Goal: Contribute content: Contribute content

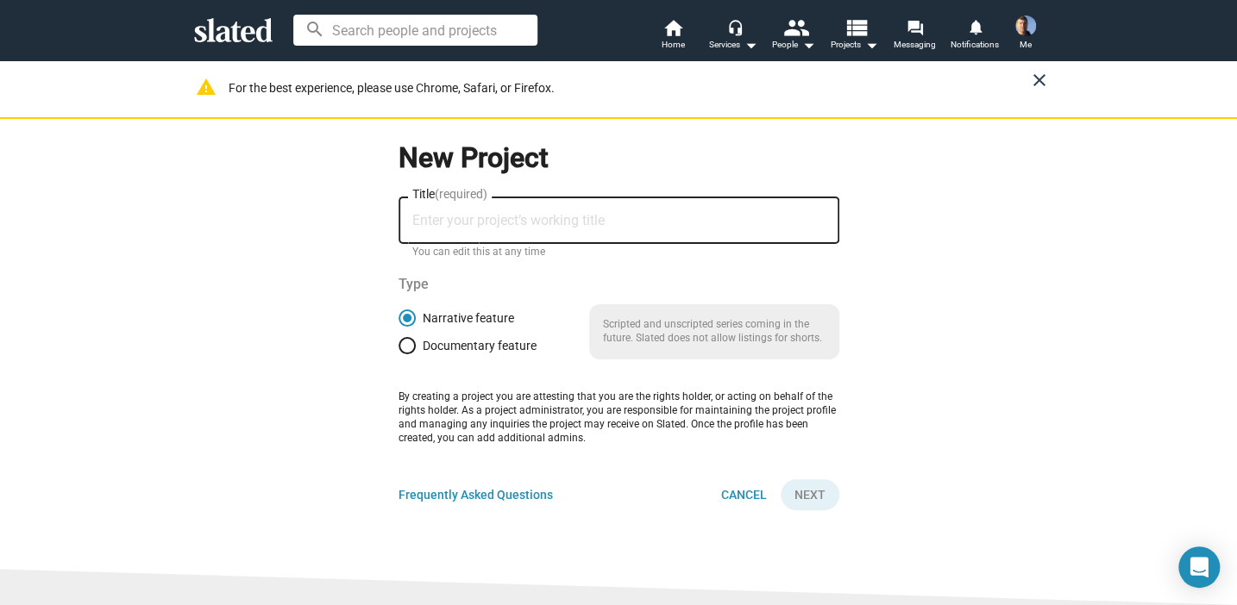
click at [1032, 78] on mat-icon "close" at bounding box center [1039, 80] width 21 height 21
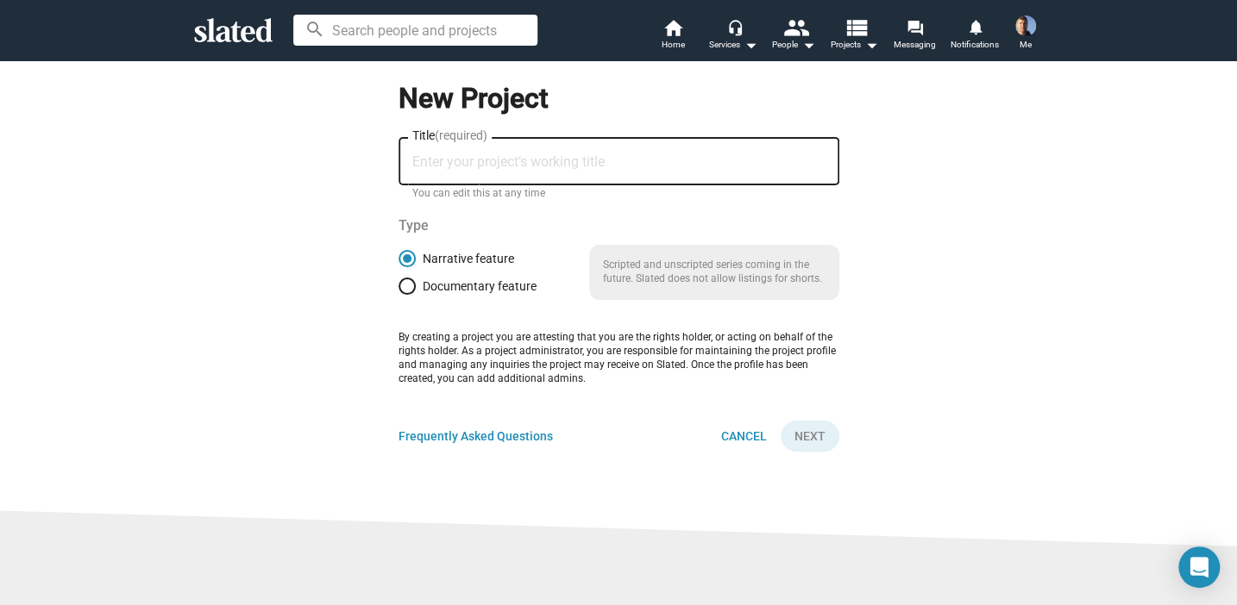
click at [219, 31] on icon at bounding box center [233, 30] width 78 height 24
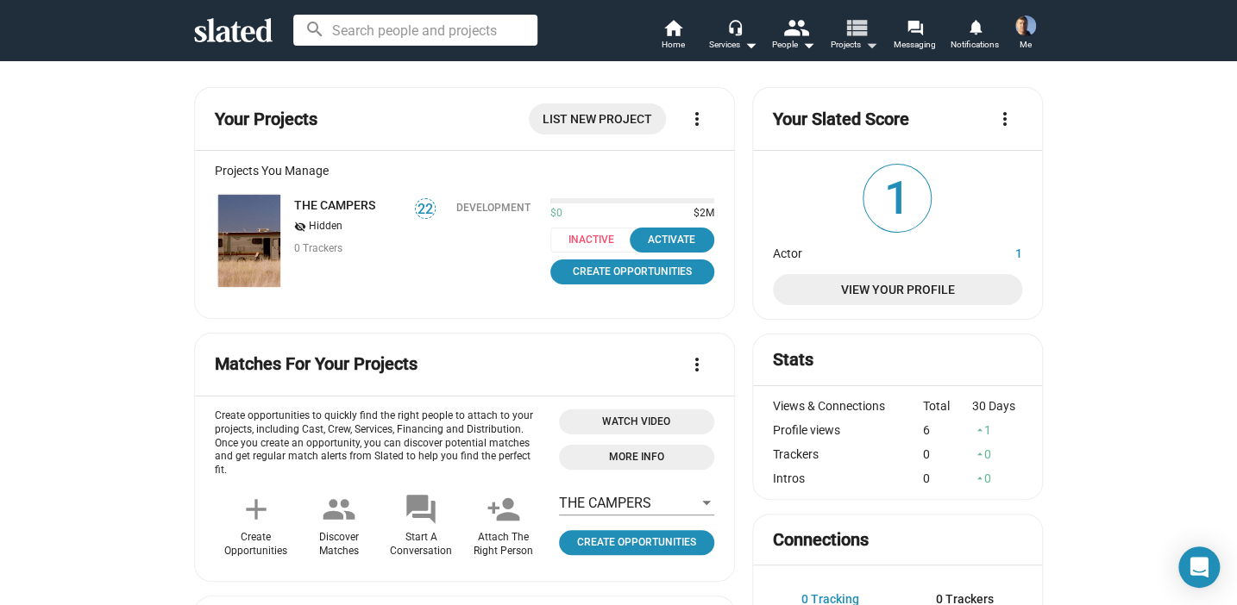
click at [863, 28] on mat-icon "view_list" at bounding box center [855, 27] width 25 height 25
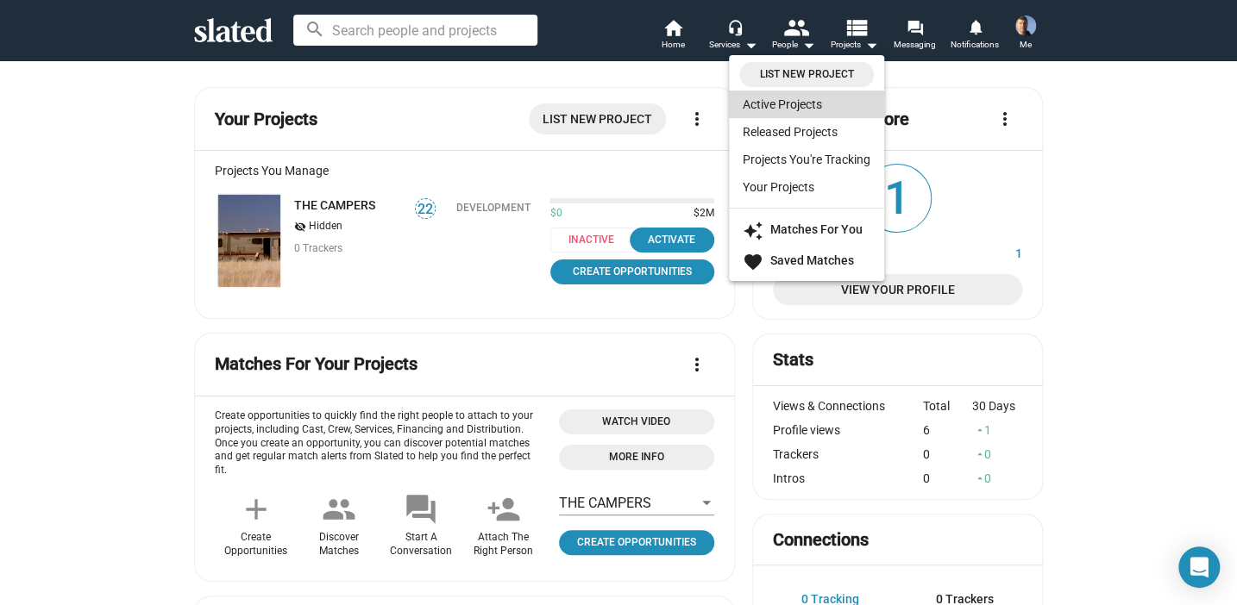
click at [775, 104] on link "Active Projects" at bounding box center [806, 105] width 155 height 28
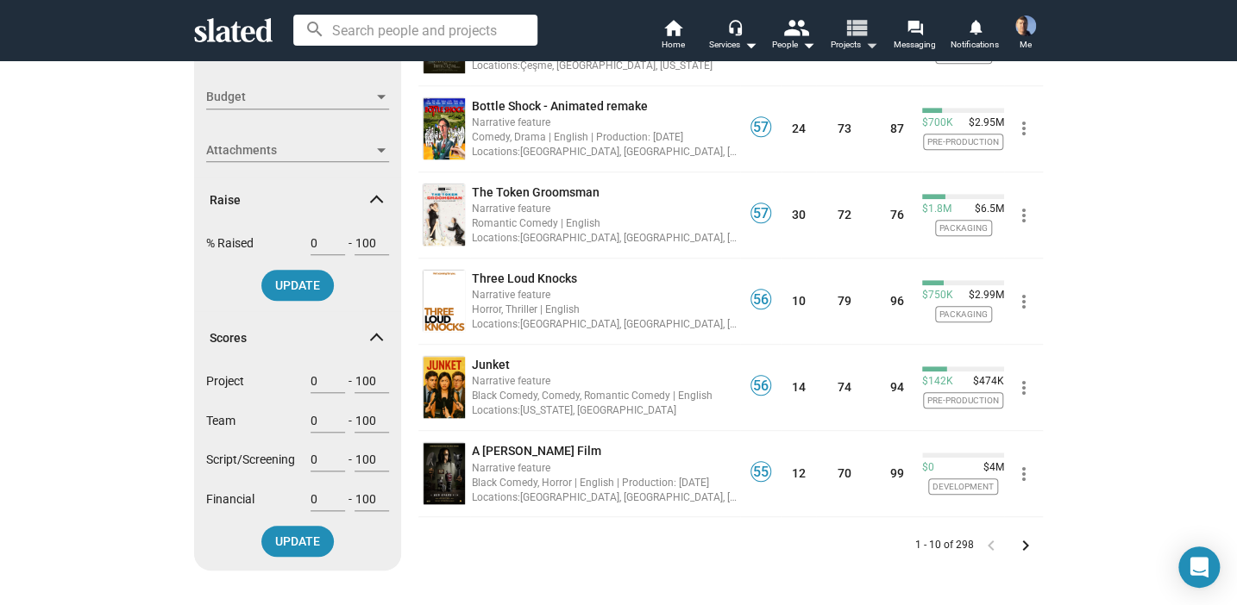
scroll to position [604, 0]
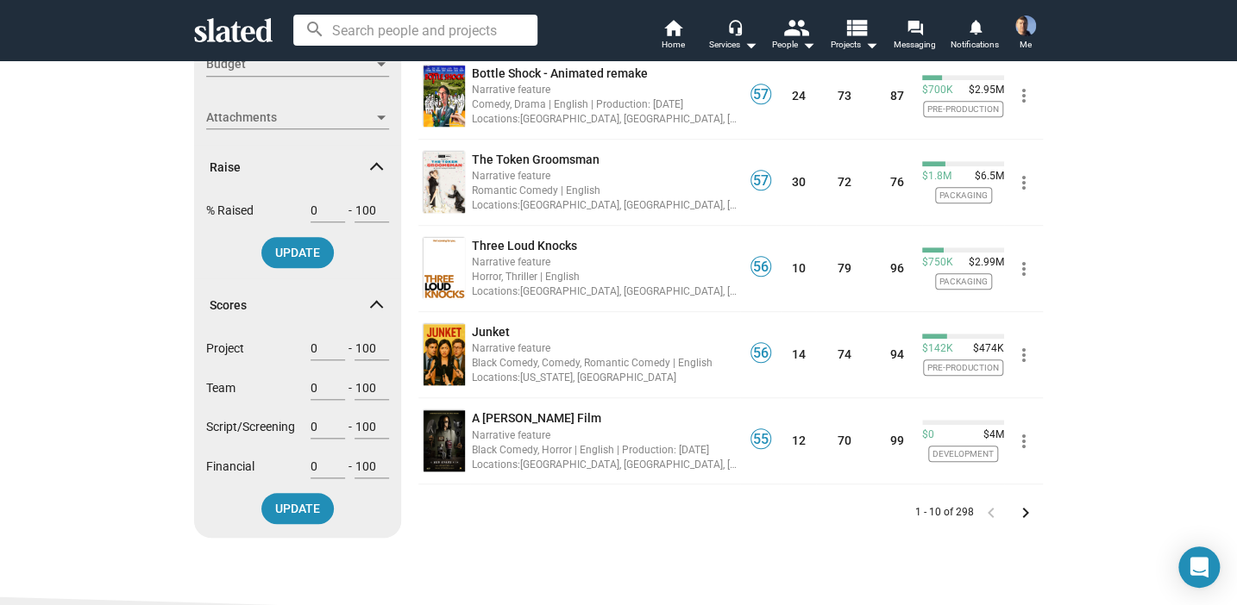
click at [1018, 511] on mat-icon "keyboard_arrow_right" at bounding box center [1025, 513] width 21 height 21
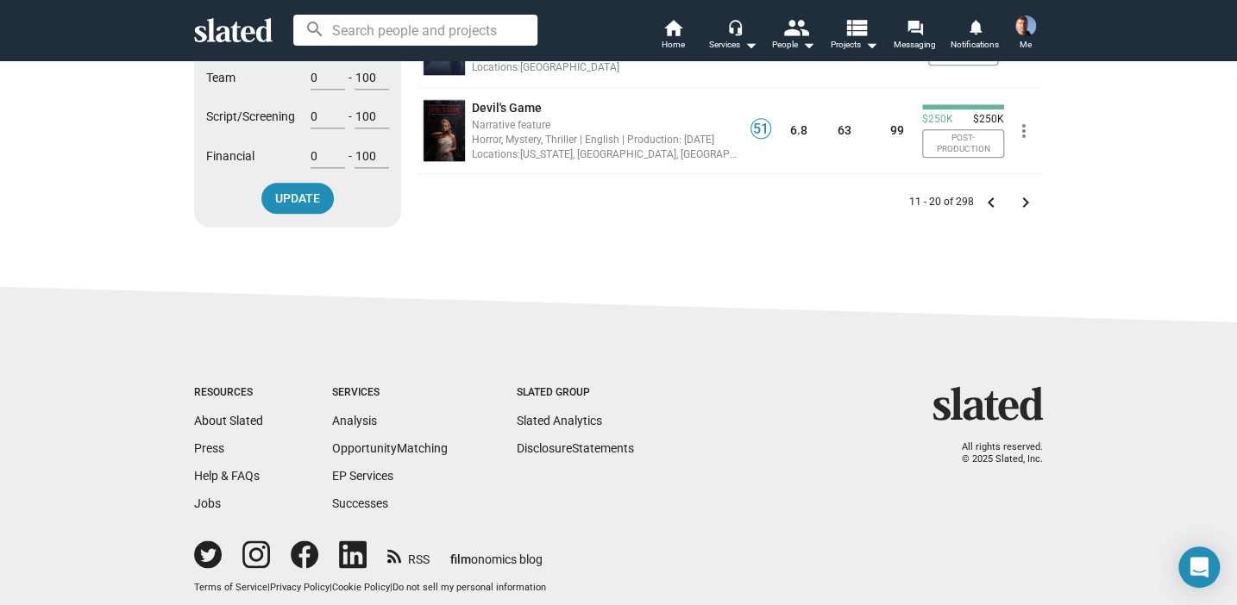
scroll to position [949, 0]
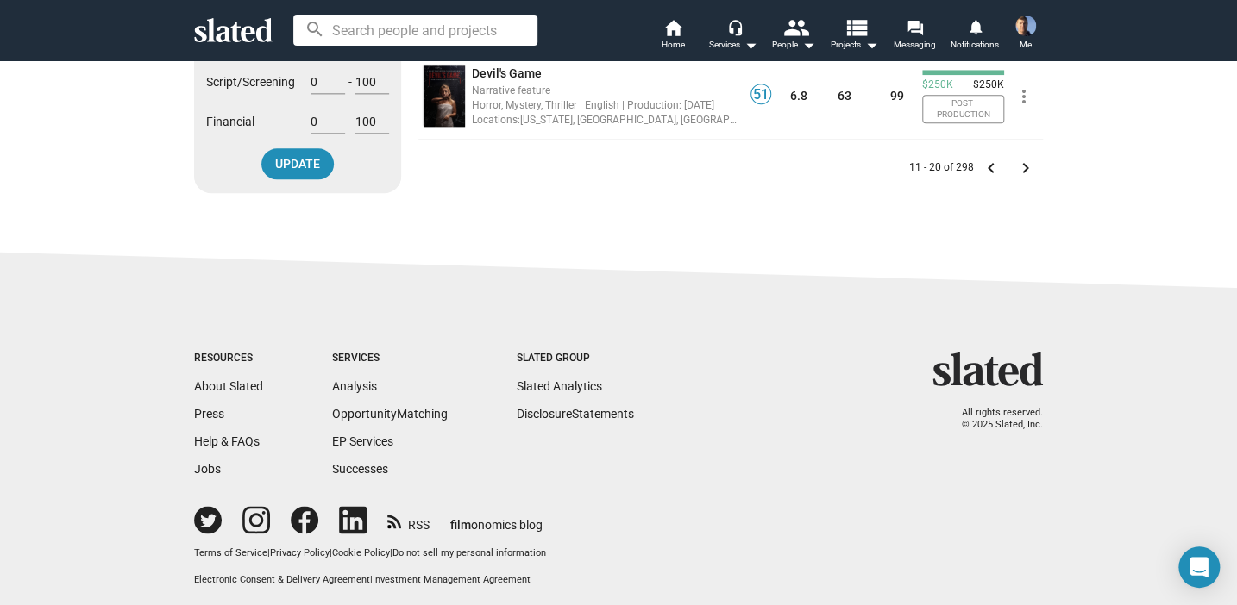
click at [1015, 169] on mat-icon "keyboard_arrow_right" at bounding box center [1025, 168] width 21 height 21
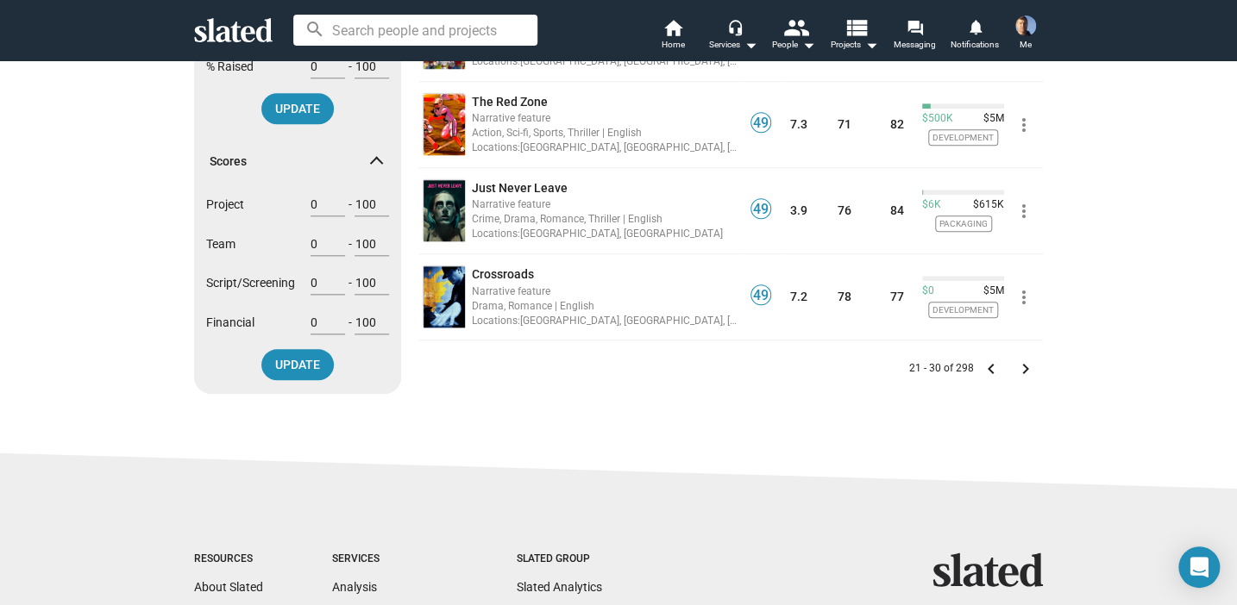
scroll to position [776, 0]
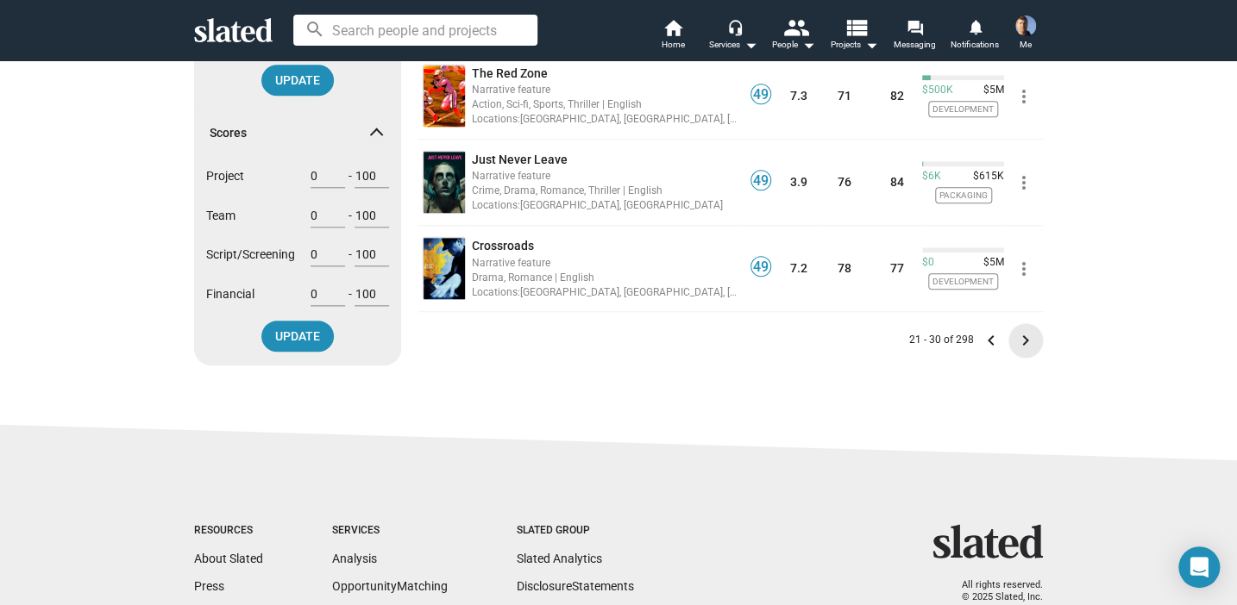
click at [1016, 337] on mat-icon "keyboard_arrow_right" at bounding box center [1025, 340] width 21 height 21
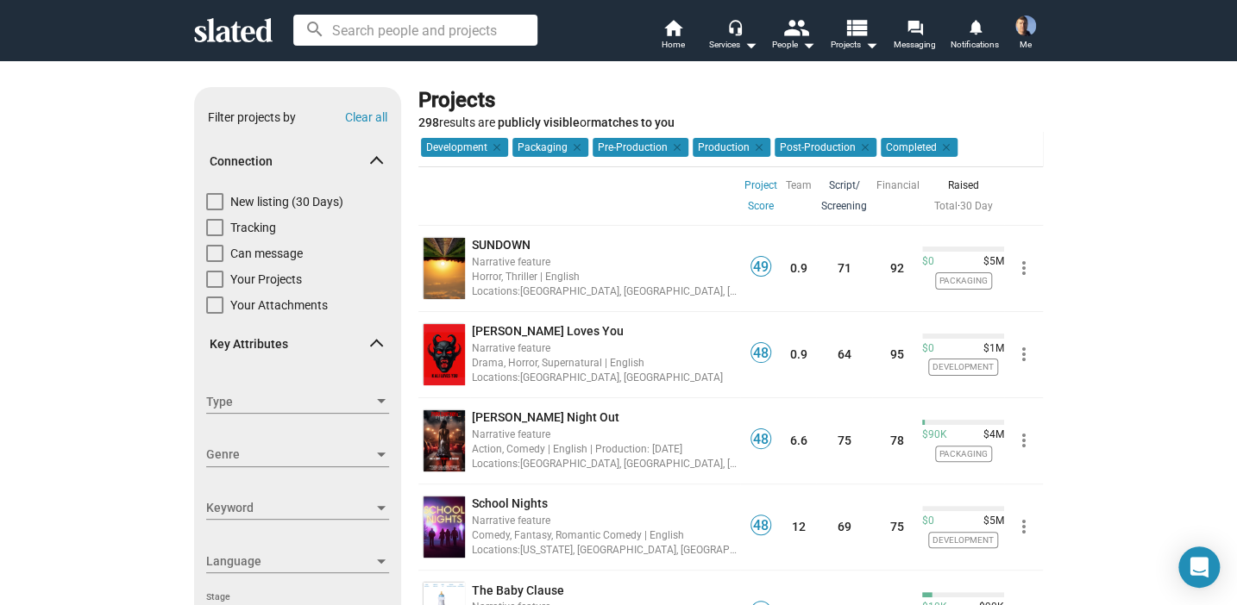
click at [831, 184] on link "Script/ Screening" at bounding box center [844, 195] width 46 height 41
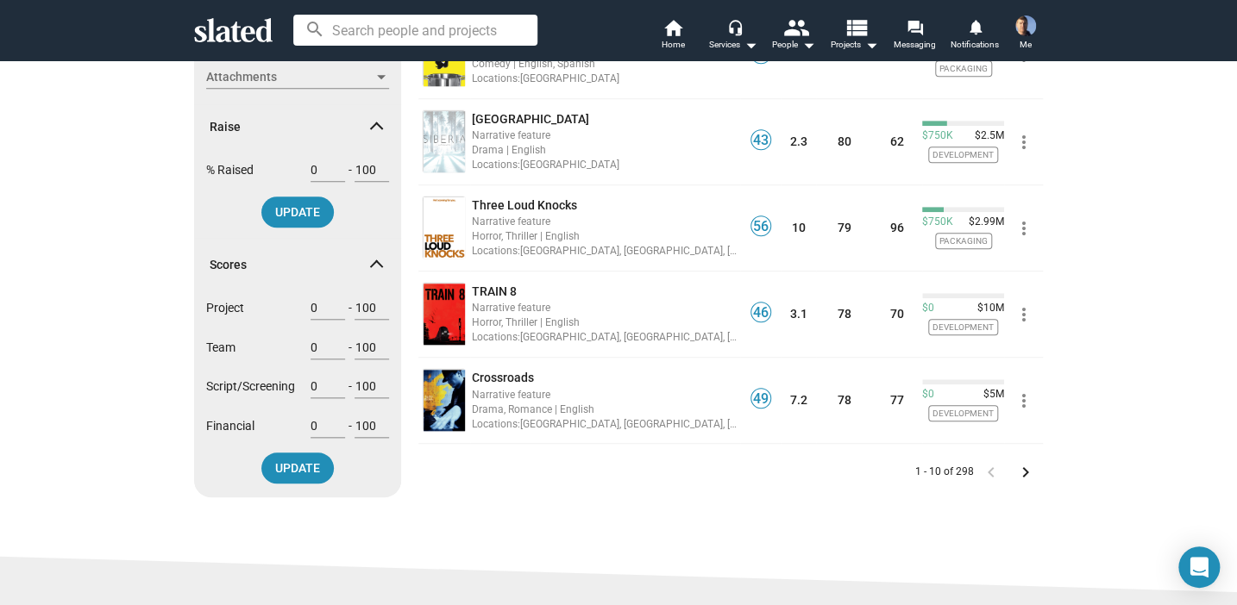
scroll to position [690, 0]
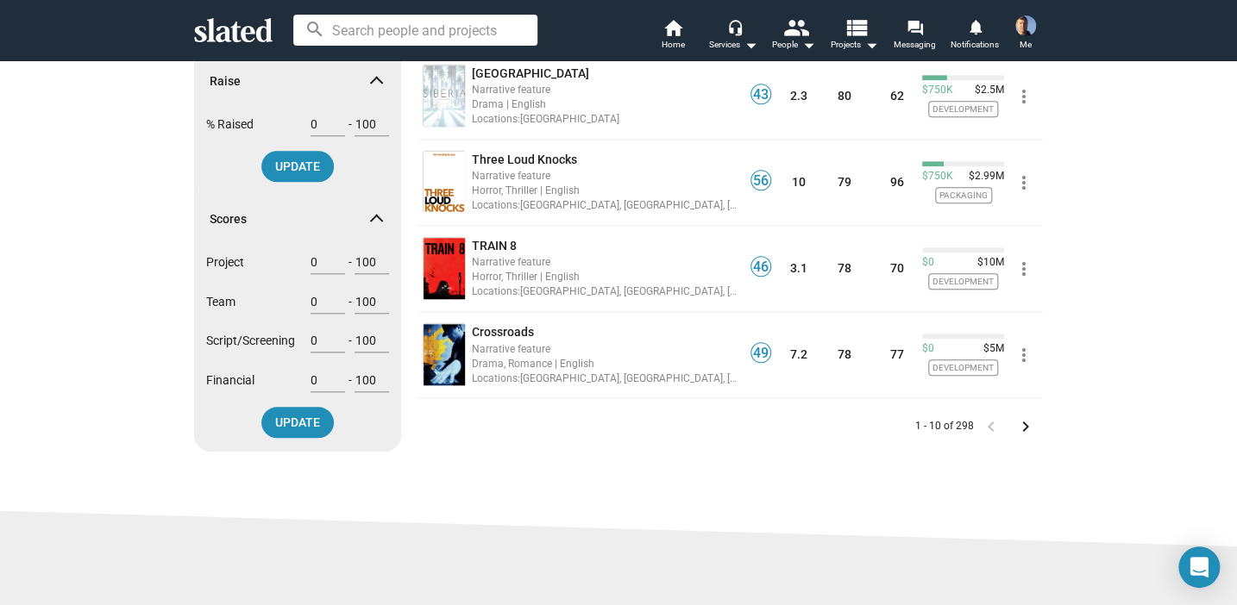
click at [1019, 426] on mat-icon "keyboard_arrow_right" at bounding box center [1025, 427] width 21 height 21
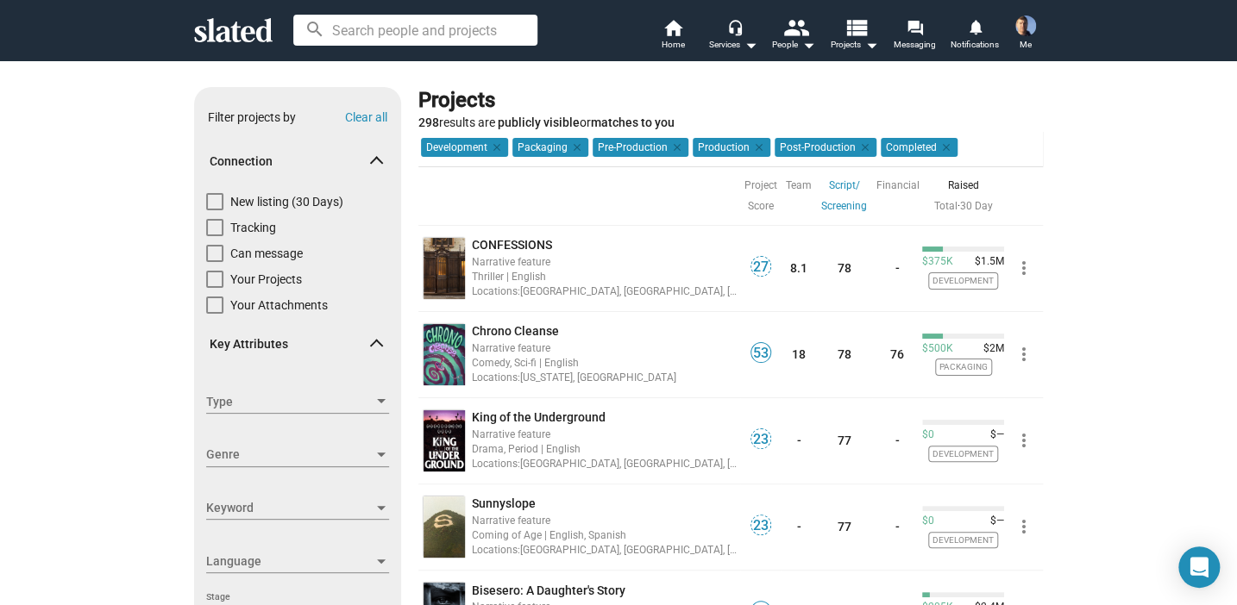
click at [211, 279] on span at bounding box center [214, 279] width 17 height 17
click at [214, 288] on input "Your Projects" at bounding box center [214, 288] width 1 height 1
checkbox input "true"
click at [892, 182] on link "Financial" at bounding box center [897, 185] width 43 height 21
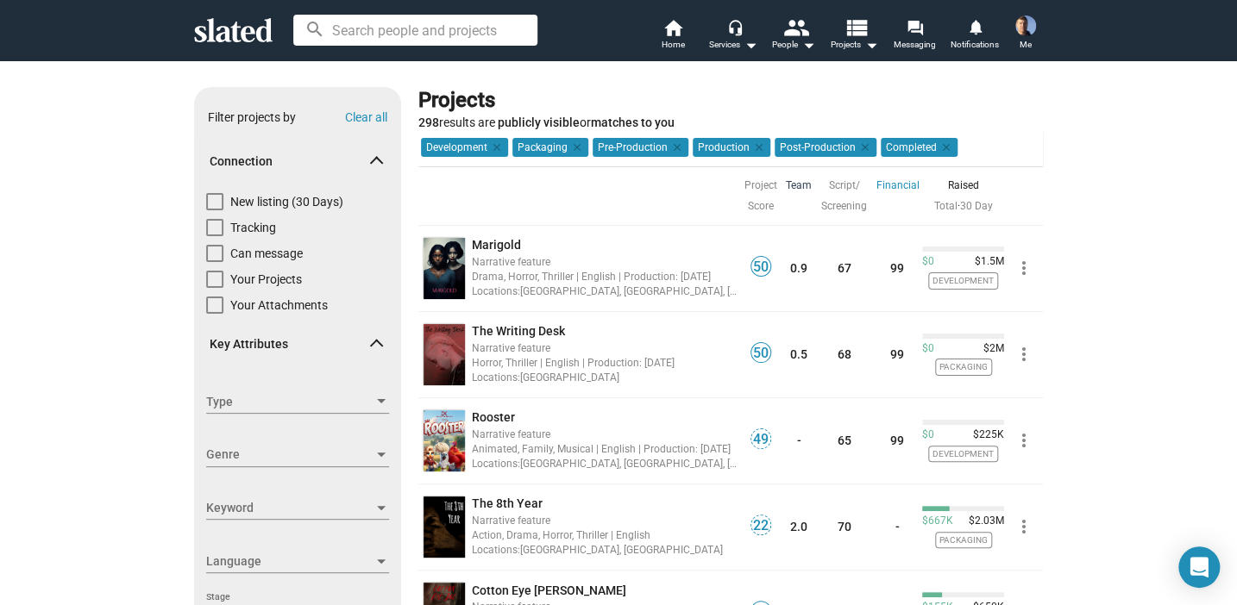
click at [789, 184] on link "Team" at bounding box center [799, 185] width 26 height 21
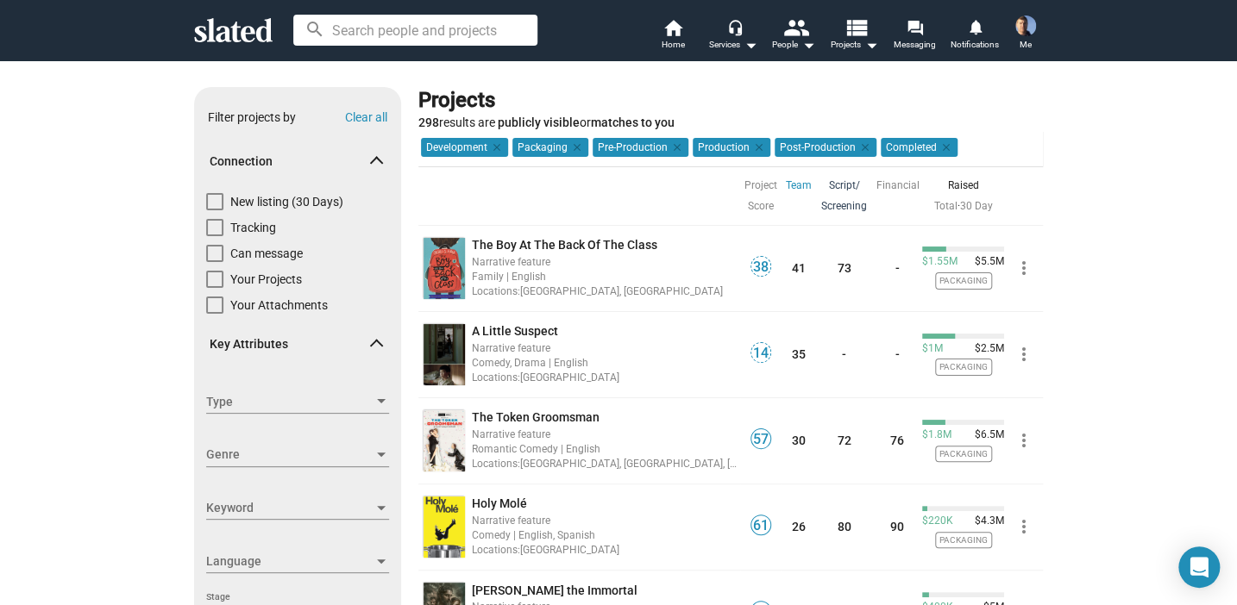
click at [837, 206] on link "Script/ Screening" at bounding box center [844, 195] width 46 height 41
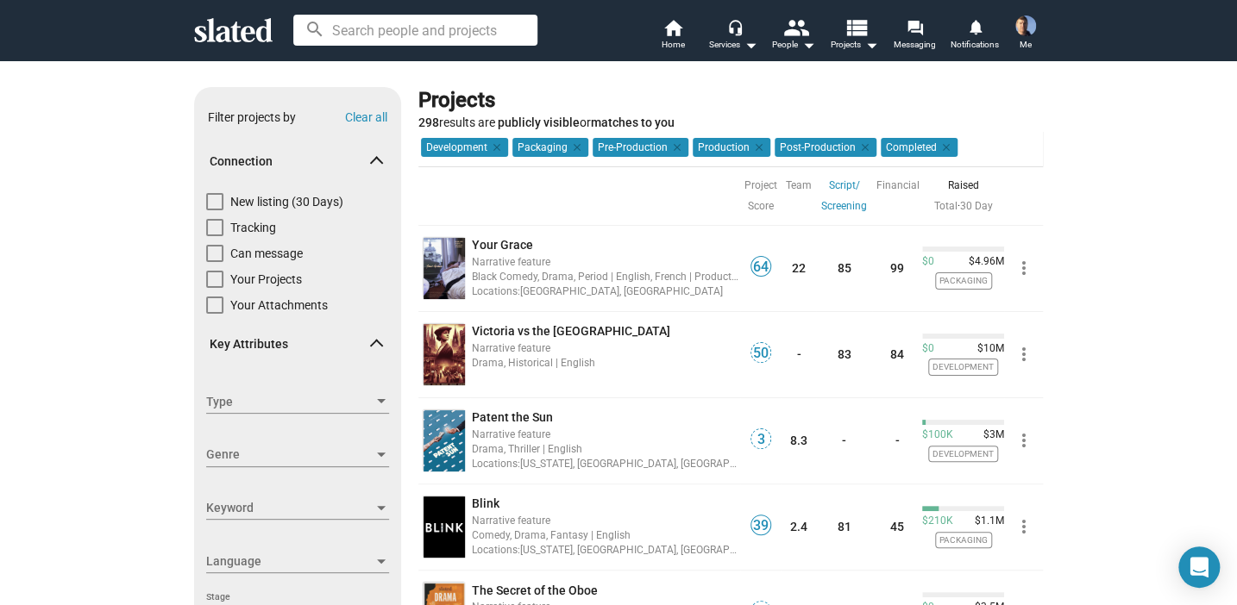
click at [837, 199] on link "Script/ Screening" at bounding box center [844, 195] width 46 height 41
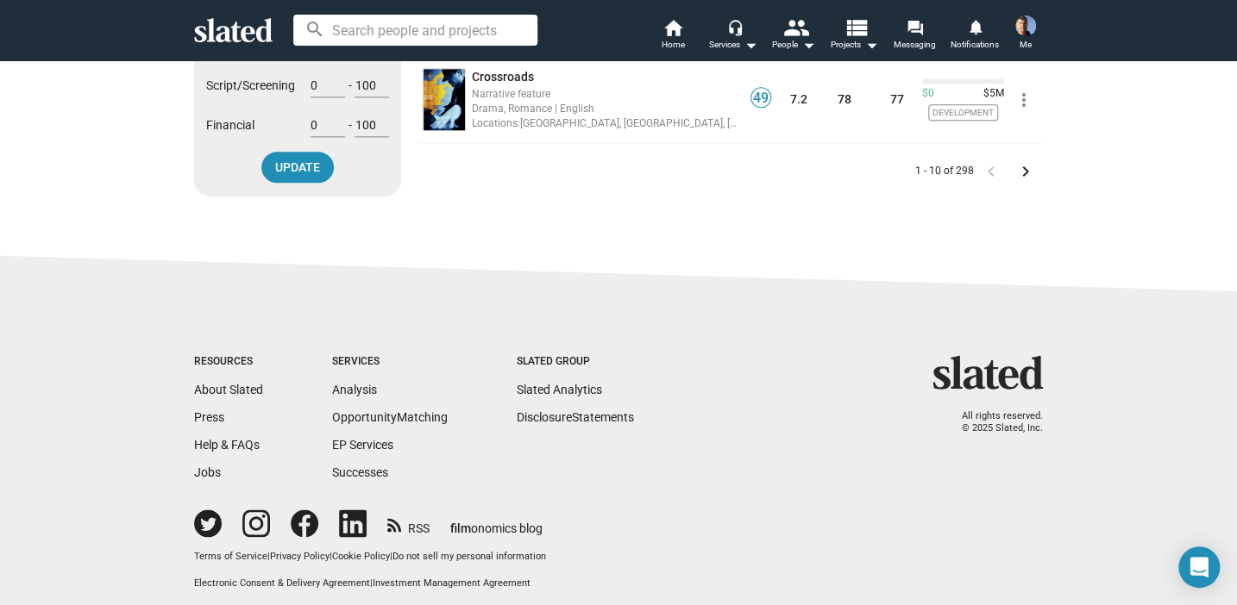
scroll to position [949, 0]
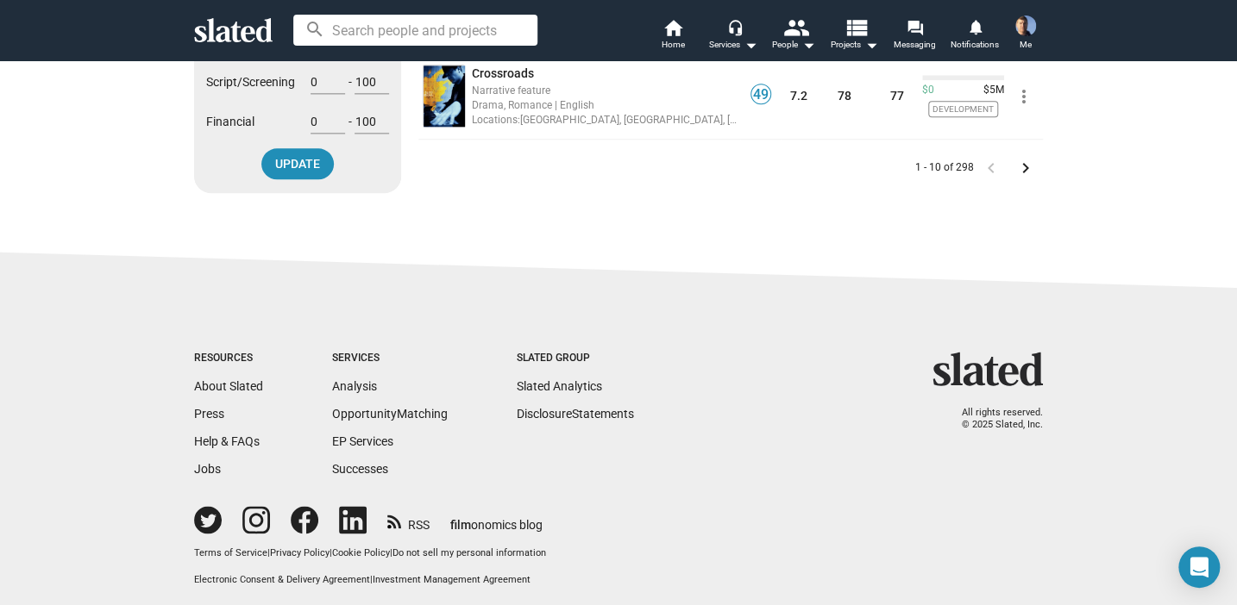
click at [1018, 162] on mat-icon "keyboard_arrow_right" at bounding box center [1025, 168] width 21 height 21
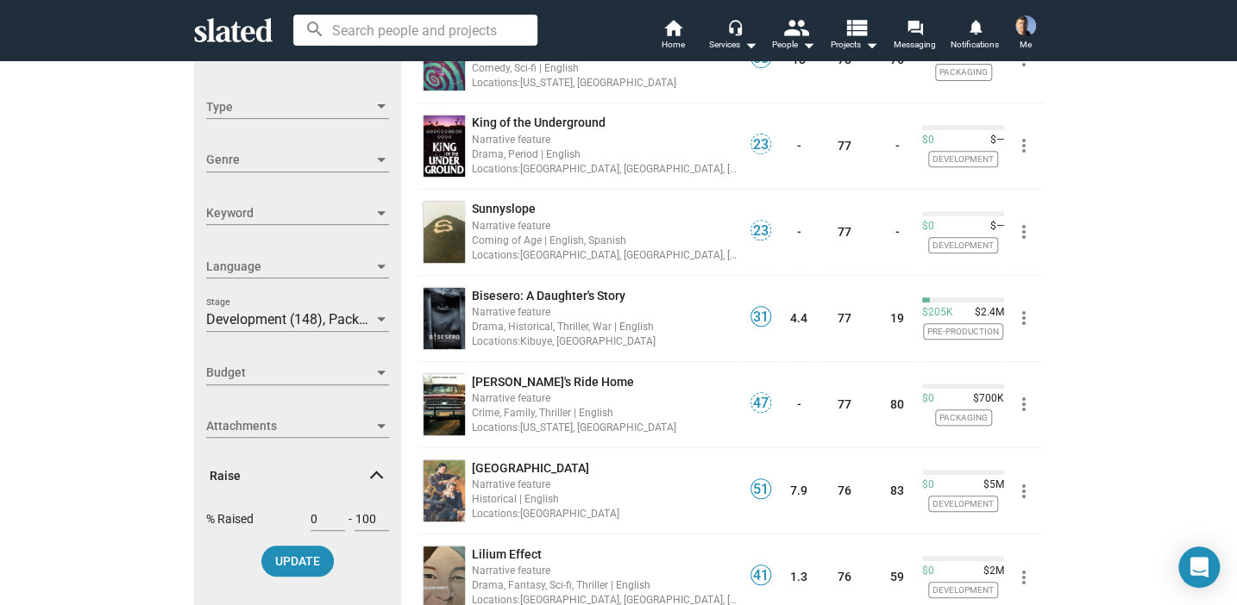
scroll to position [776, 0]
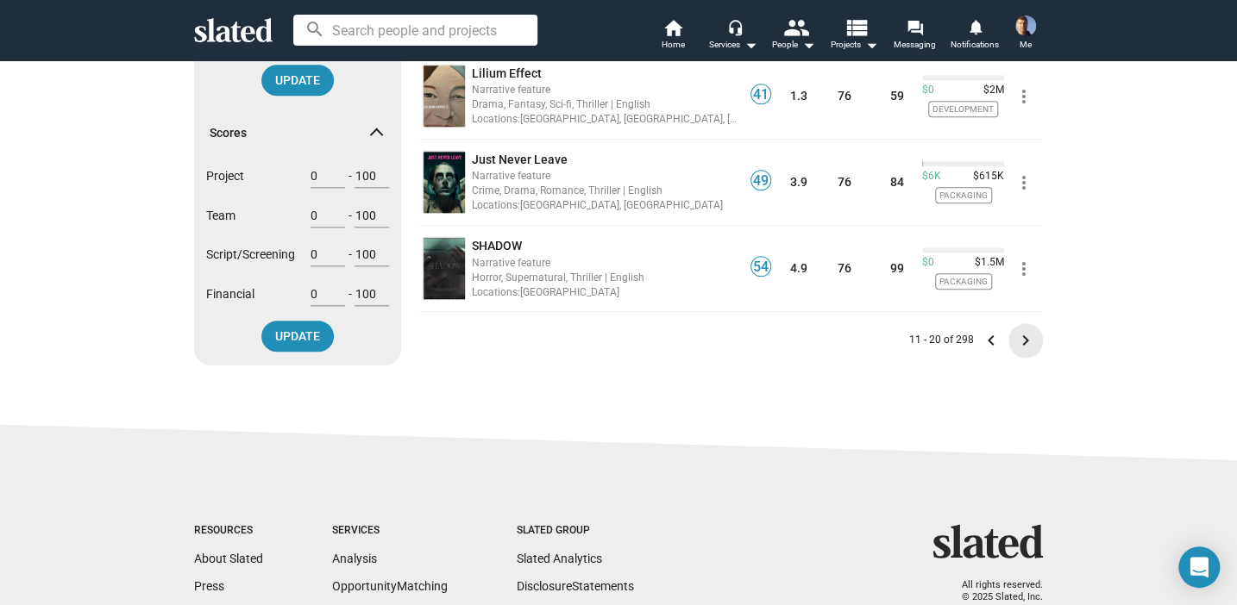
click at [1017, 333] on mat-icon "keyboard_arrow_right" at bounding box center [1025, 340] width 21 height 21
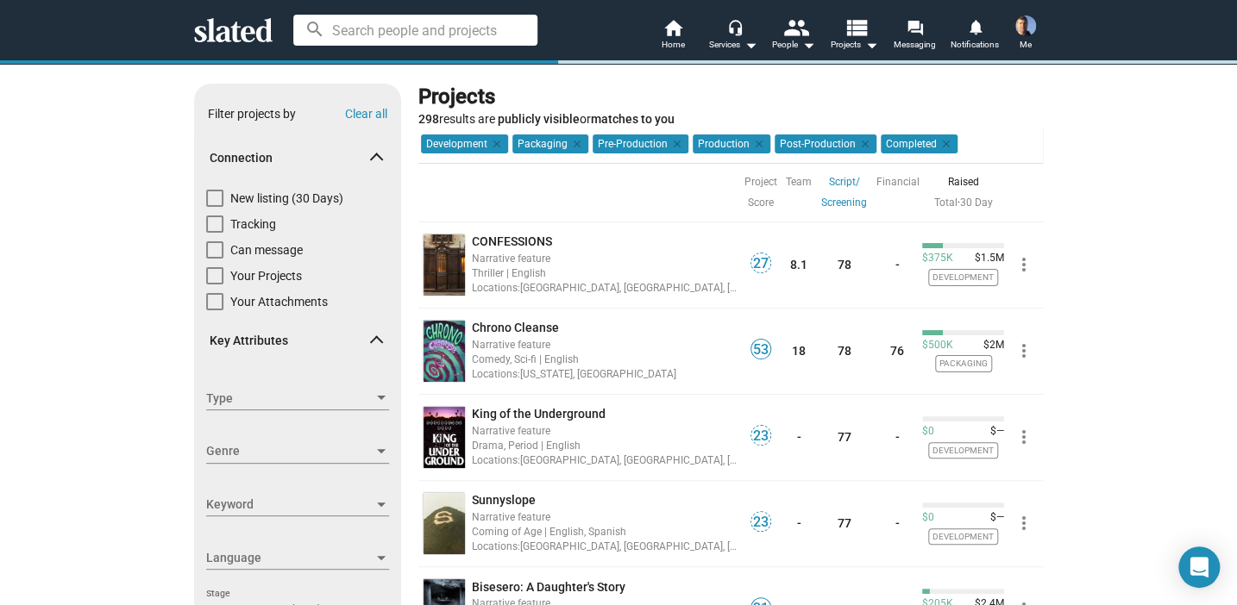
scroll to position [776, 0]
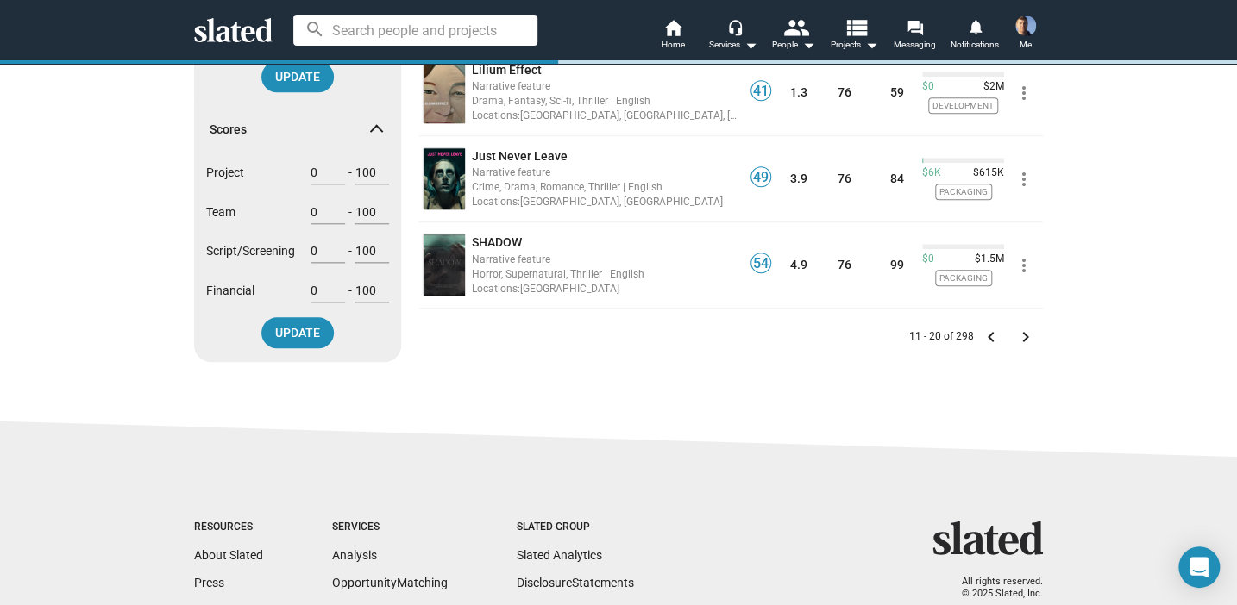
click at [1017, 333] on mat-icon "keyboard_arrow_right" at bounding box center [1025, 337] width 21 height 21
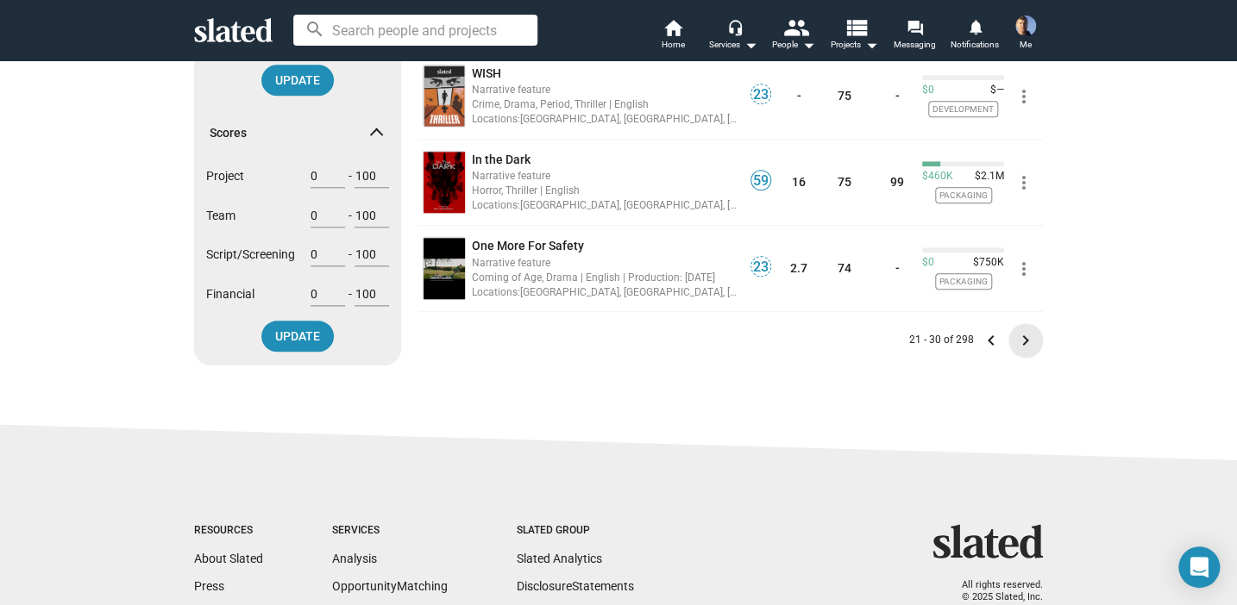
click at [1019, 337] on mat-icon "keyboard_arrow_right" at bounding box center [1025, 340] width 21 height 21
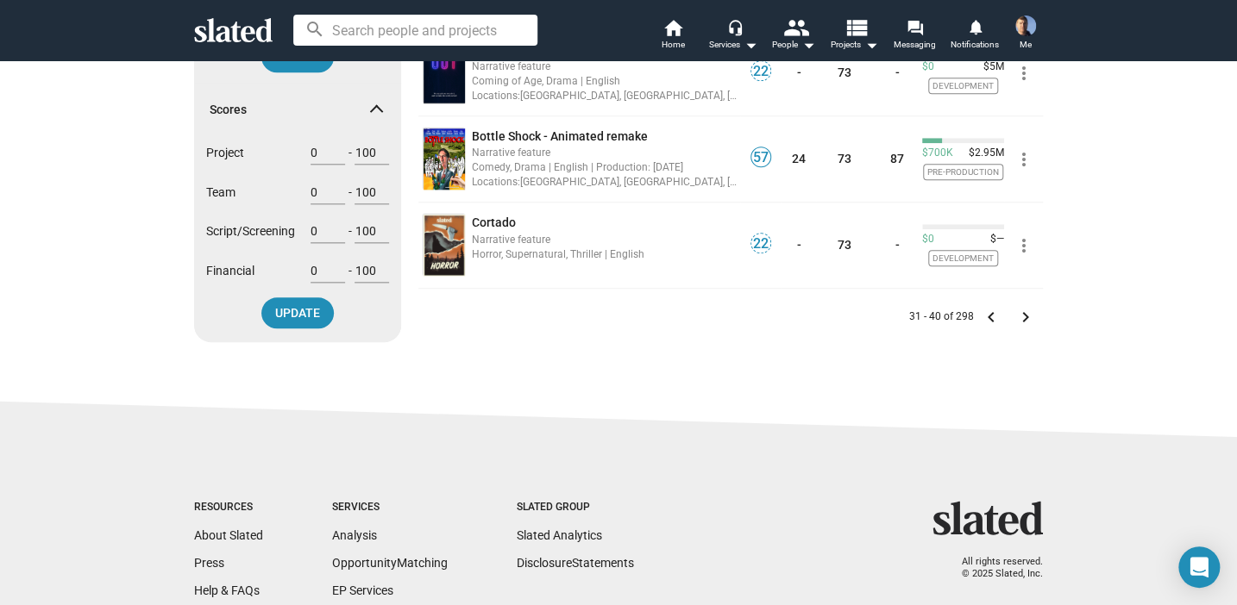
scroll to position [862, 0]
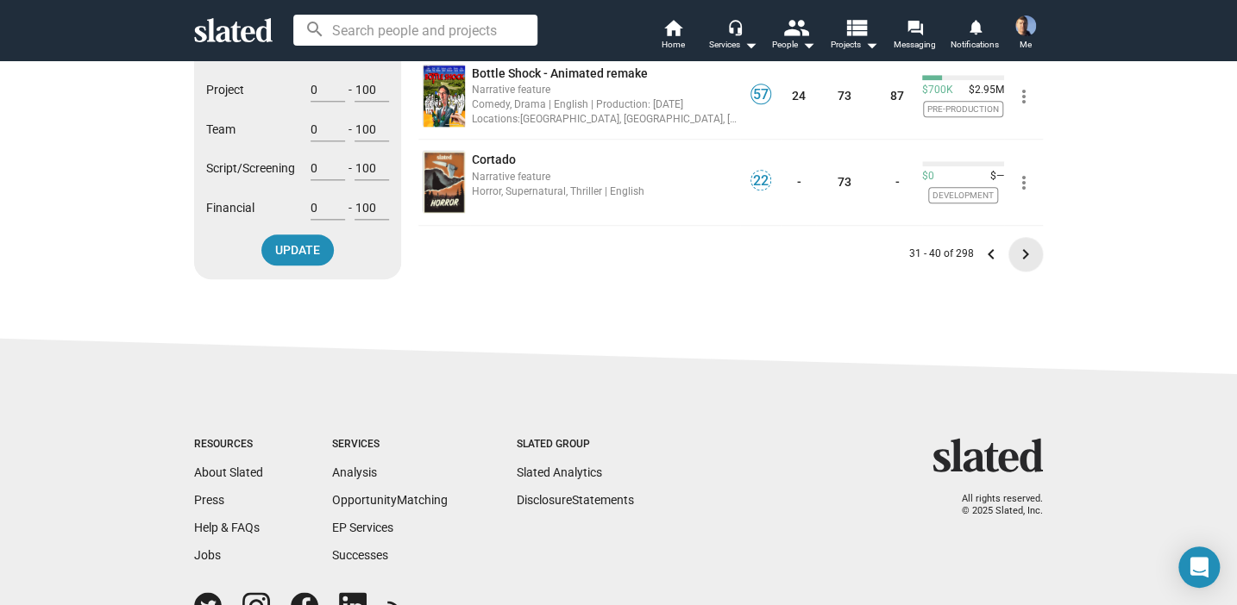
click at [1019, 250] on mat-icon "keyboard_arrow_right" at bounding box center [1025, 254] width 21 height 21
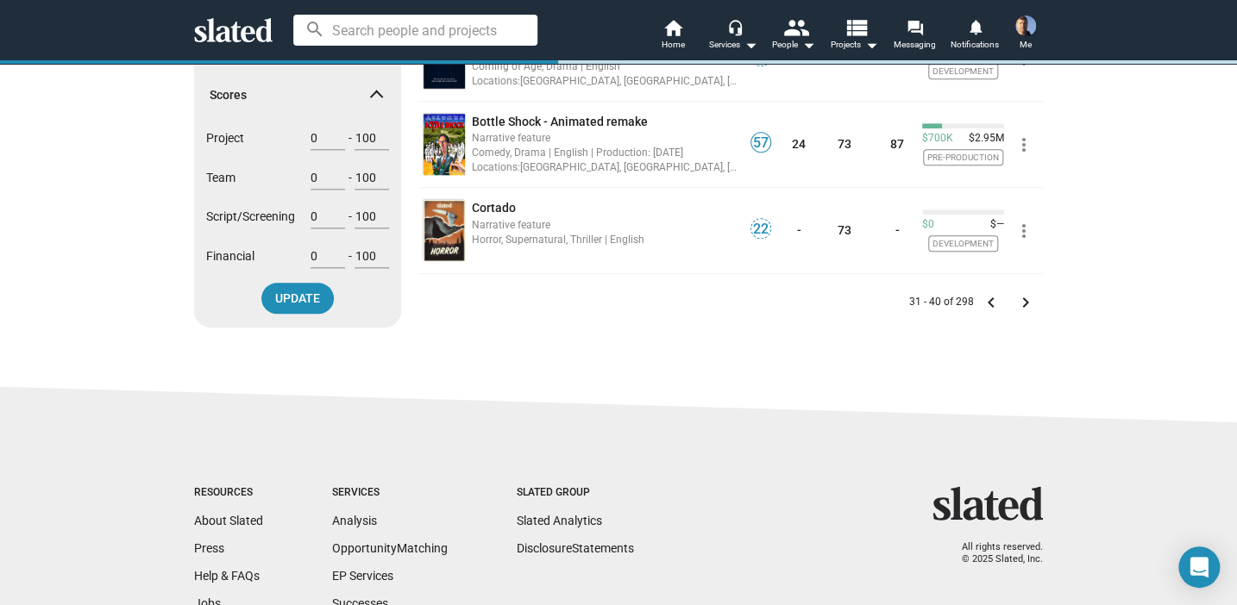
scroll to position [862, 0]
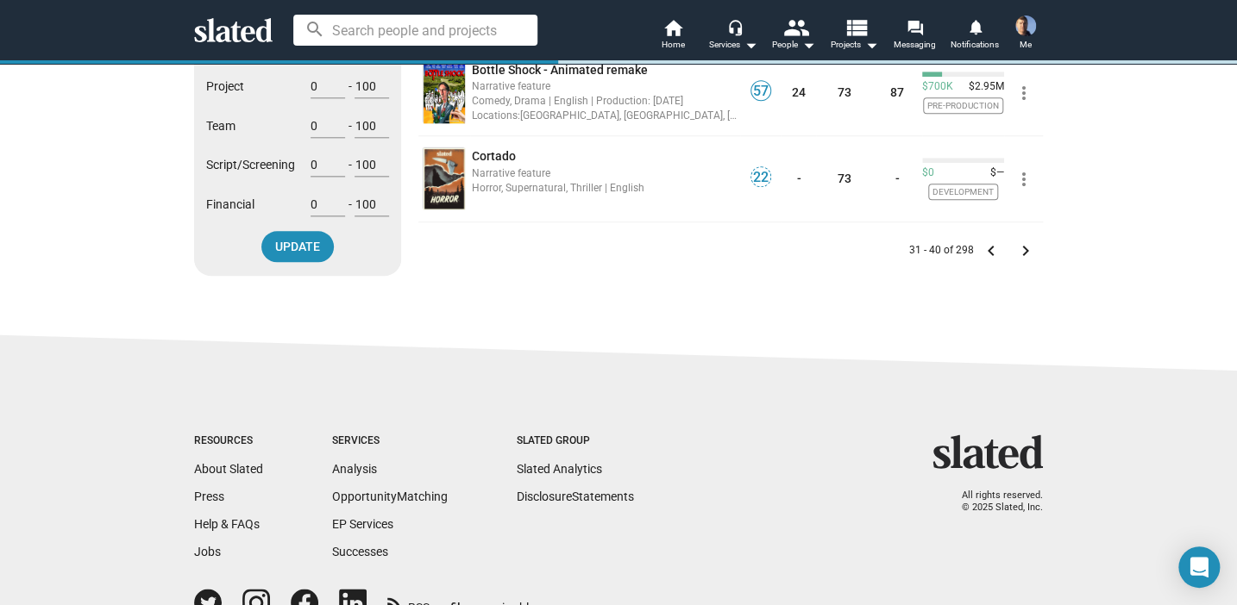
click at [1021, 246] on mat-icon "keyboard_arrow_right" at bounding box center [1025, 251] width 21 height 21
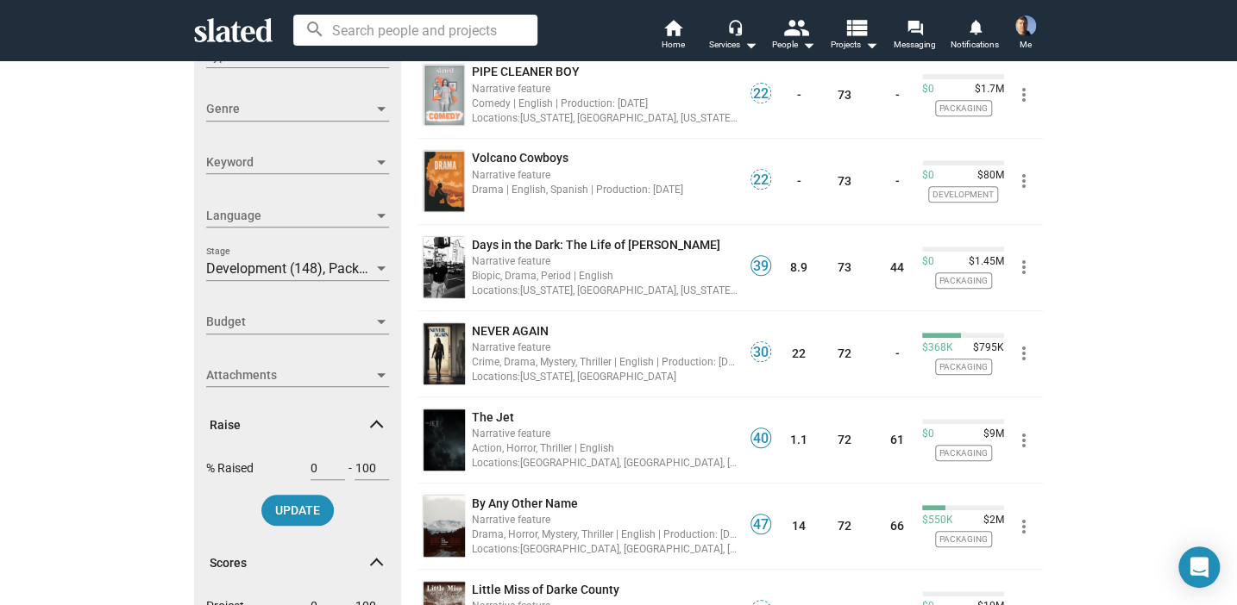
scroll to position [690, 0]
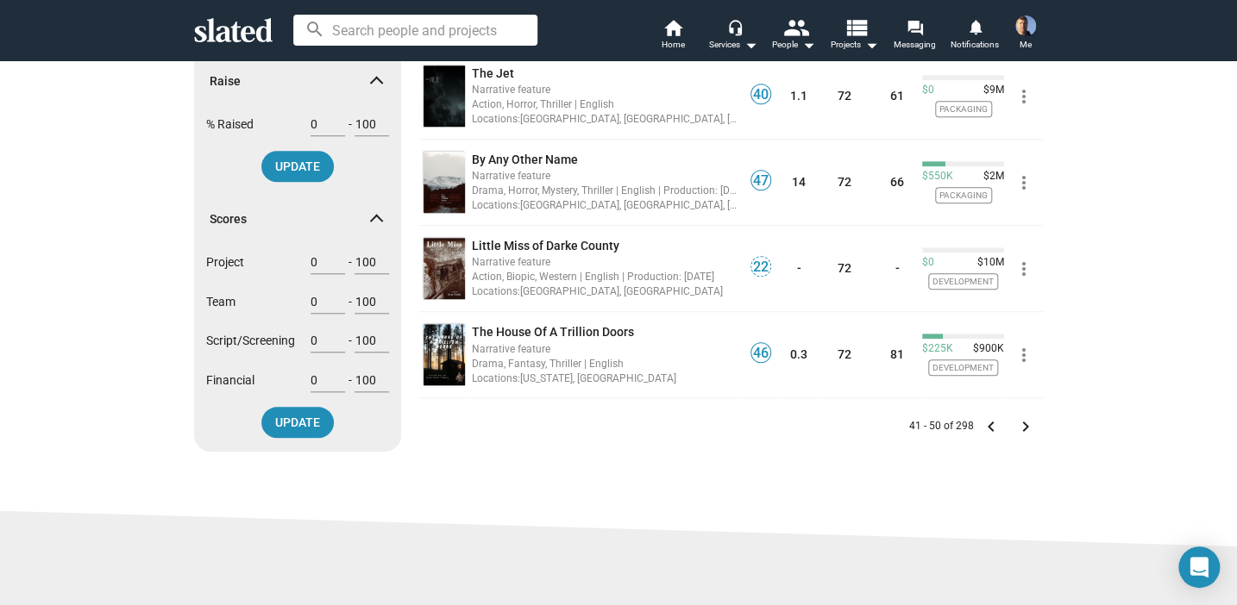
click at [1019, 427] on mat-icon "keyboard_arrow_right" at bounding box center [1025, 427] width 21 height 21
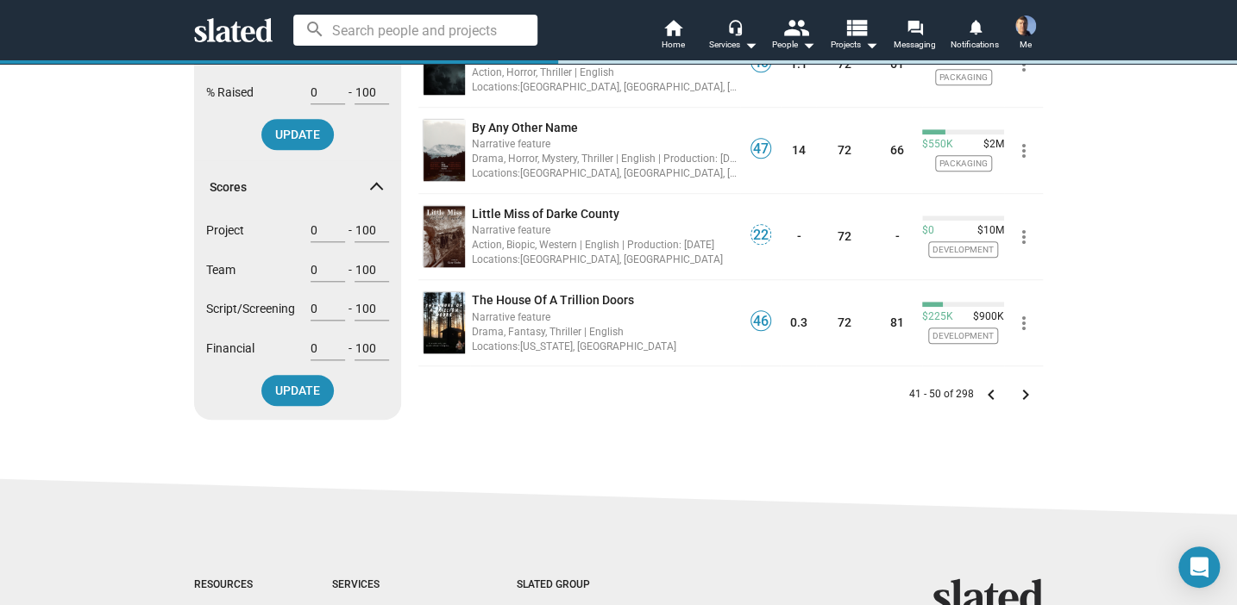
scroll to position [776, 0]
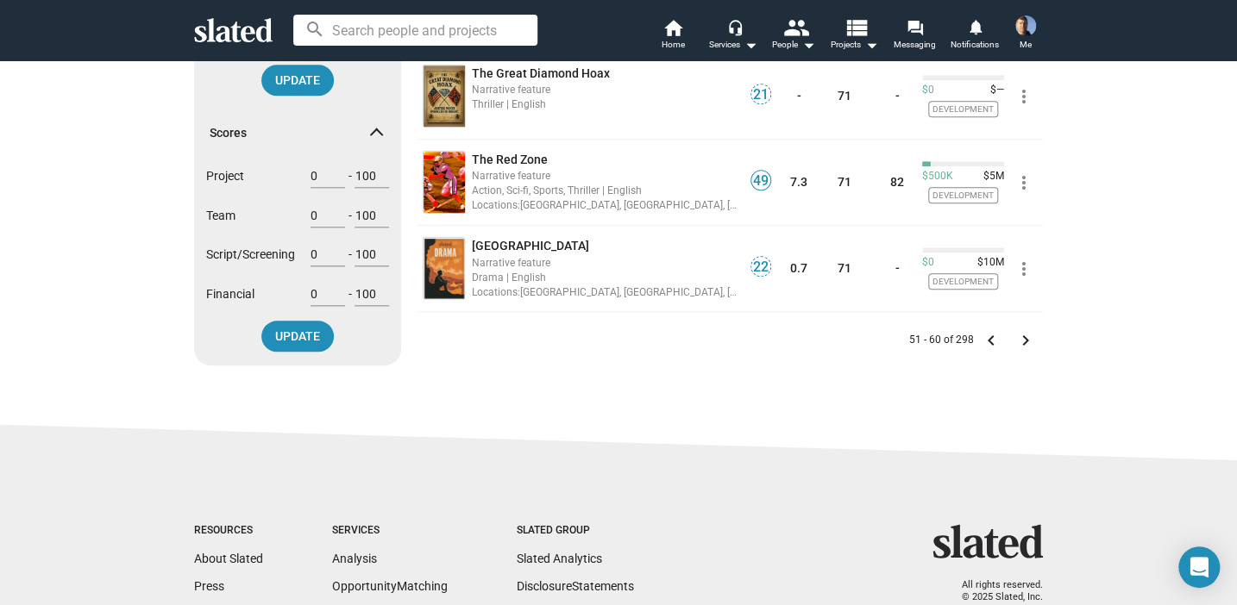
click at [1017, 334] on mat-icon "keyboard_arrow_right" at bounding box center [1025, 340] width 21 height 21
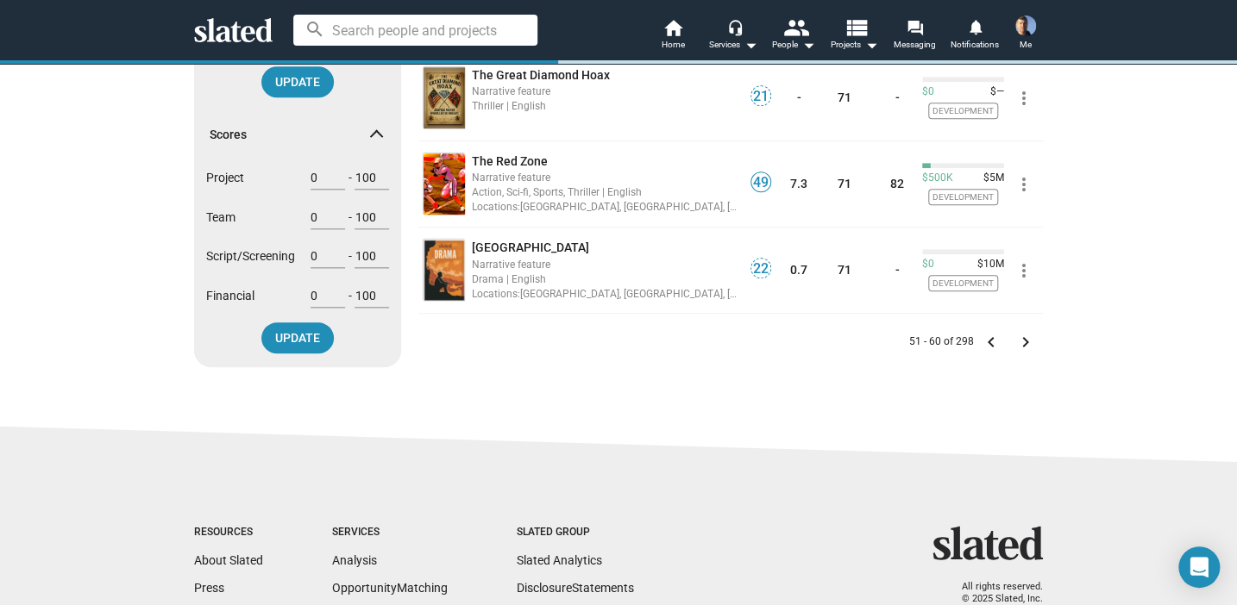
scroll to position [776, 0]
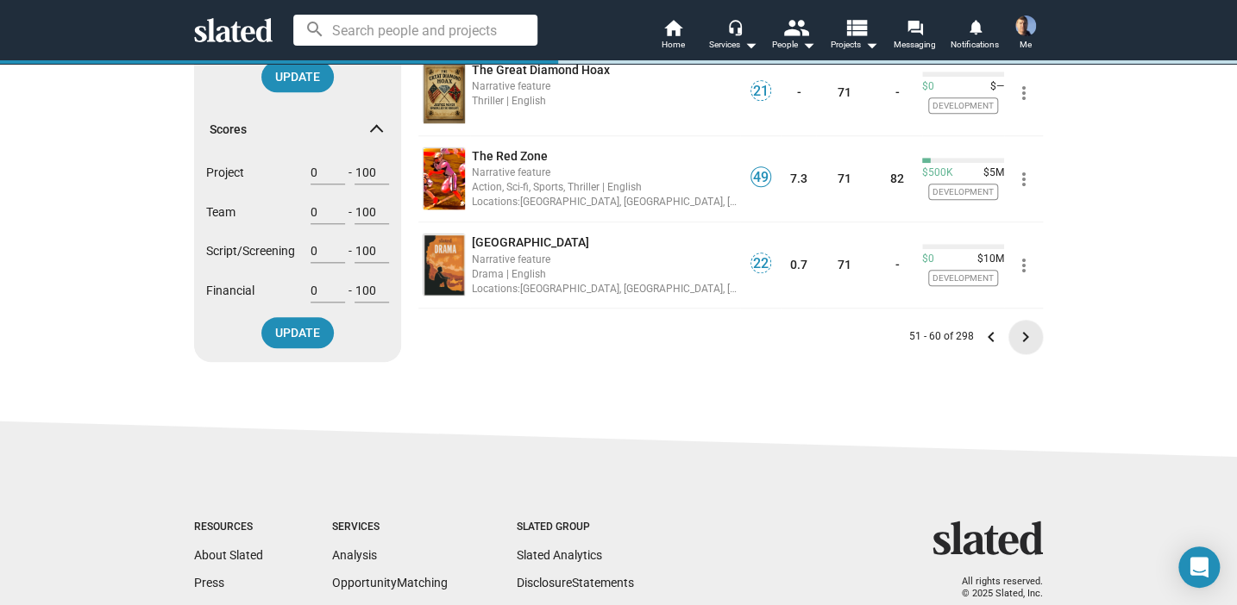
click at [1017, 334] on mat-icon "keyboard_arrow_right" at bounding box center [1025, 337] width 21 height 21
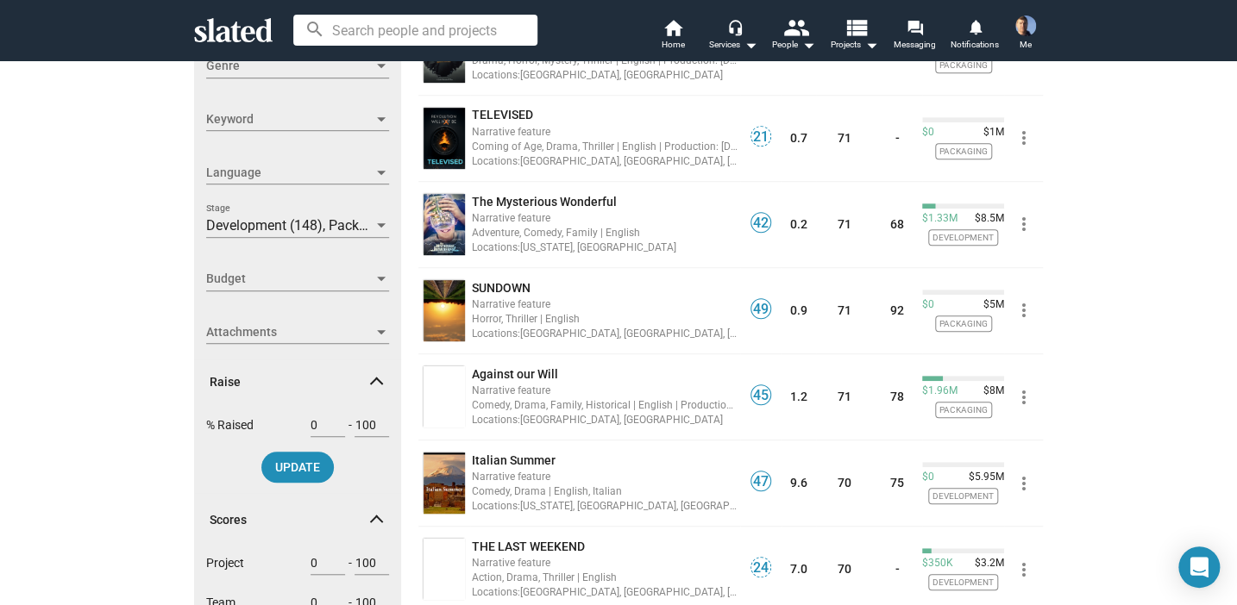
scroll to position [0, 0]
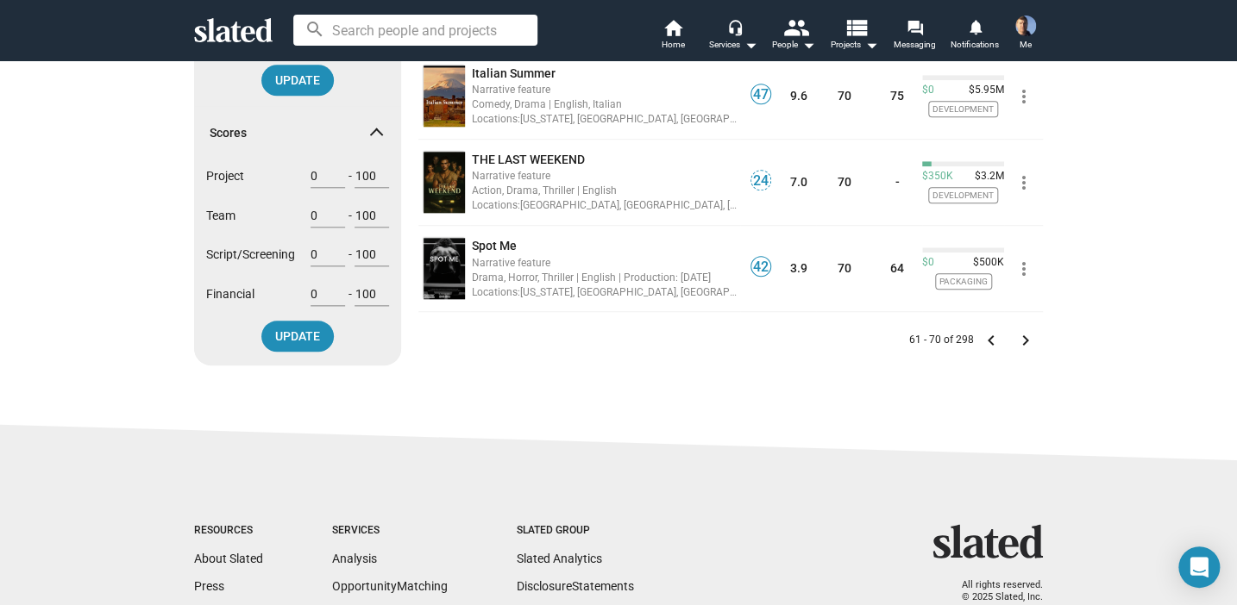
click at [1019, 334] on mat-icon "keyboard_arrow_right" at bounding box center [1025, 340] width 21 height 21
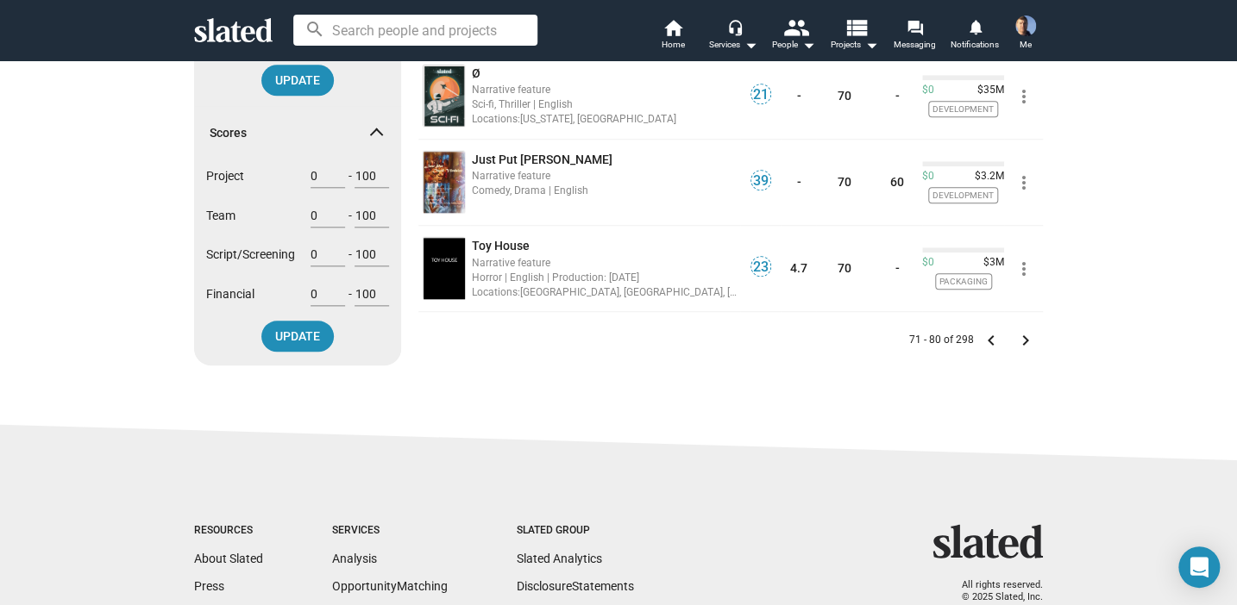
click at [1019, 334] on mat-icon "keyboard_arrow_right" at bounding box center [1025, 340] width 21 height 21
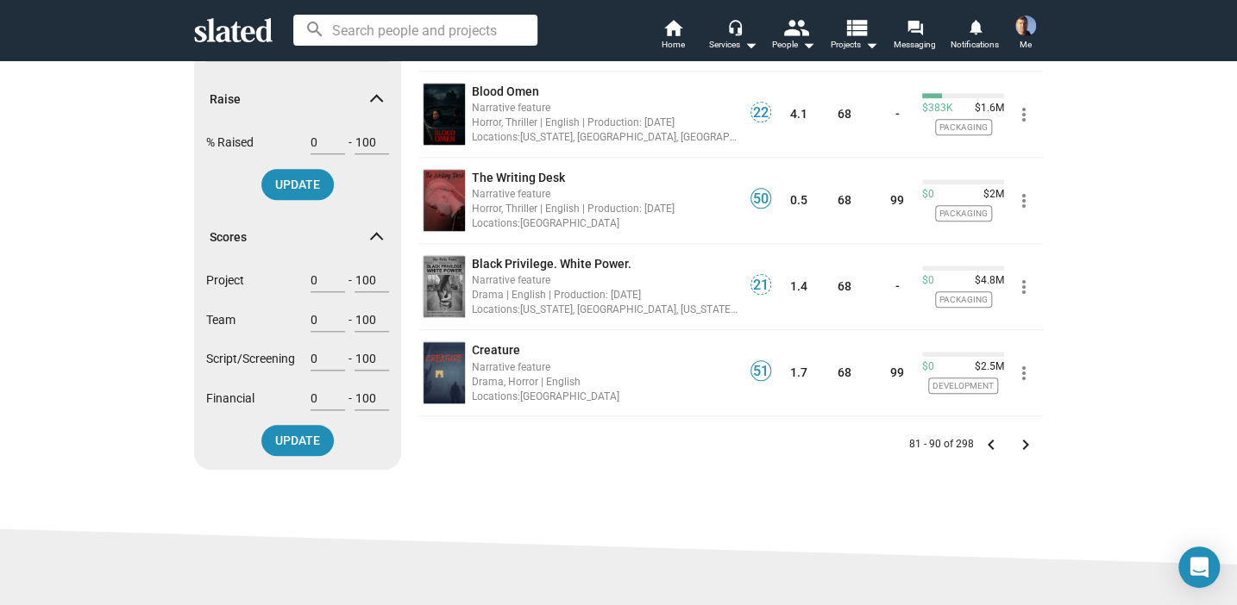
scroll to position [690, 0]
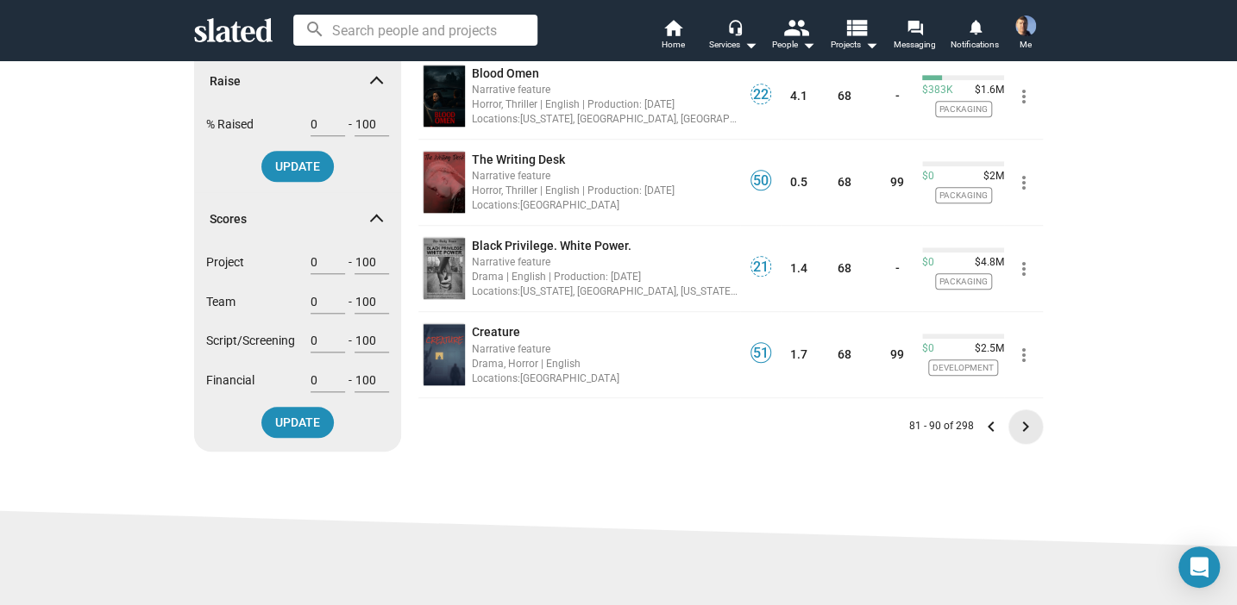
click at [1018, 419] on mat-icon "keyboard_arrow_right" at bounding box center [1025, 427] width 21 height 21
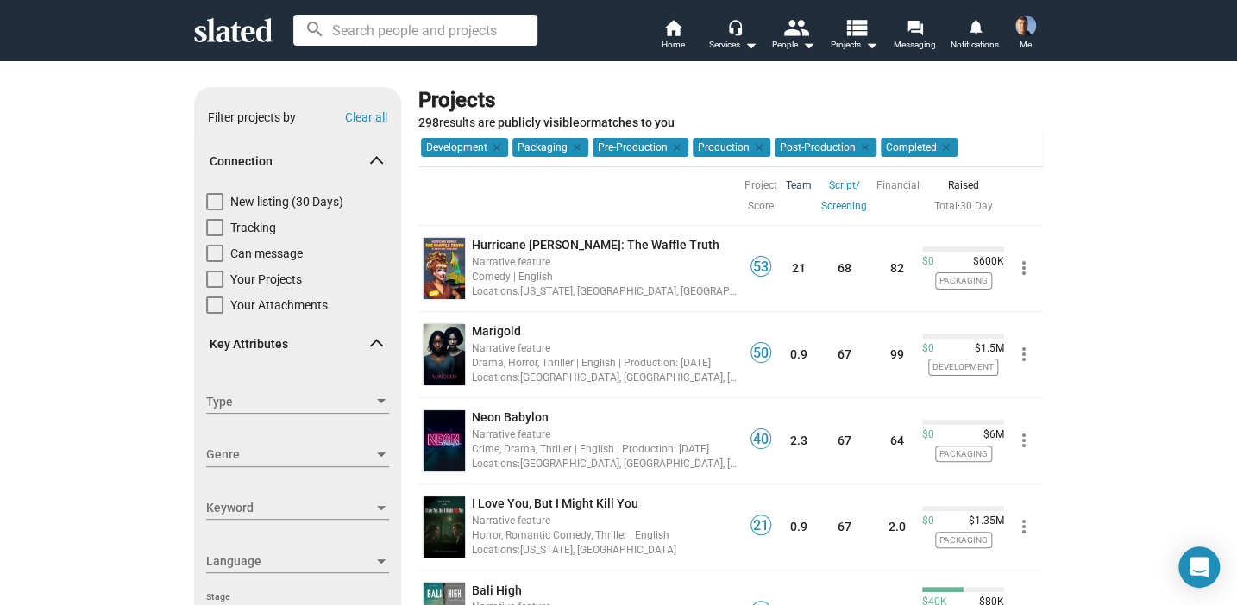
click at [786, 181] on link "Team" at bounding box center [799, 185] width 26 height 21
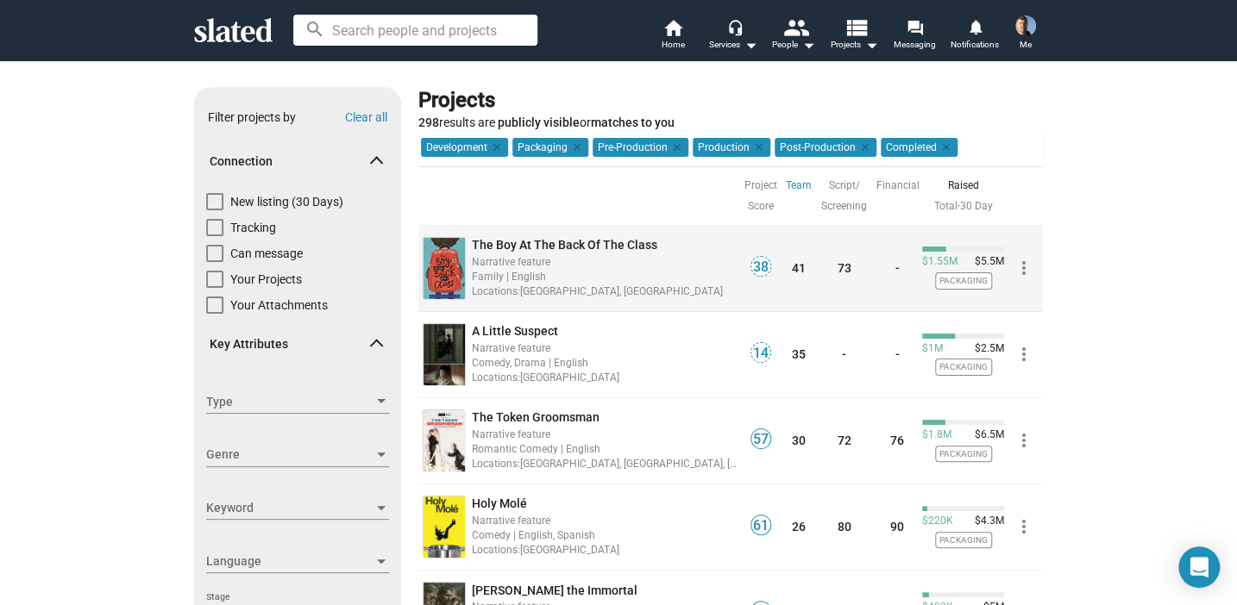
click at [536, 237] on div "The Boy At The Back Of The Class" at bounding box center [605, 245] width 266 height 16
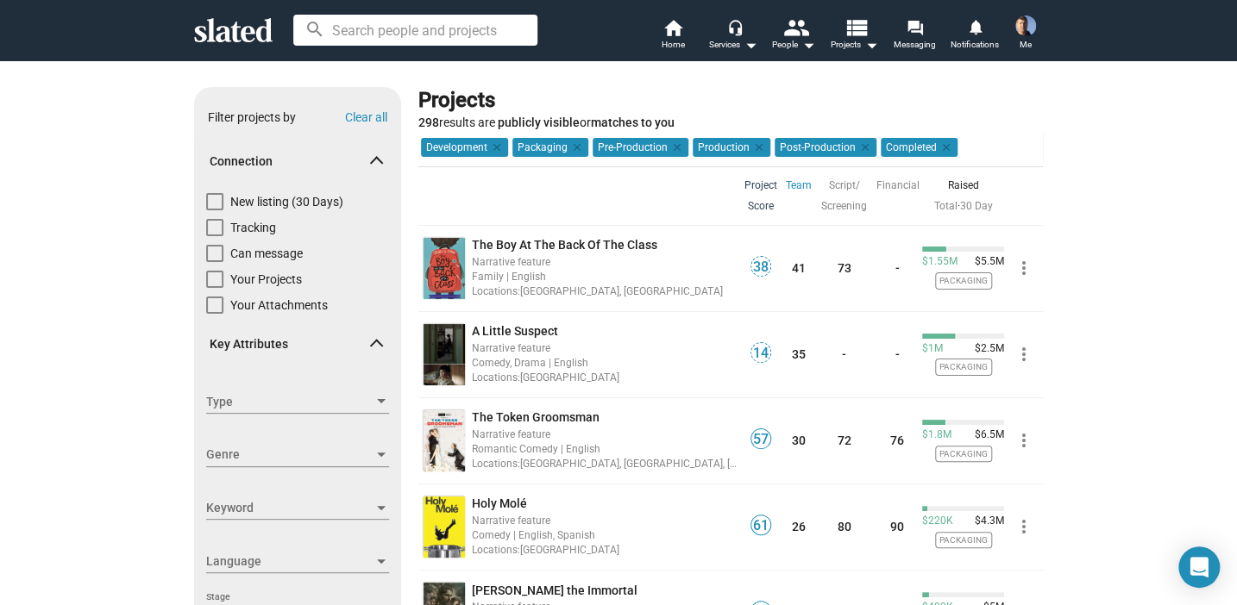
click at [753, 179] on link "Project Score" at bounding box center [760, 195] width 33 height 41
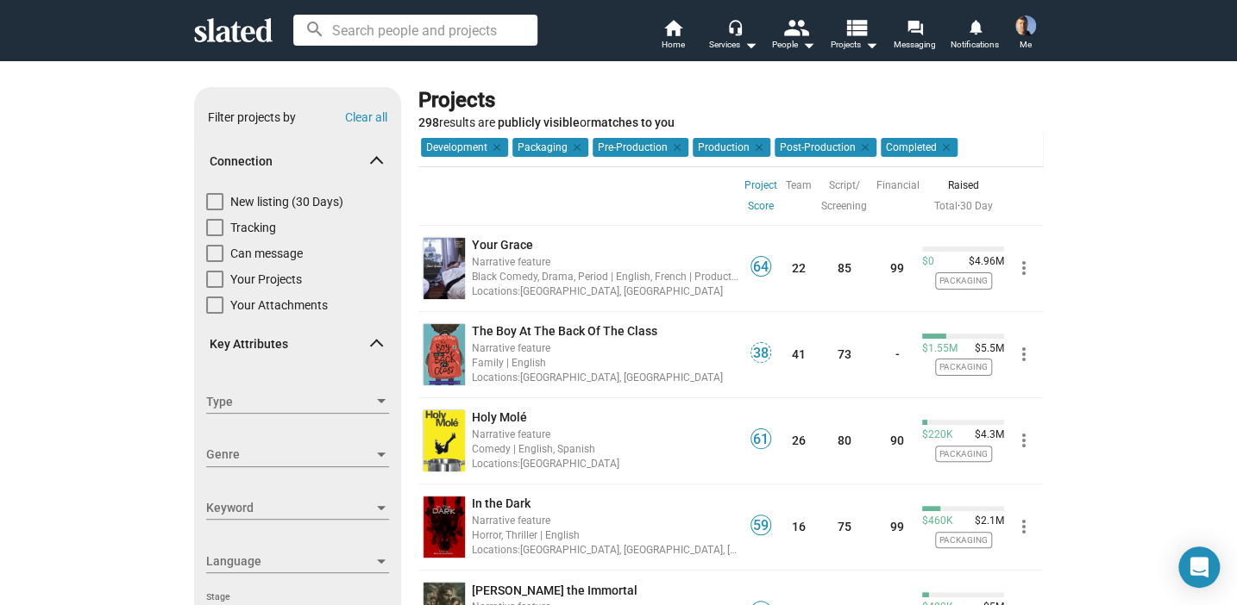
click at [629, 188] on div at bounding box center [605, 196] width 270 height 60
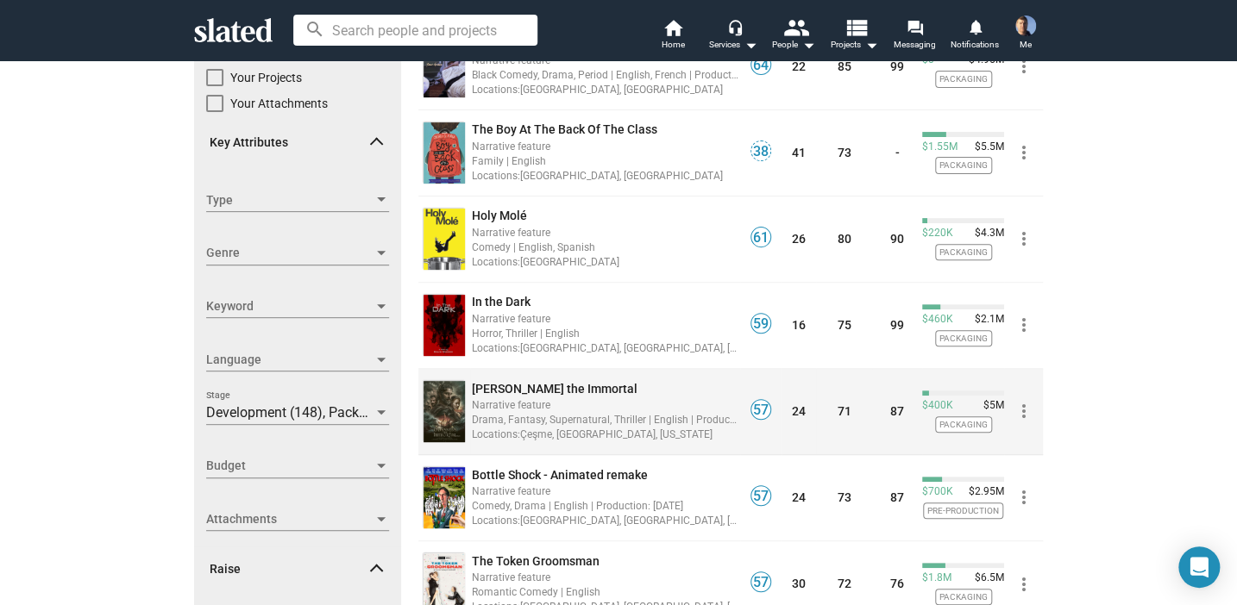
scroll to position [172, 0]
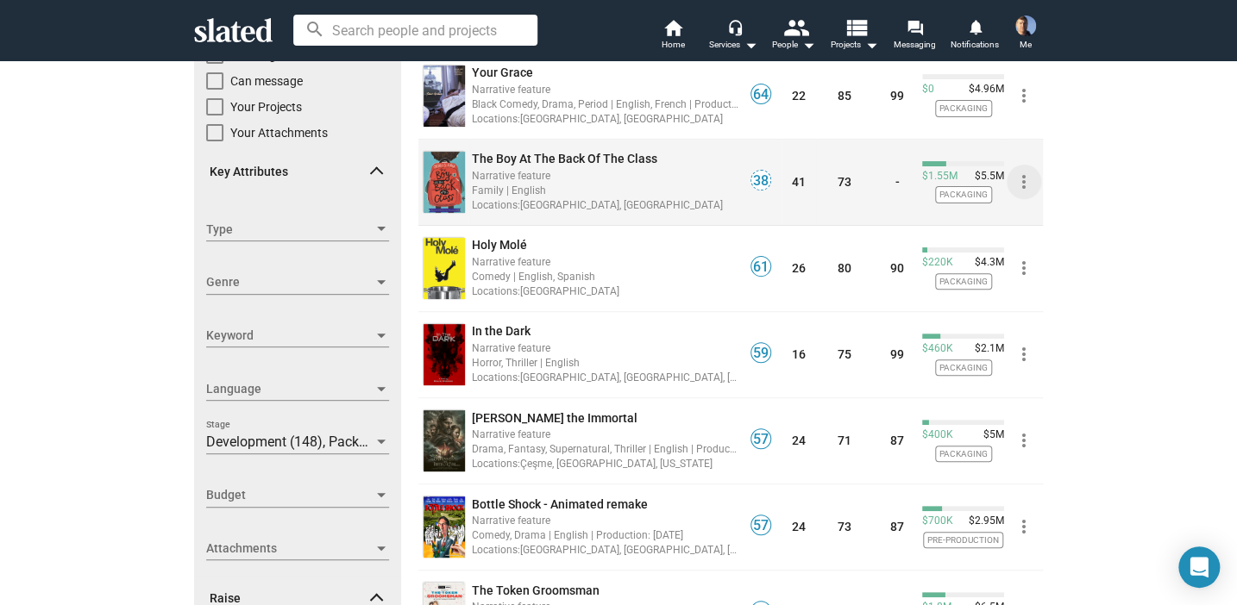
click at [1020, 179] on mat-icon "more_vert" at bounding box center [1023, 182] width 21 height 21
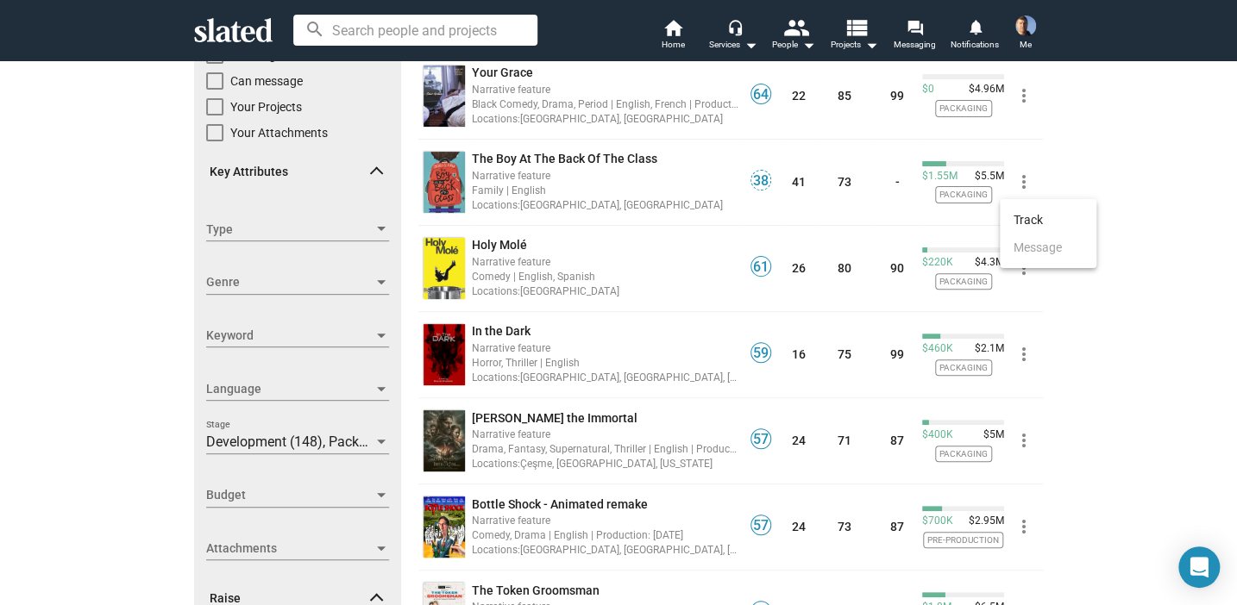
click at [1076, 156] on div at bounding box center [618, 302] width 1237 height 605
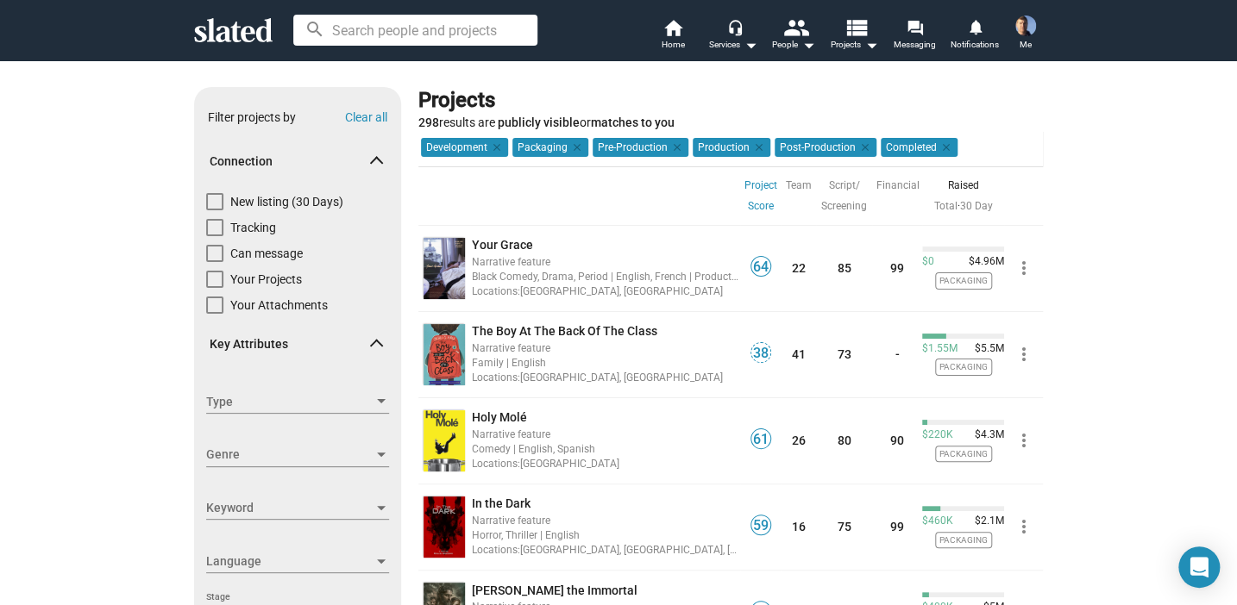
click at [206, 197] on span at bounding box center [214, 201] width 17 height 17
click at [214, 210] on input "New listing (30 Days)" at bounding box center [214, 210] width 1 height 1
checkbox input "true"
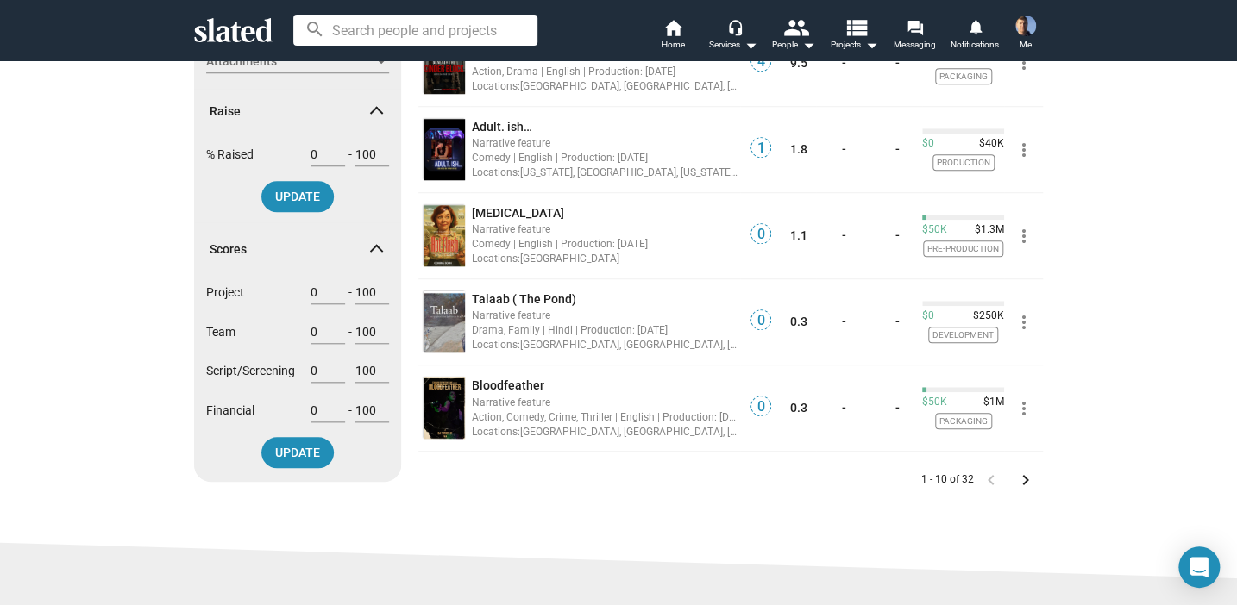
scroll to position [690, 0]
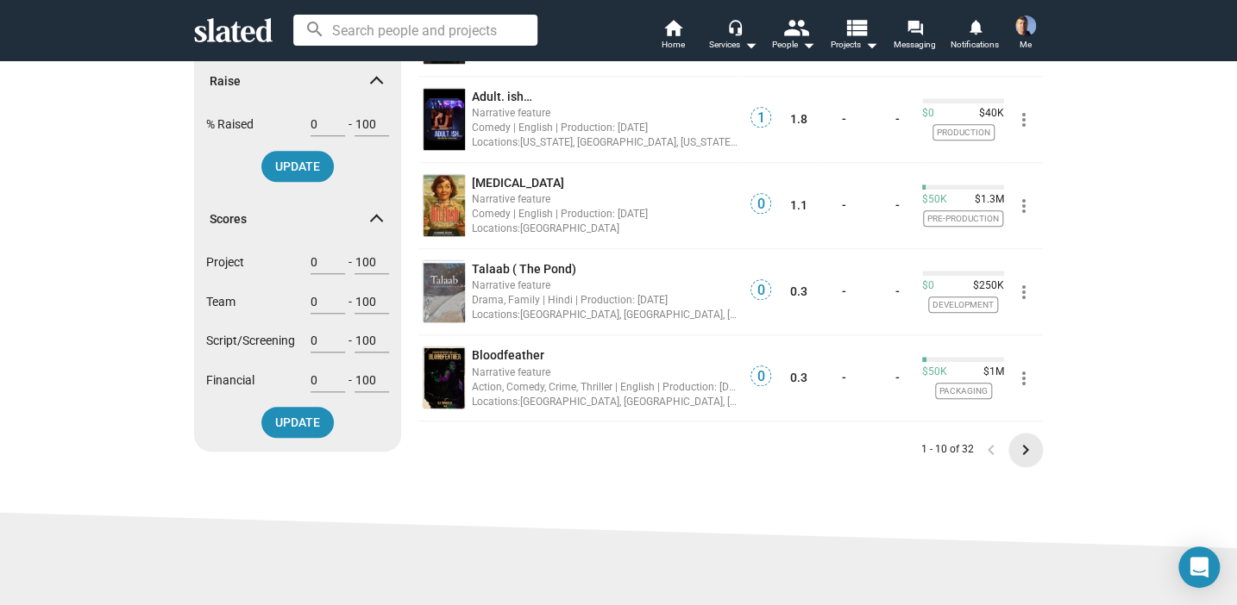
click at [1016, 445] on mat-icon "keyboard_arrow_right" at bounding box center [1025, 450] width 21 height 21
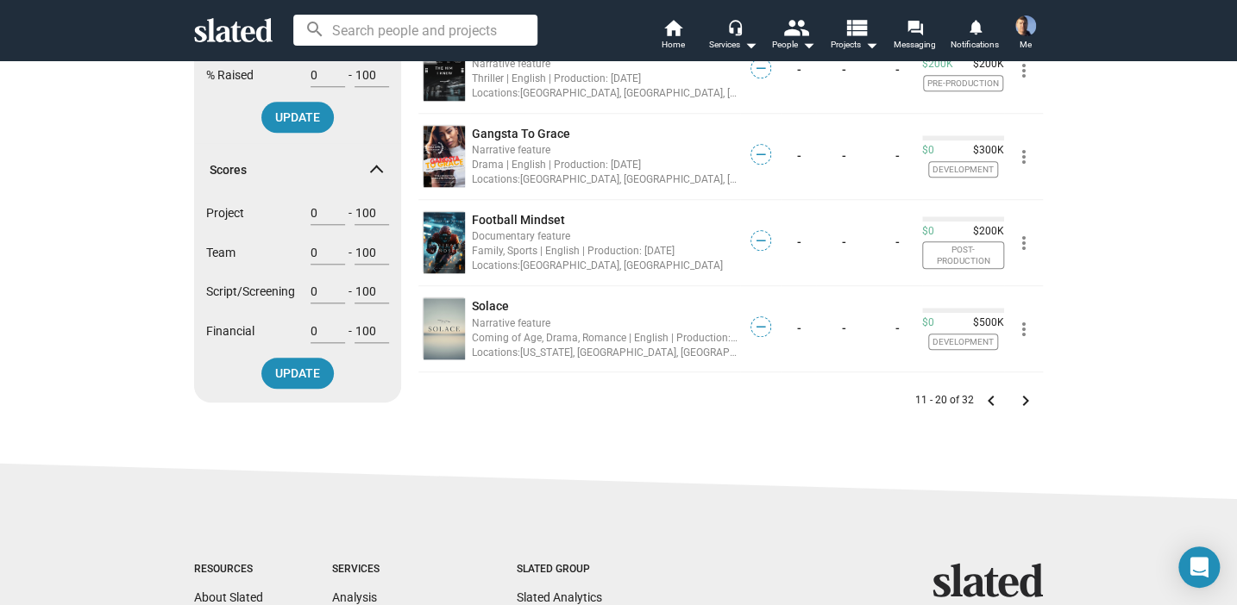
scroll to position [776, 0]
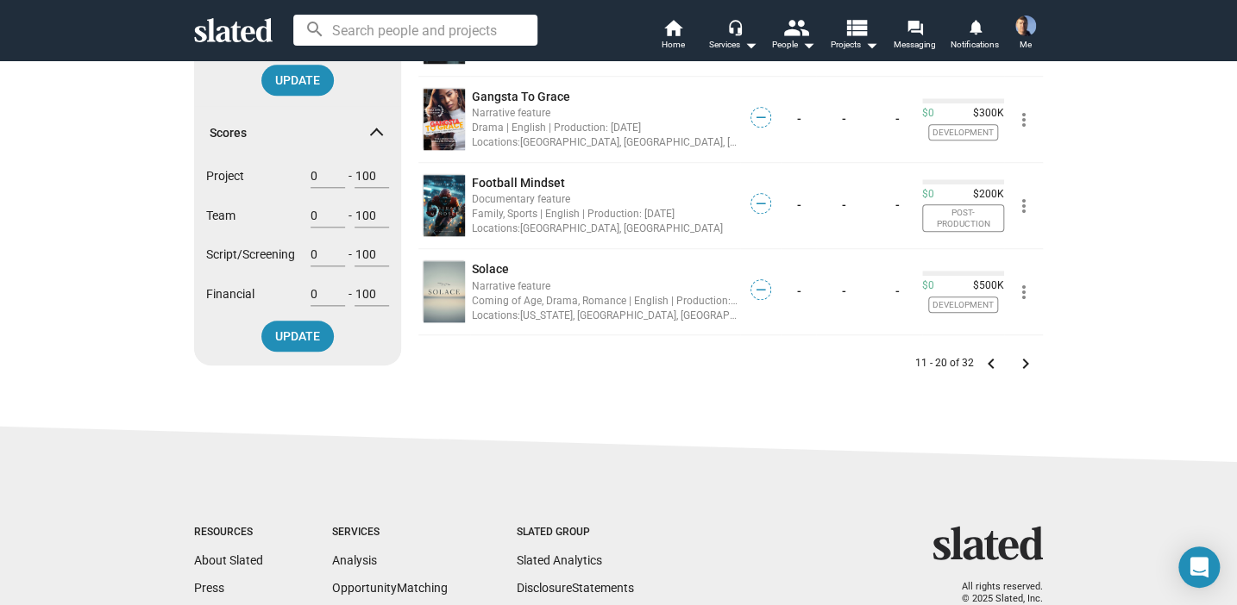
click at [1019, 358] on mat-icon "keyboard_arrow_right" at bounding box center [1025, 364] width 21 height 21
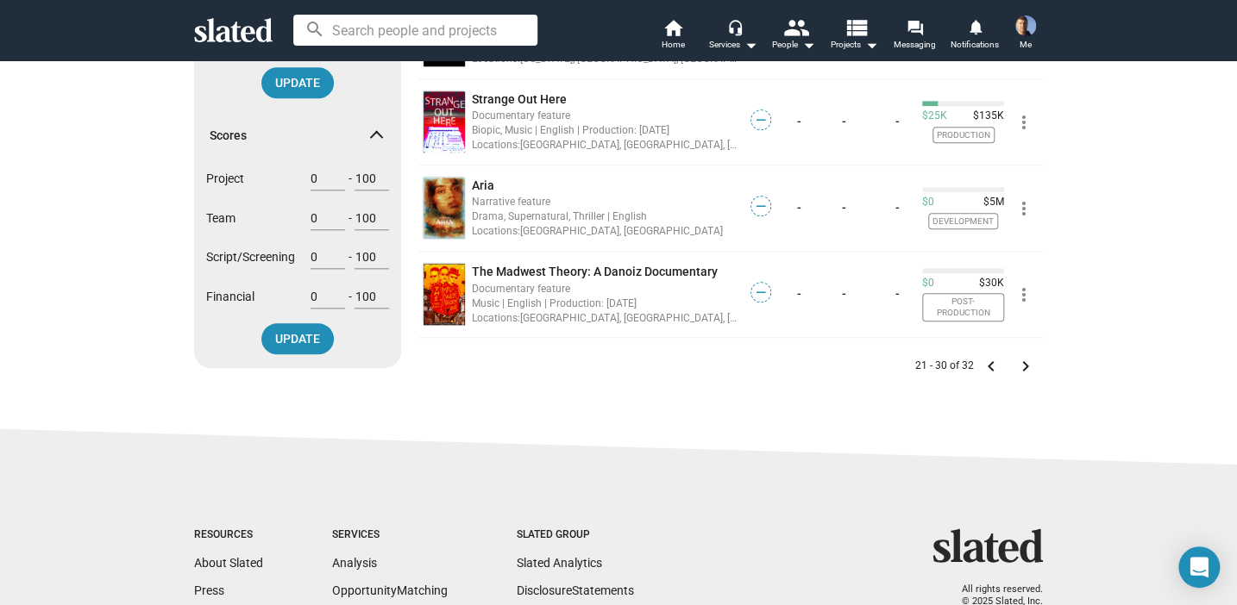
scroll to position [776, 0]
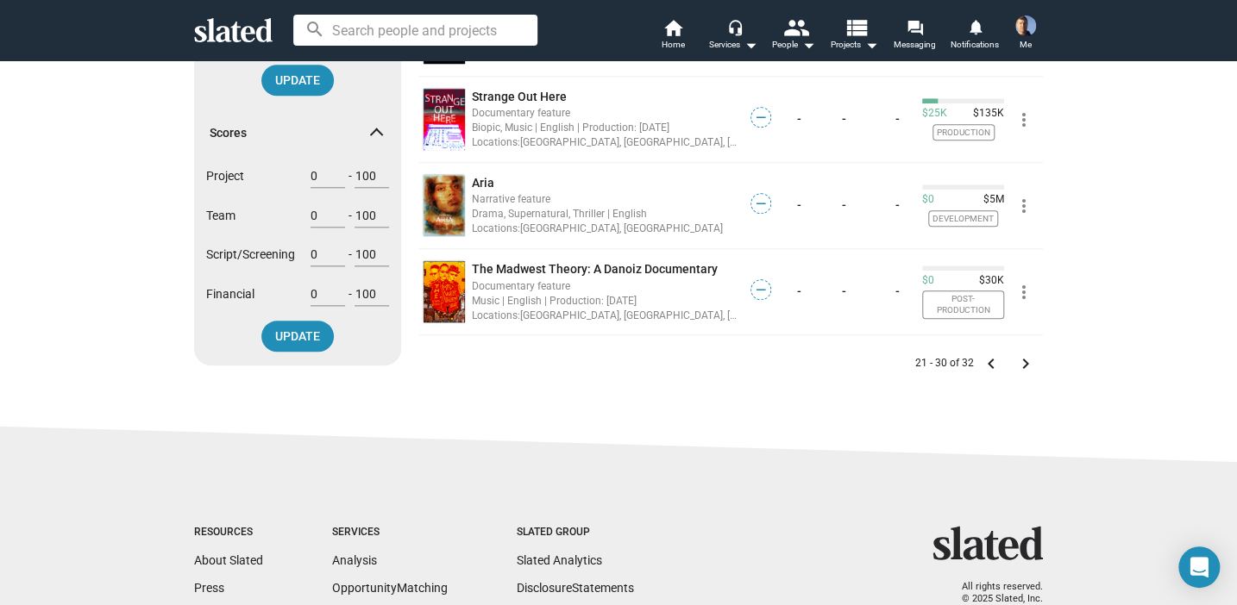
click at [981, 354] on mat-icon "keyboard_arrow_left" at bounding box center [991, 364] width 21 height 21
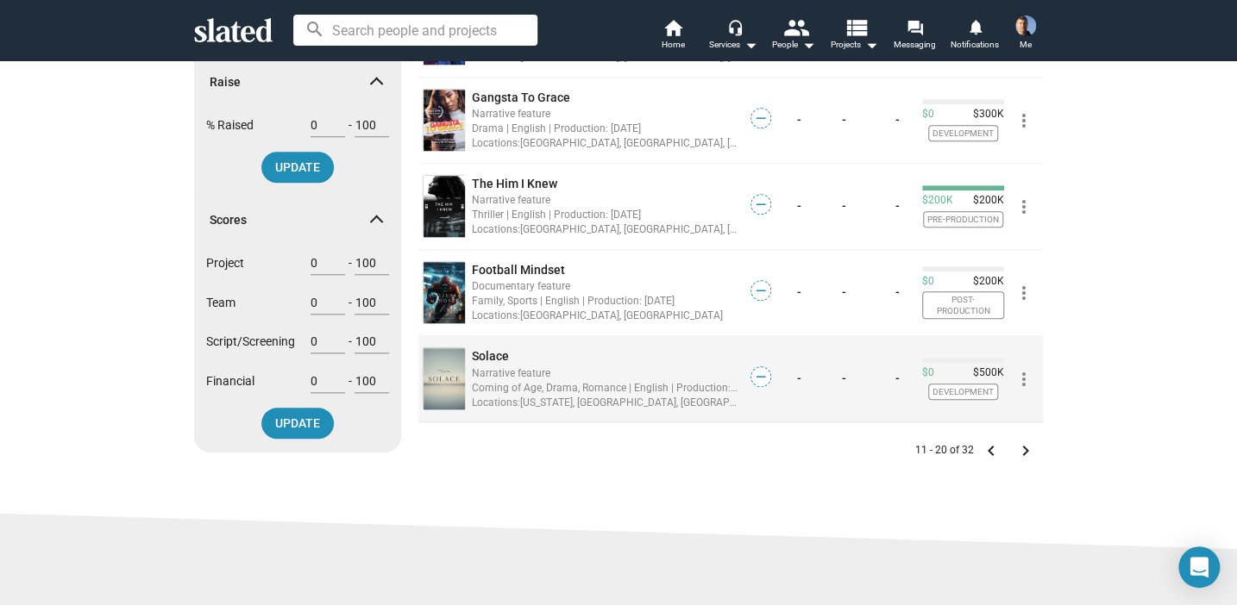
scroll to position [690, 0]
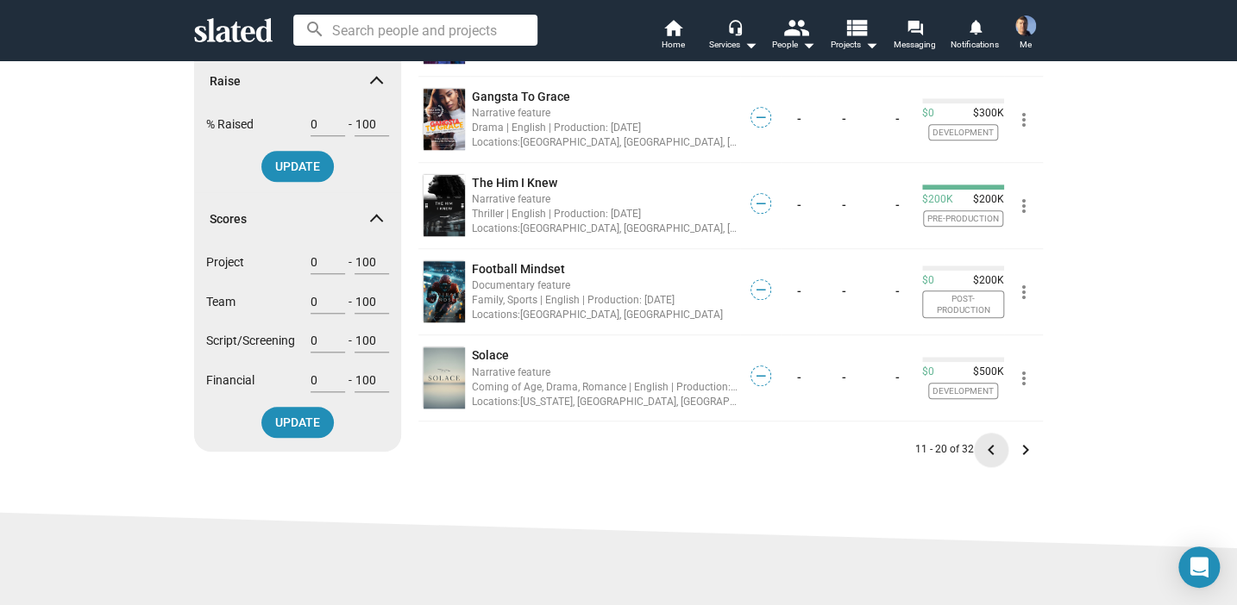
click at [985, 444] on mat-icon "keyboard_arrow_left" at bounding box center [991, 450] width 21 height 21
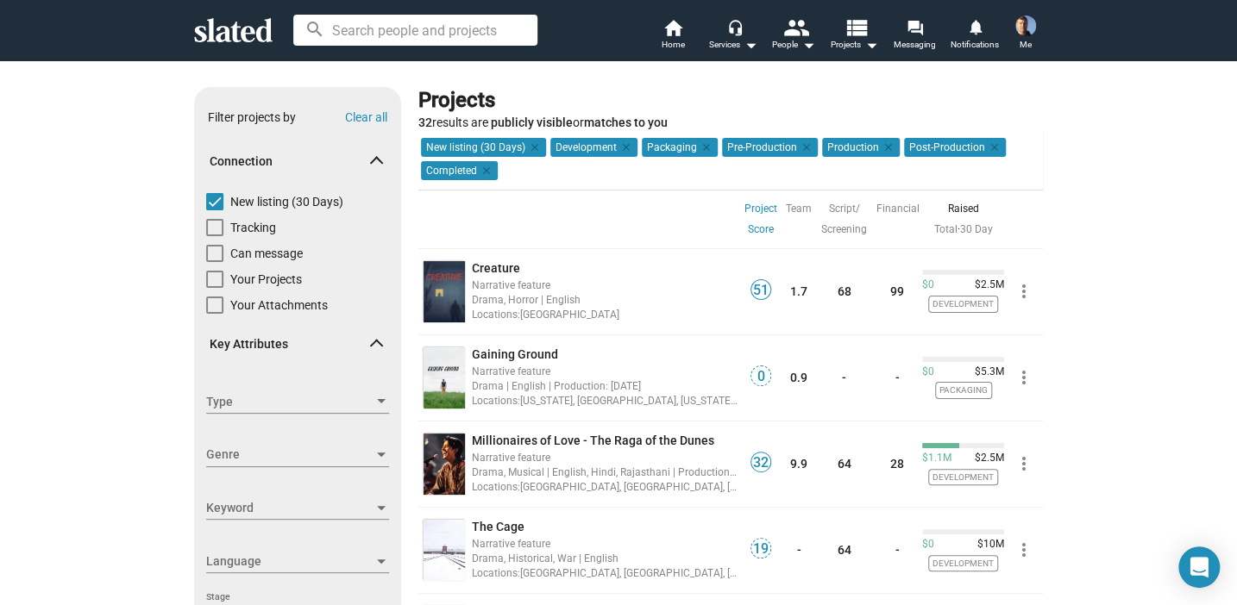
click at [207, 201] on span at bounding box center [214, 201] width 17 height 17
click at [214, 210] on input "New listing (30 Days)" at bounding box center [214, 210] width 1 height 1
checkbox input "false"
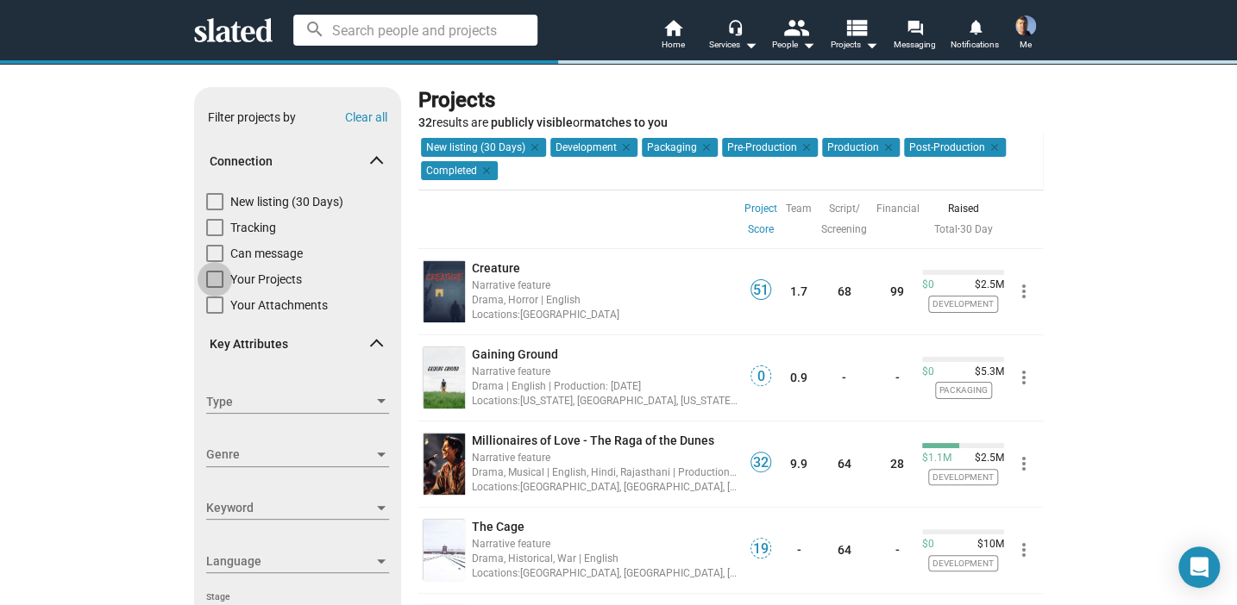
click at [206, 273] on span at bounding box center [214, 279] width 17 height 17
click at [214, 288] on input "Your Projects" at bounding box center [214, 288] width 1 height 1
checkbox input "true"
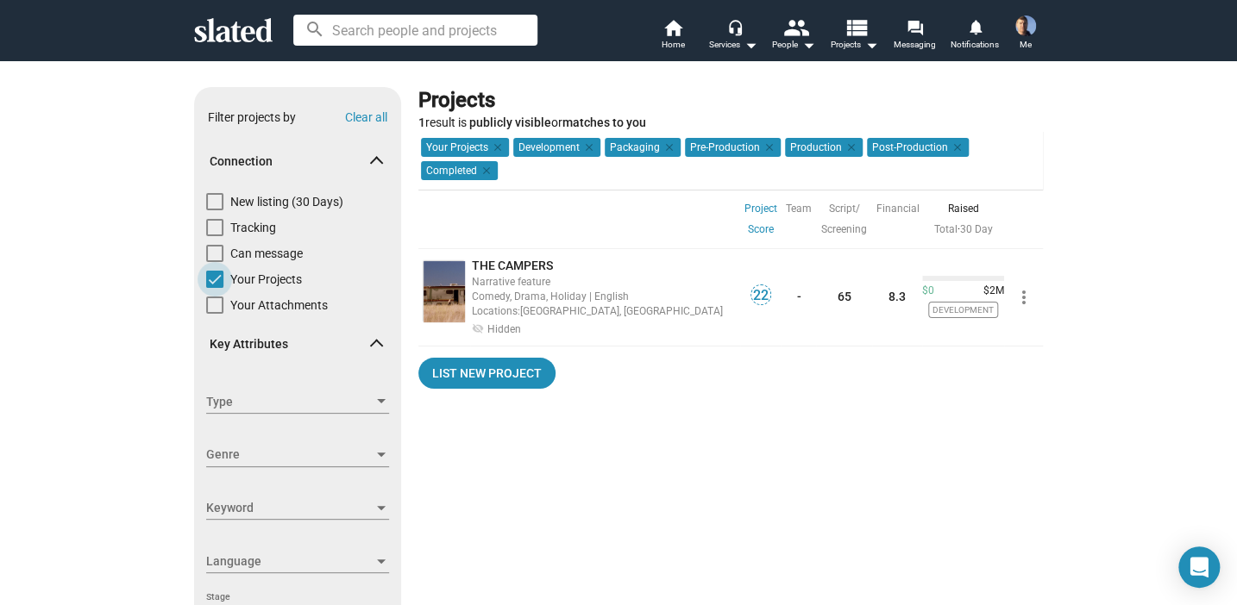
click at [206, 280] on span at bounding box center [214, 279] width 17 height 17
click at [214, 288] on input "Your Projects" at bounding box center [214, 288] width 1 height 1
checkbox input "false"
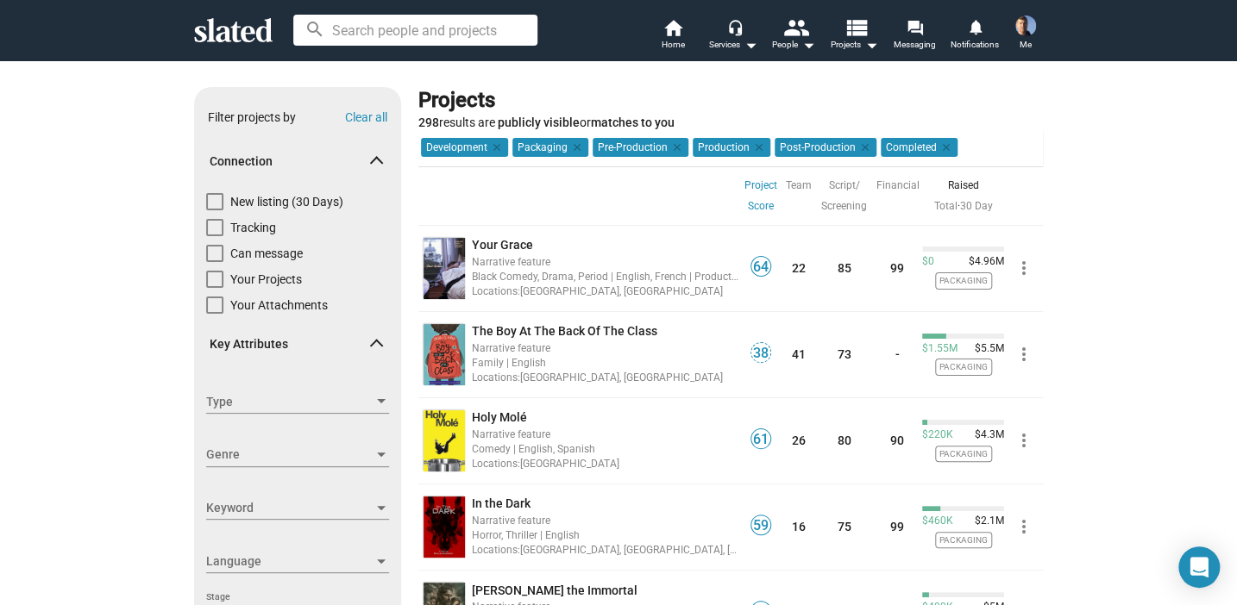
click at [206, 281] on span at bounding box center [214, 279] width 17 height 17
click at [214, 288] on input "Your Projects" at bounding box center [214, 288] width 1 height 1
checkbox input "true"
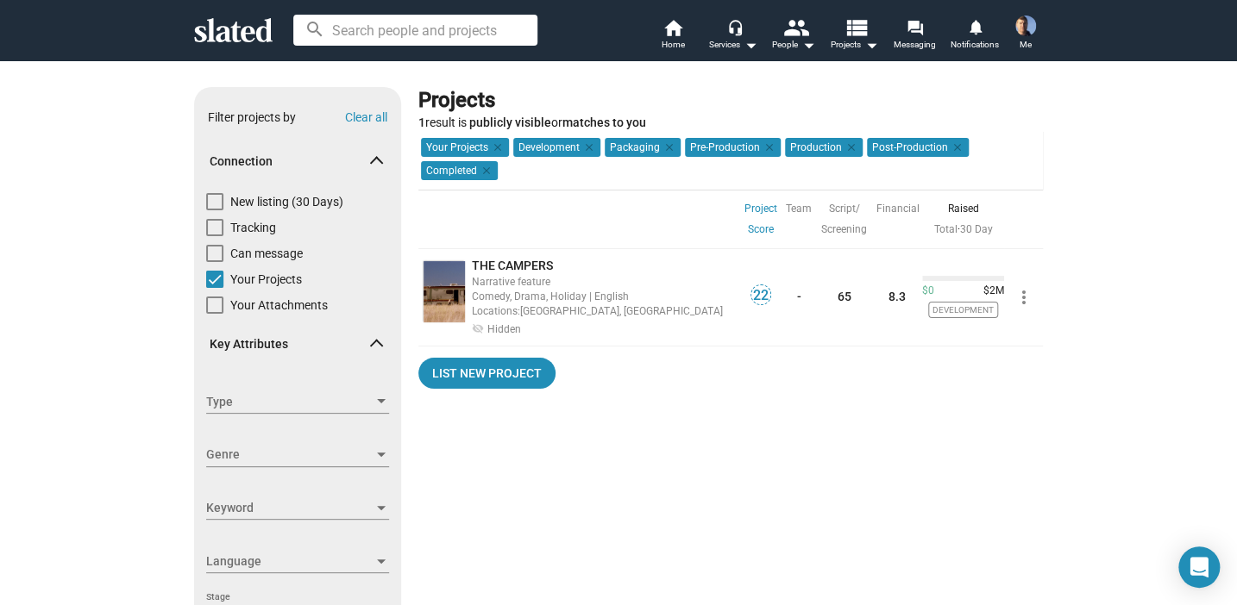
click at [206, 281] on span at bounding box center [214, 279] width 17 height 17
click at [214, 288] on input "Your Projects" at bounding box center [214, 288] width 1 height 1
checkbox input "false"
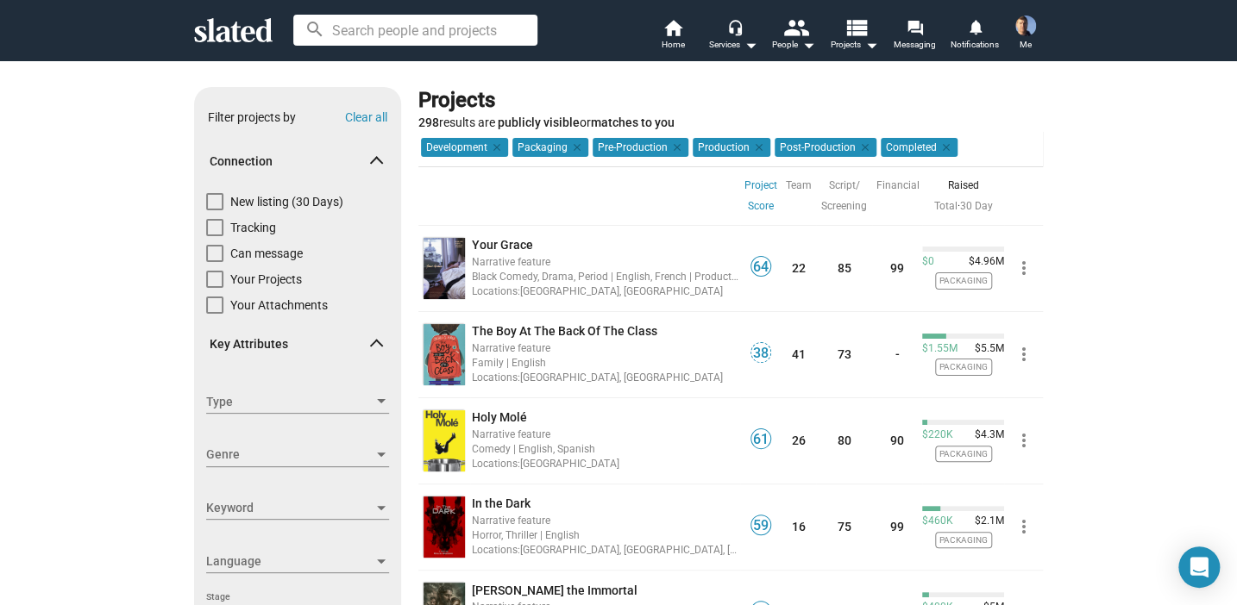
click at [206, 200] on span at bounding box center [214, 201] width 17 height 17
click at [214, 210] on input "New listing (30 Days)" at bounding box center [214, 210] width 1 height 1
checkbox input "true"
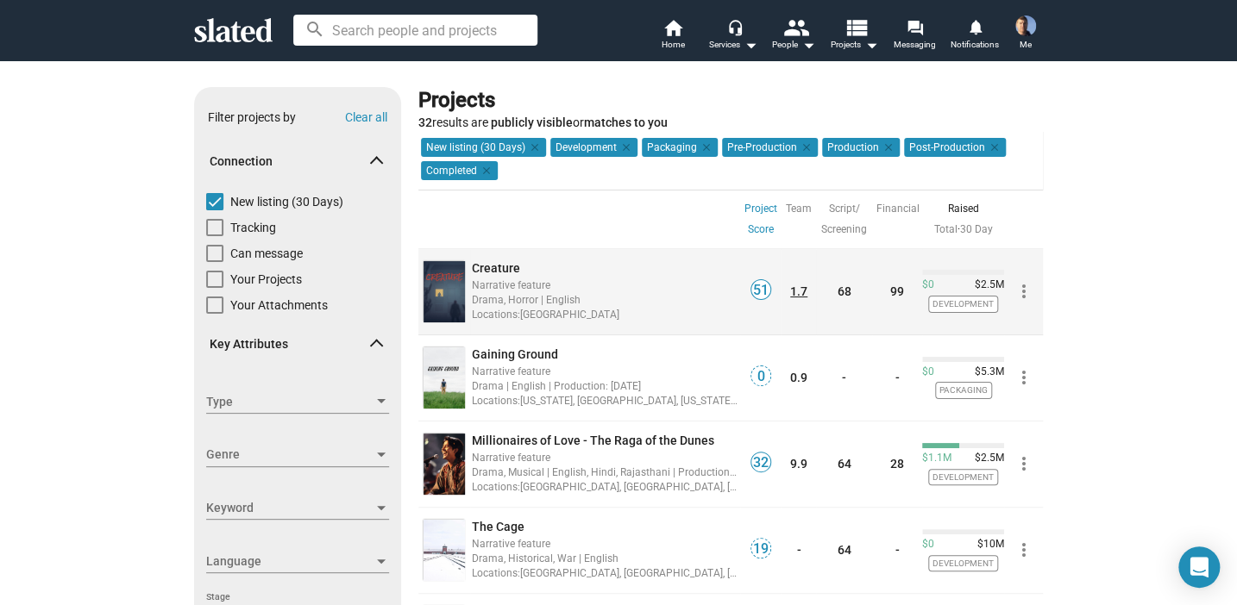
click at [790, 288] on link "1.7" at bounding box center [798, 292] width 17 height 14
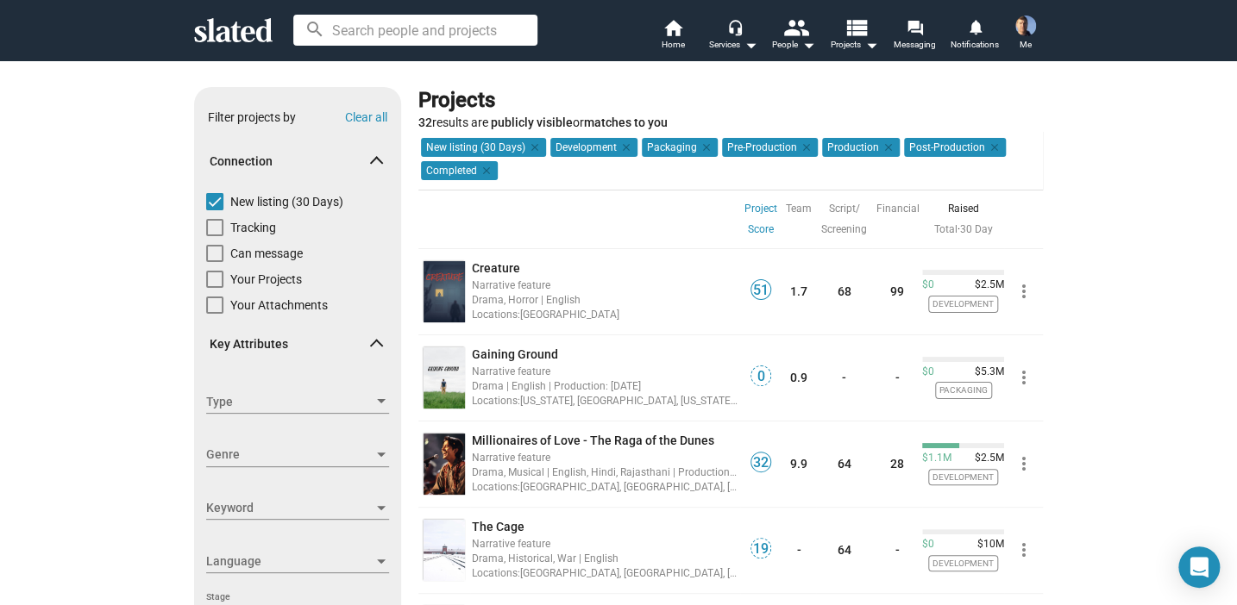
click at [870, 41] on mat-icon "arrow_drop_down" at bounding box center [871, 44] width 21 height 21
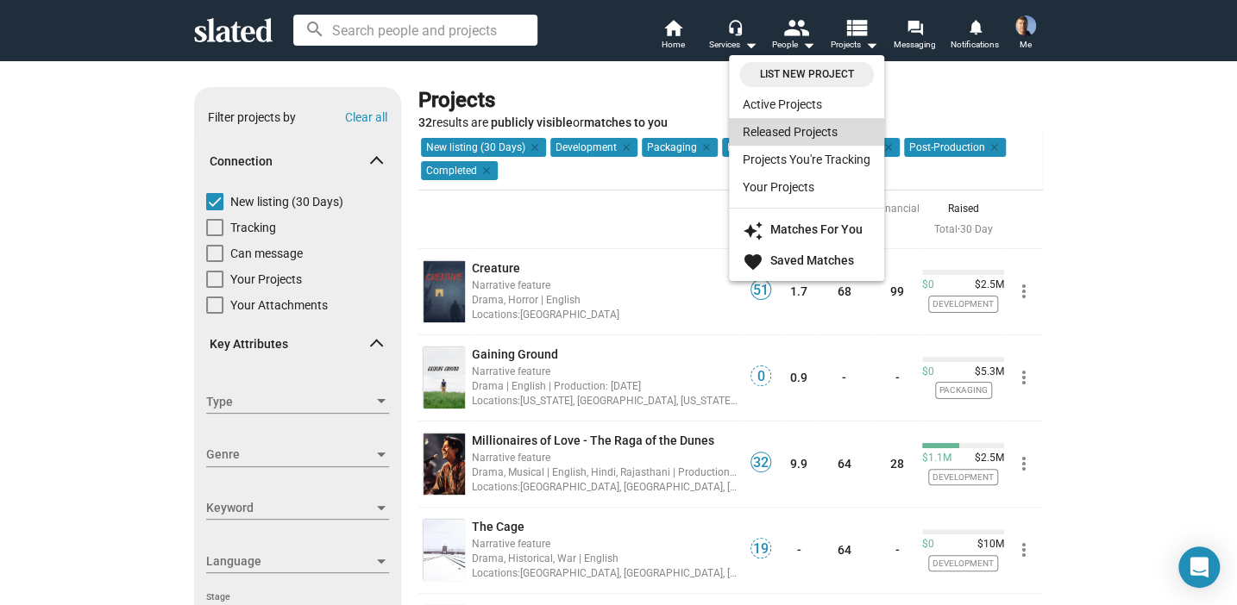
click at [802, 127] on link "Released Projects" at bounding box center [806, 132] width 155 height 28
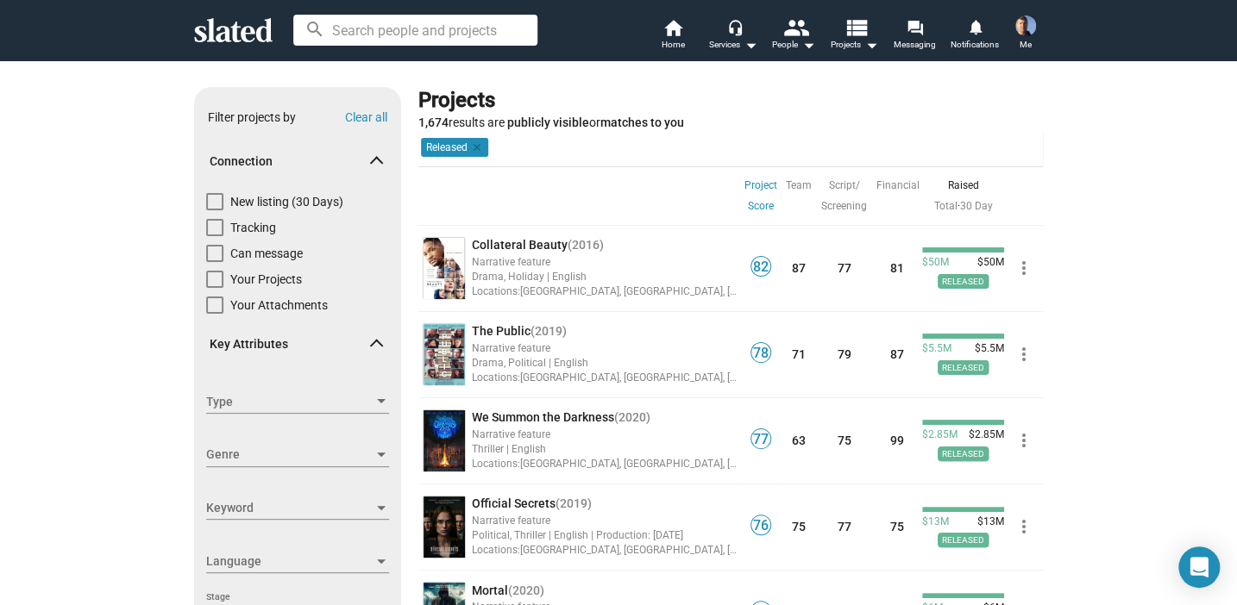
click at [739, 123] on div "Projects 1,674 results are publicly visible or matches to you" at bounding box center [730, 109] width 624 height 44
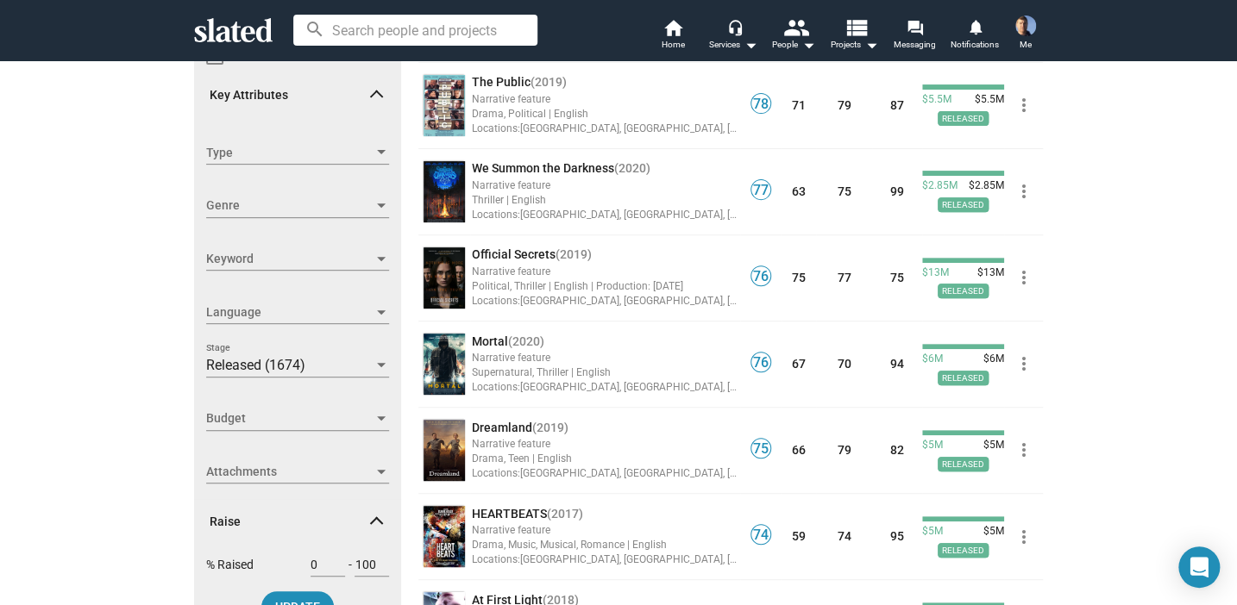
scroll to position [604, 0]
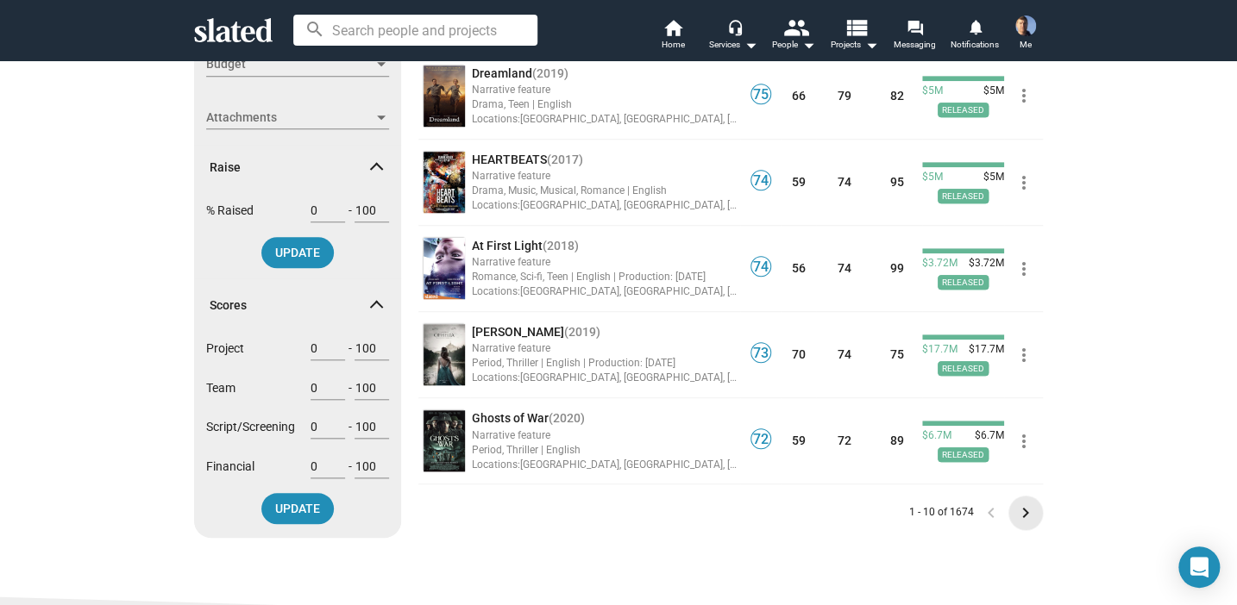
click at [1021, 508] on mat-icon "keyboard_arrow_right" at bounding box center [1025, 513] width 21 height 21
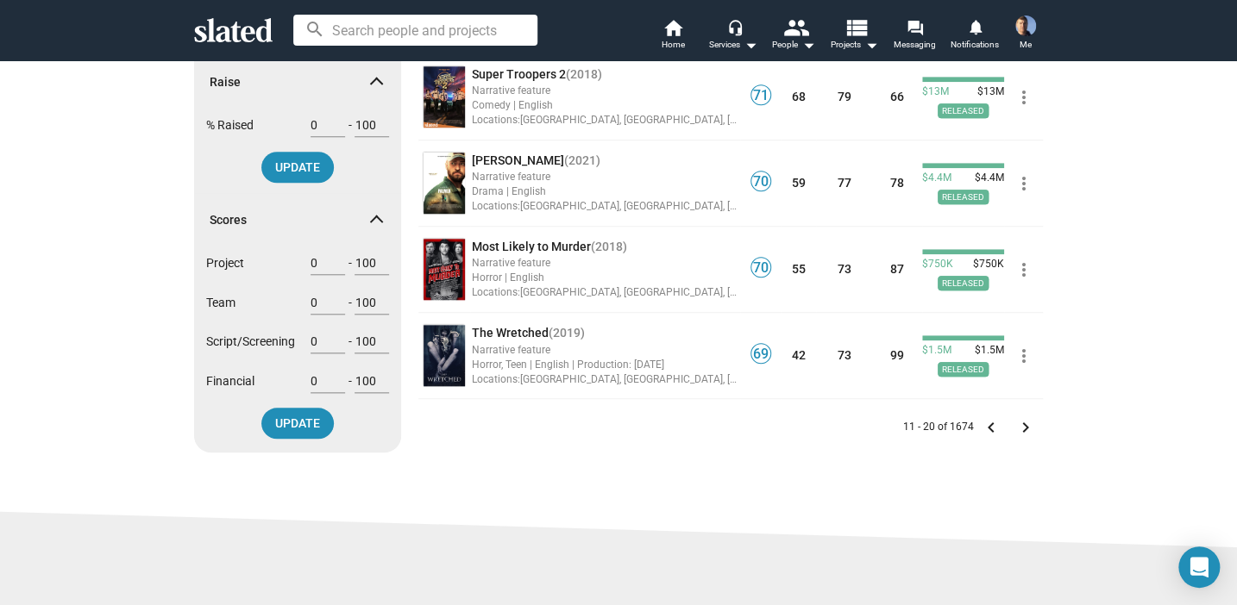
scroll to position [690, 0]
click at [1019, 423] on mat-icon "keyboard_arrow_right" at bounding box center [1025, 427] width 21 height 21
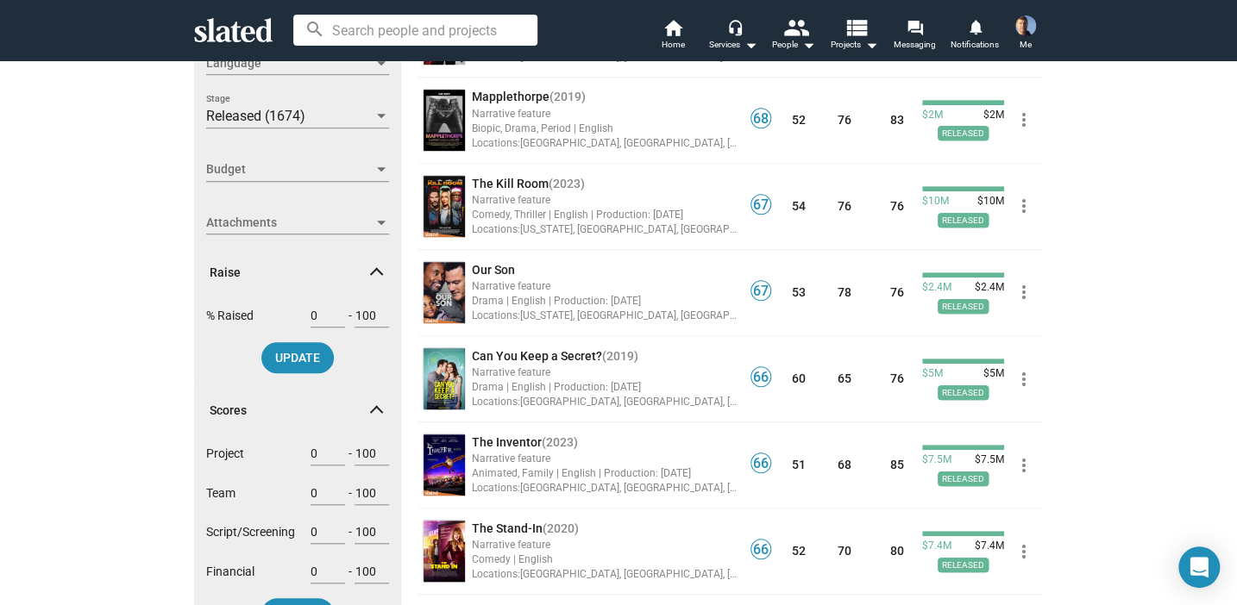
scroll to position [690, 0]
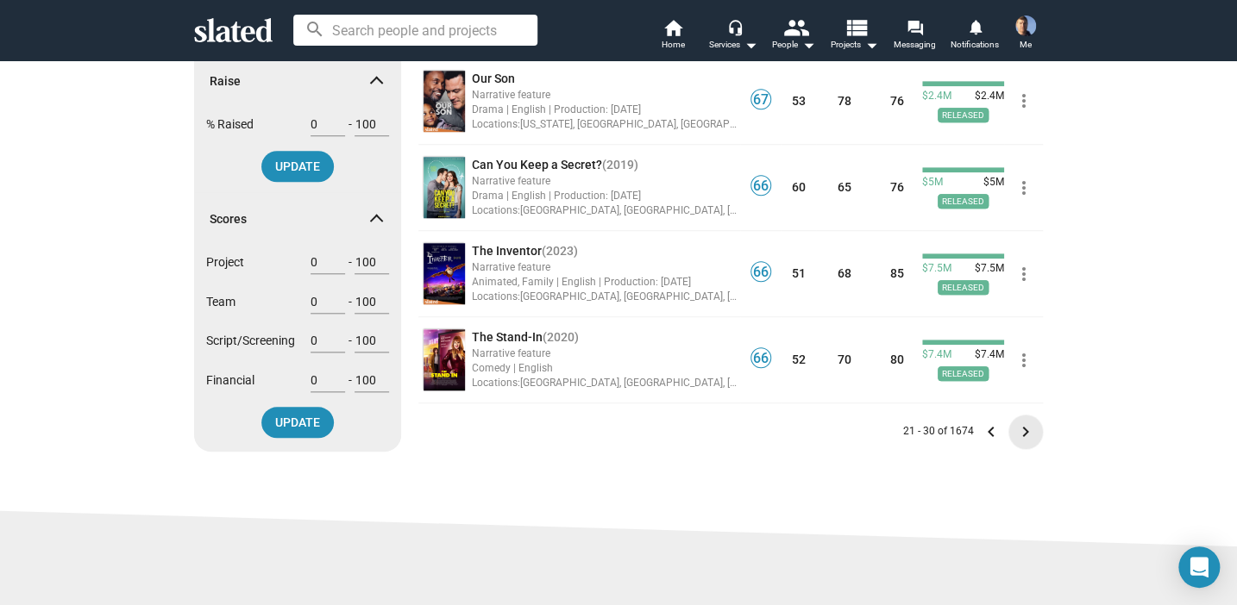
click at [1020, 422] on mat-icon "keyboard_arrow_right" at bounding box center [1025, 432] width 21 height 21
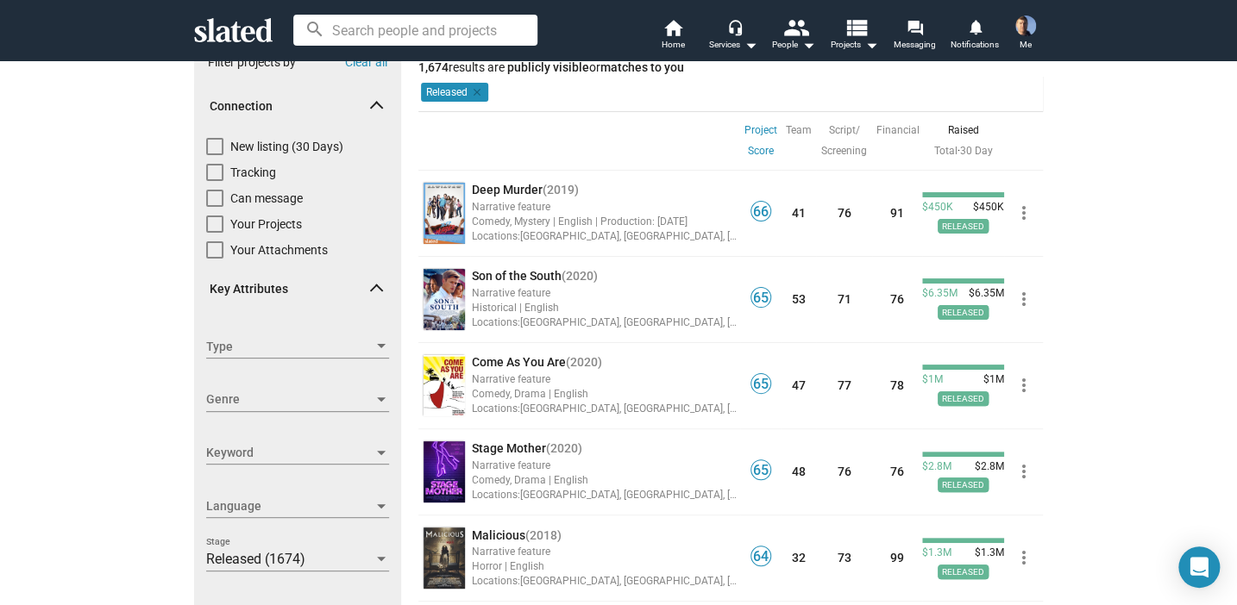
scroll to position [86, 0]
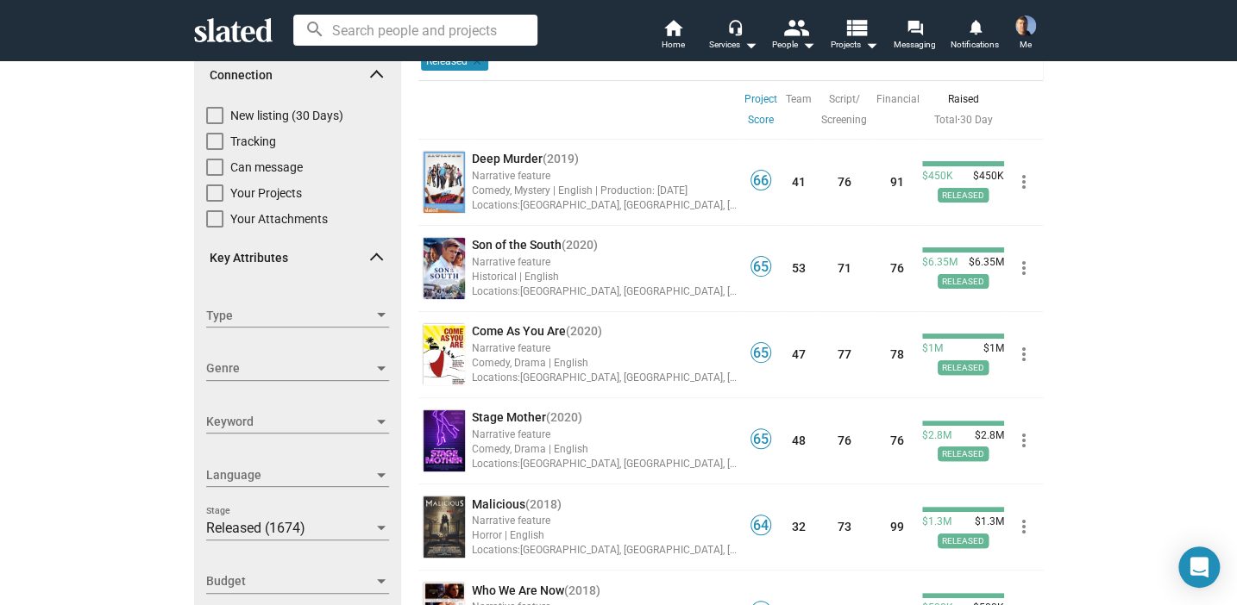
click at [373, 367] on div at bounding box center [381, 369] width 16 height 14
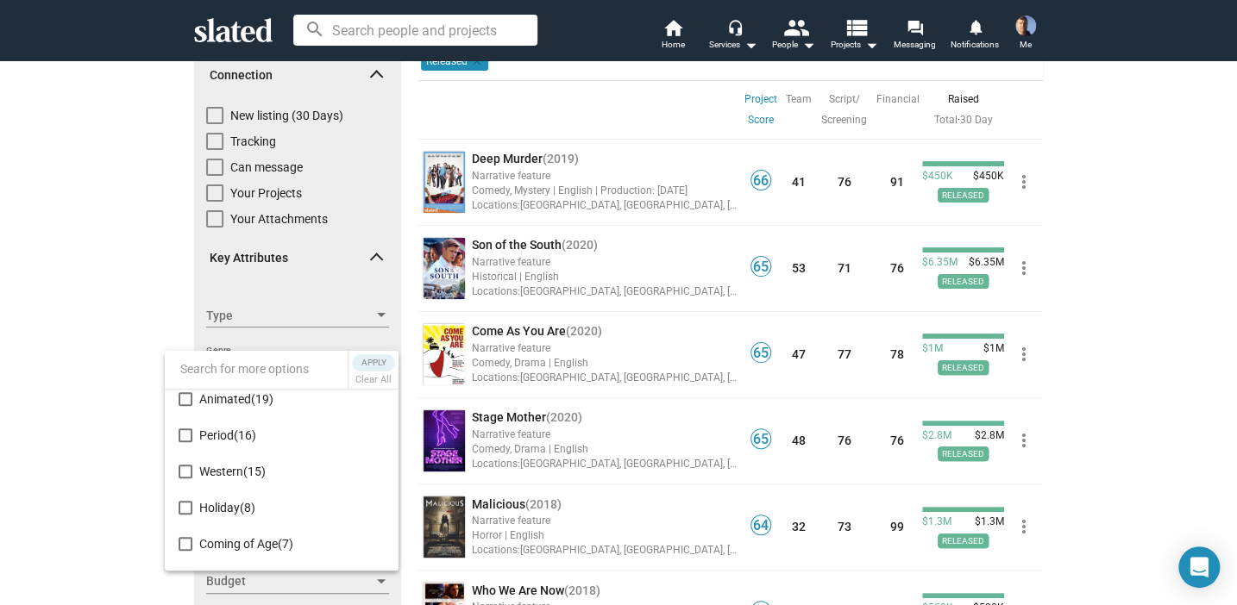
scroll to position [877, 0]
click at [186, 508] on mat-pseudo-checkbox at bounding box center [186, 509] width 14 height 14
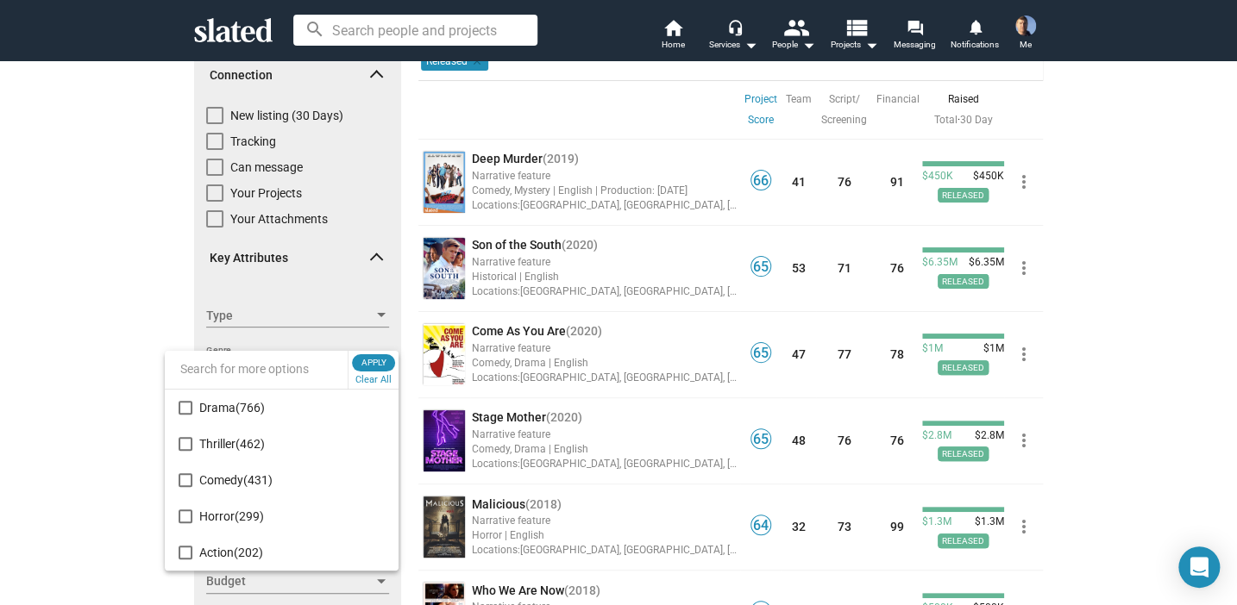
click at [1141, 291] on div at bounding box center [618, 302] width 1237 height 605
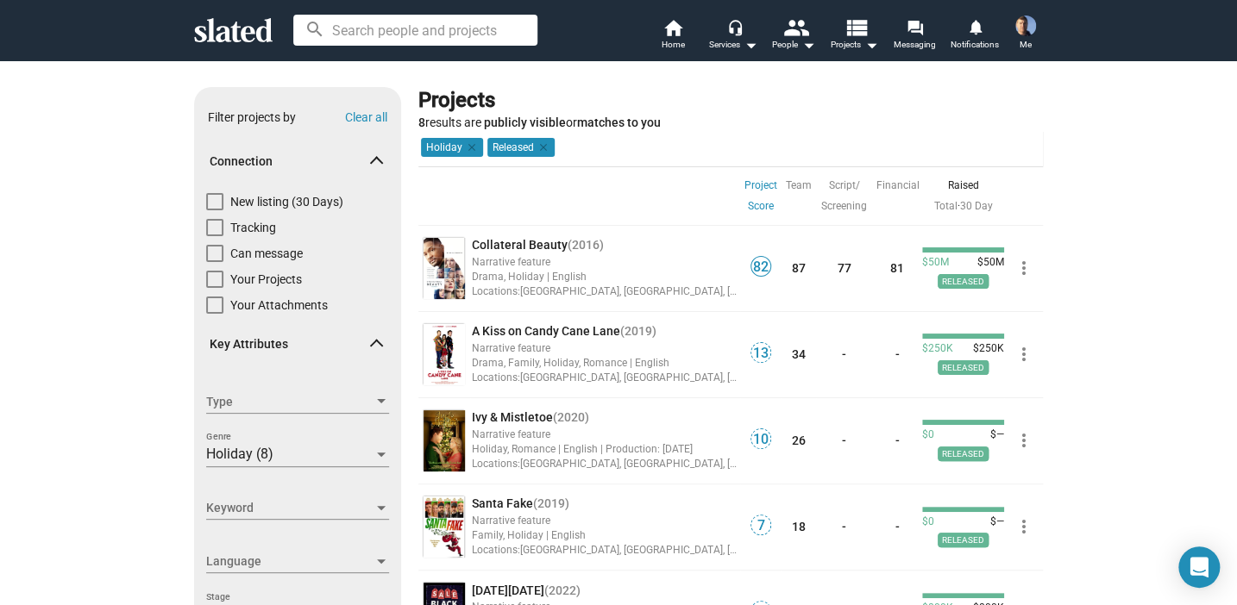
click at [808, 46] on mat-icon "arrow_drop_down" at bounding box center [808, 44] width 21 height 21
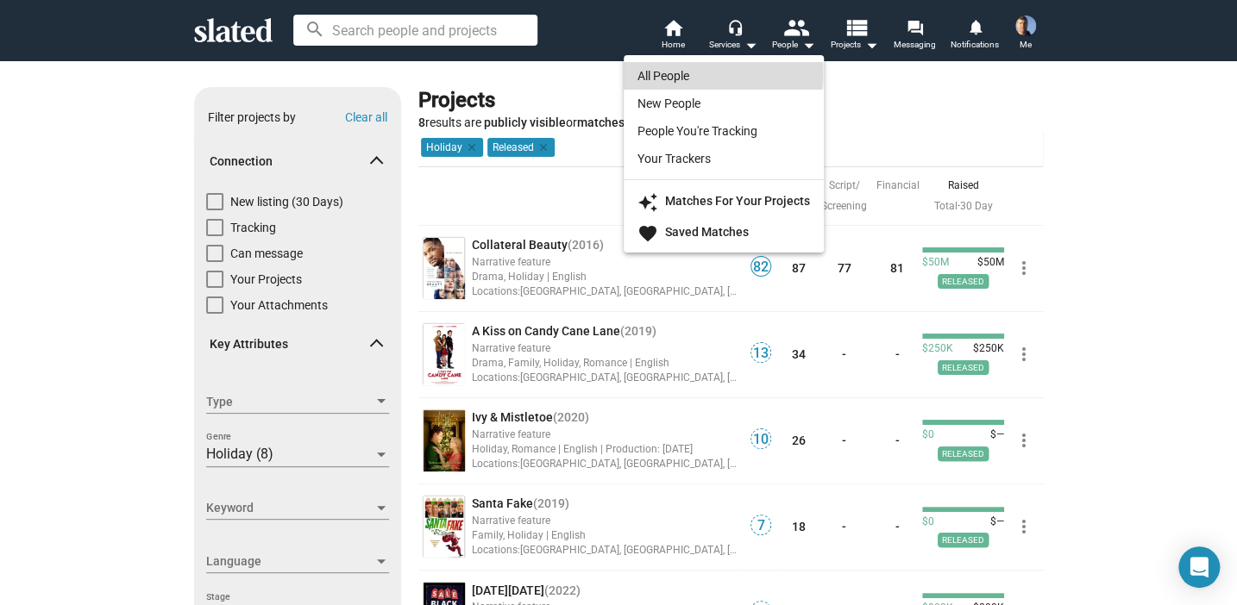
click at [679, 73] on link "All People" at bounding box center [724, 76] width 200 height 28
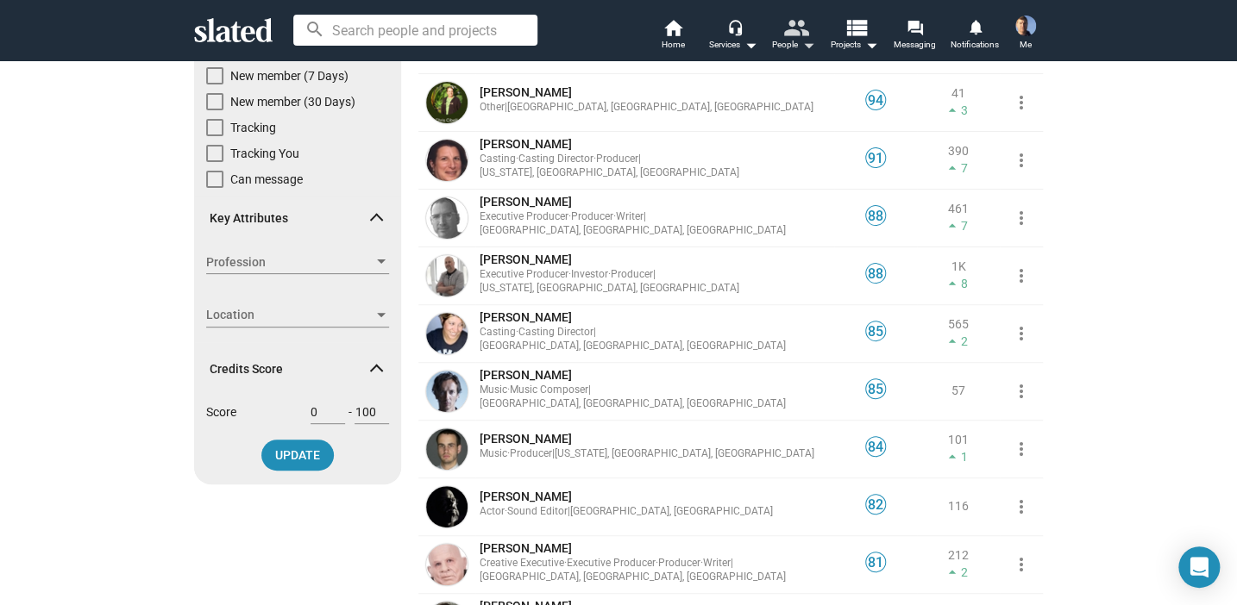
scroll to position [172, 0]
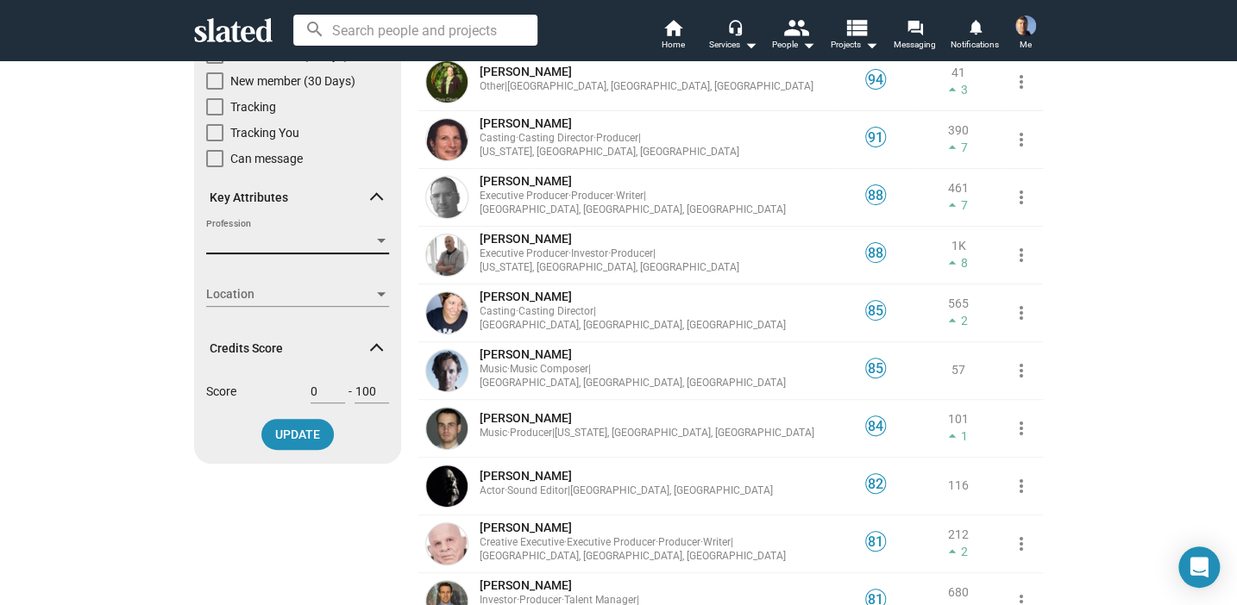
click at [377, 242] on div at bounding box center [381, 241] width 9 height 4
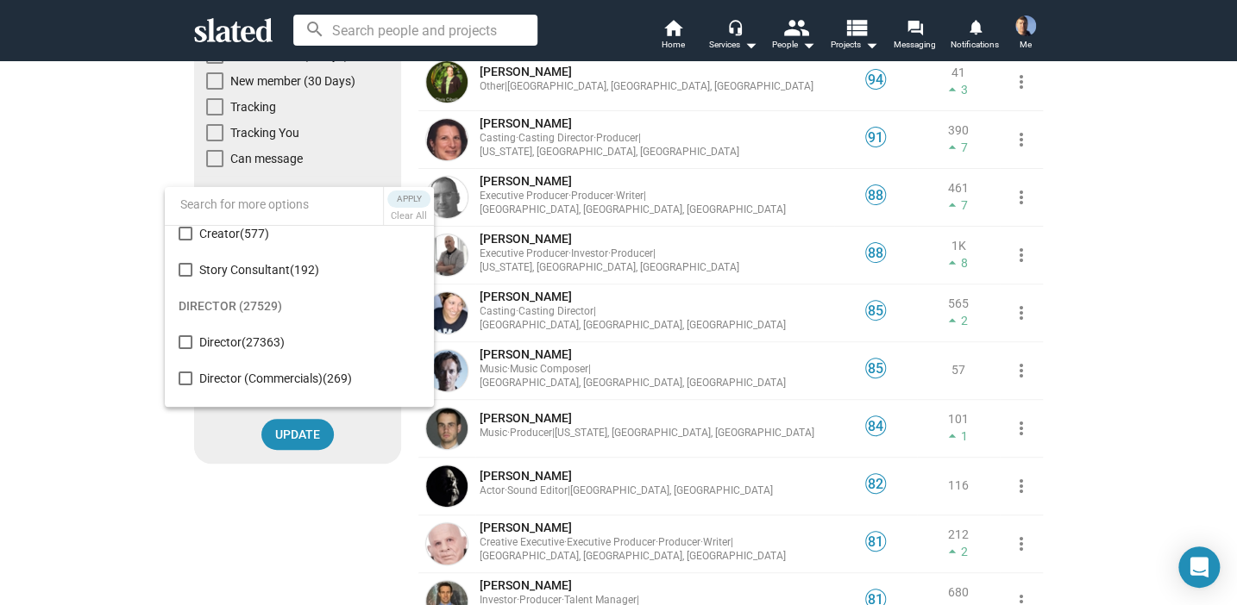
scroll to position [604, 0]
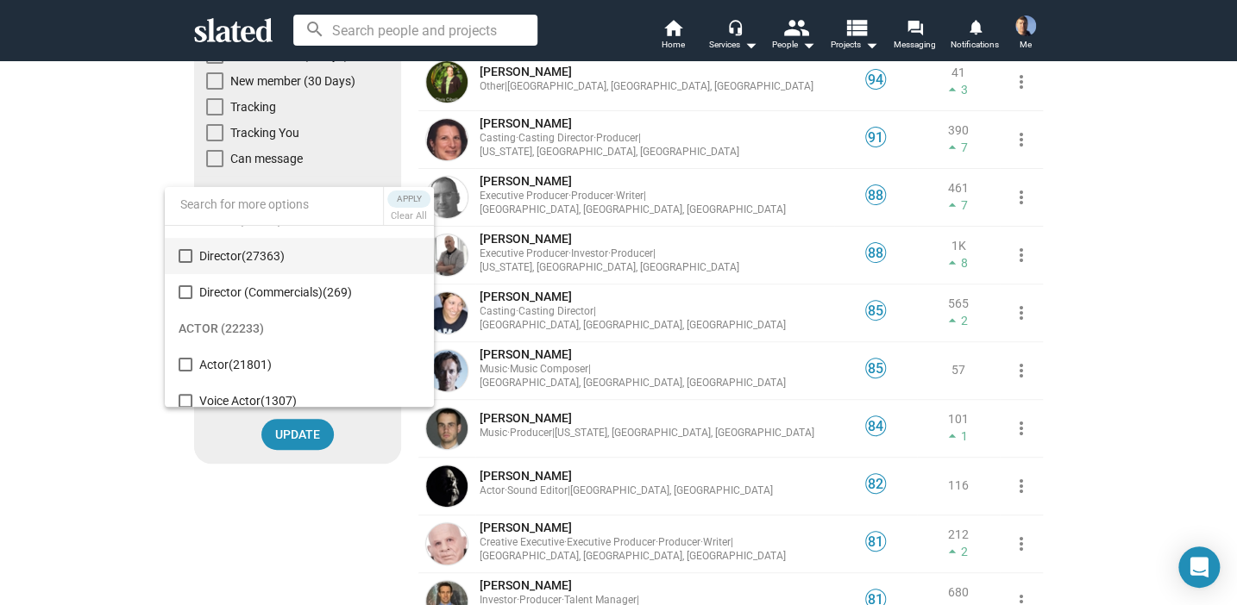
click at [186, 254] on mat-pseudo-checkbox at bounding box center [186, 256] width 14 height 14
click at [420, 194] on span "Apply" at bounding box center [408, 199] width 31 height 17
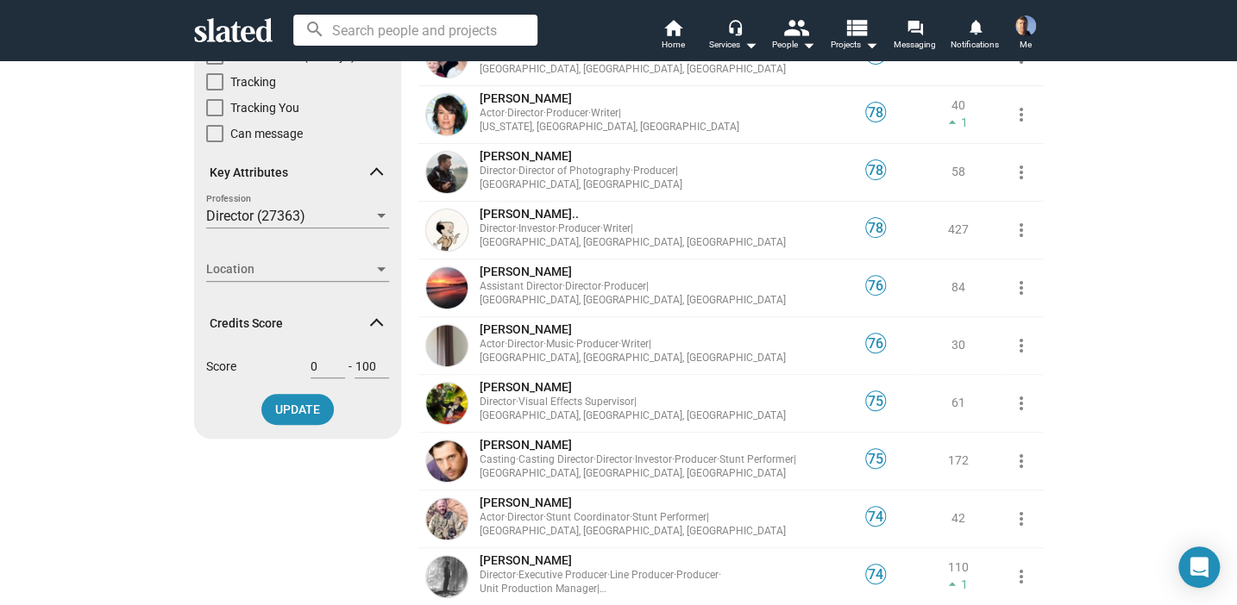
scroll to position [259, 0]
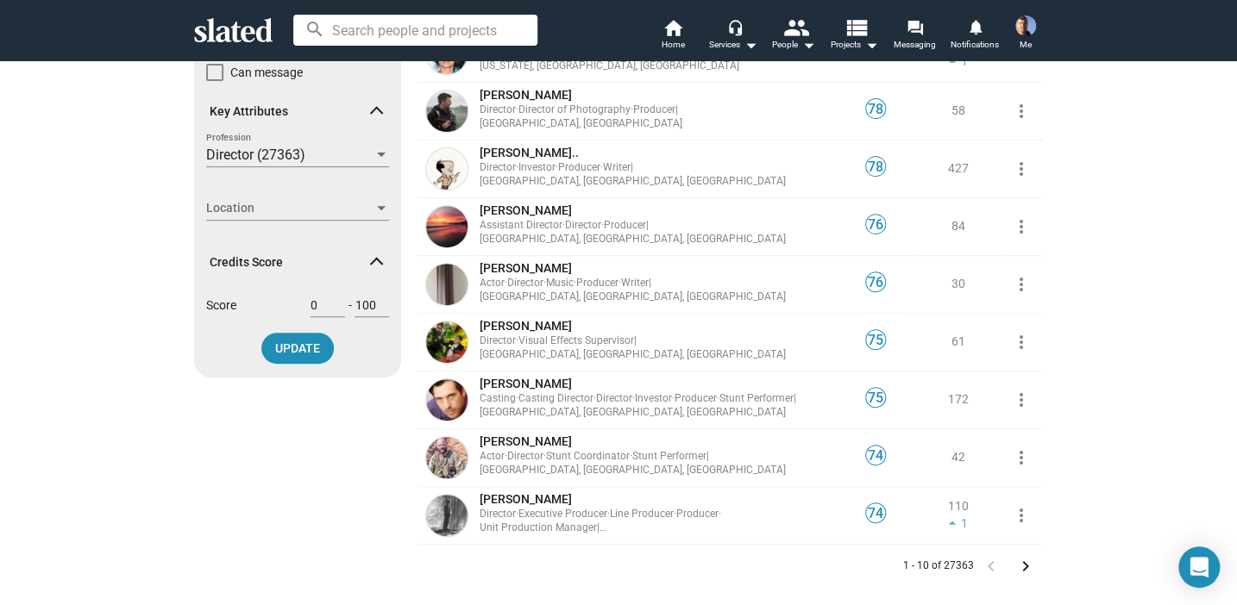
click at [377, 210] on div at bounding box center [381, 208] width 9 height 4
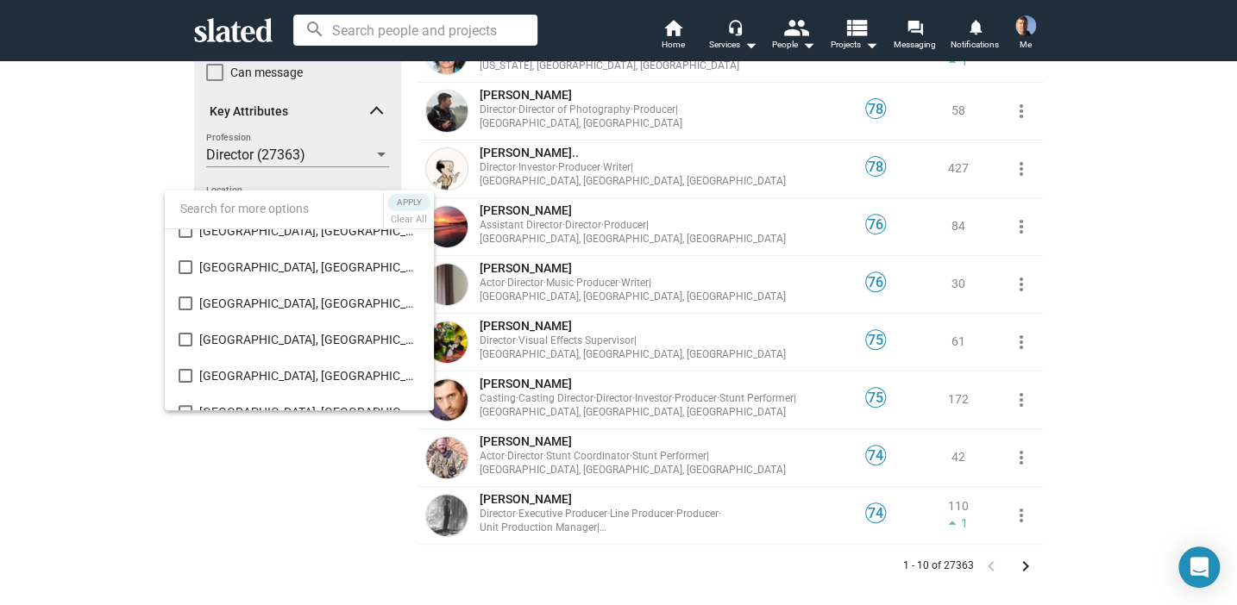
scroll to position [108, 0]
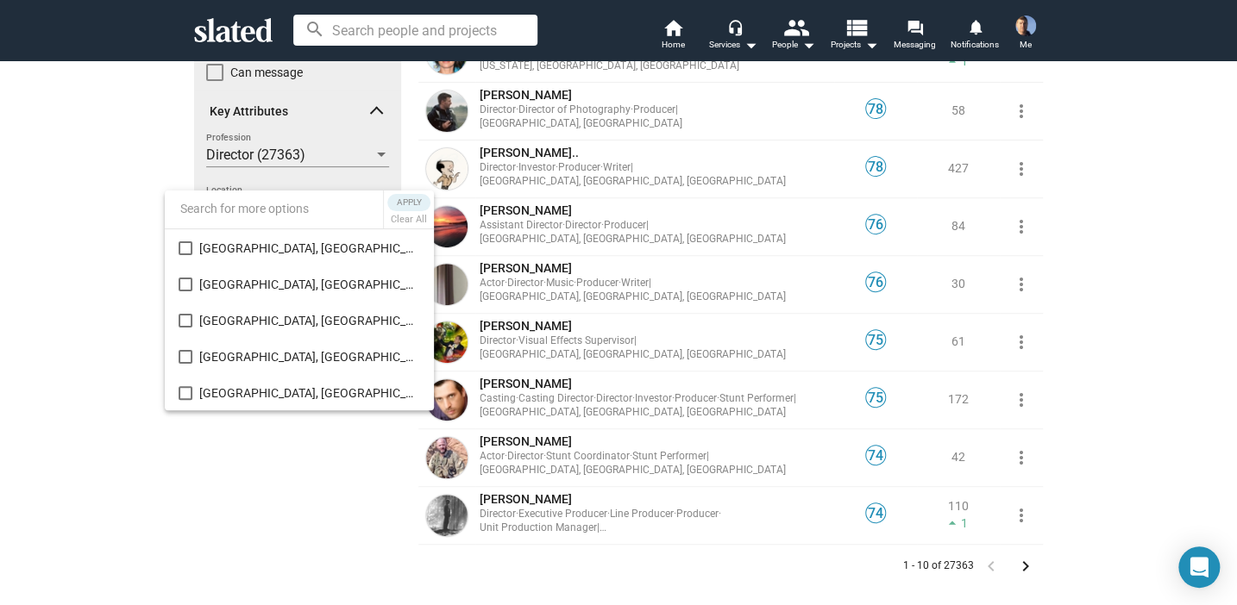
click at [128, 291] on div at bounding box center [618, 302] width 1237 height 605
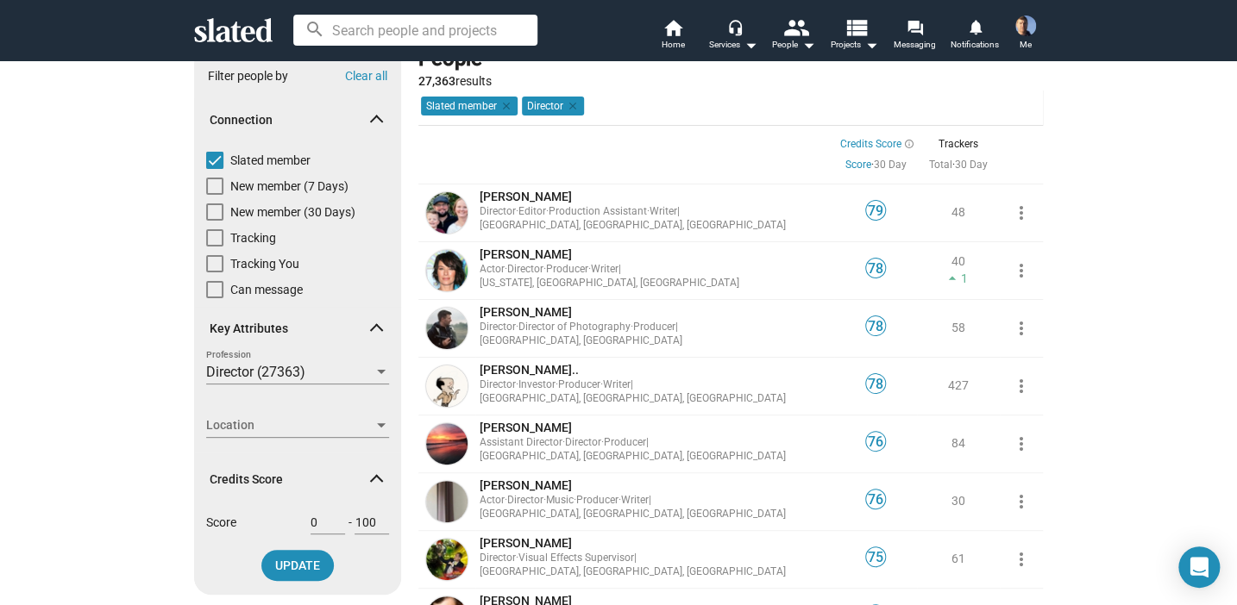
scroll to position [0, 0]
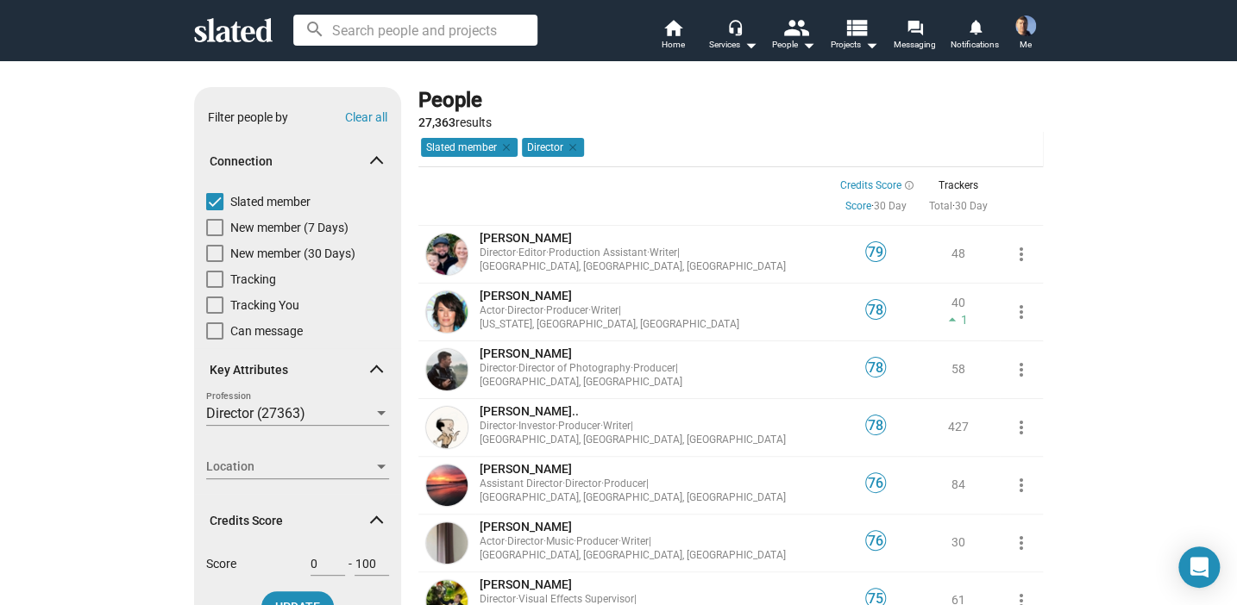
click at [114, 218] on div "Show filters Filter people by Clear all Connection Slated member New member (7 …" at bounding box center [618, 472] width 1237 height 824
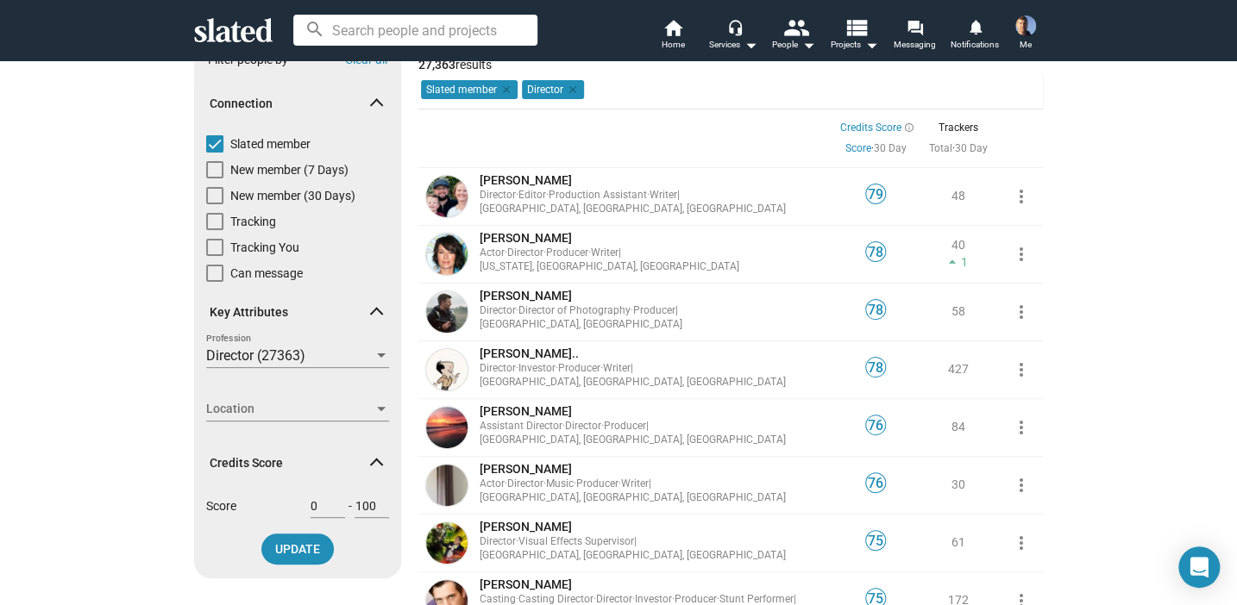
scroll to position [86, 0]
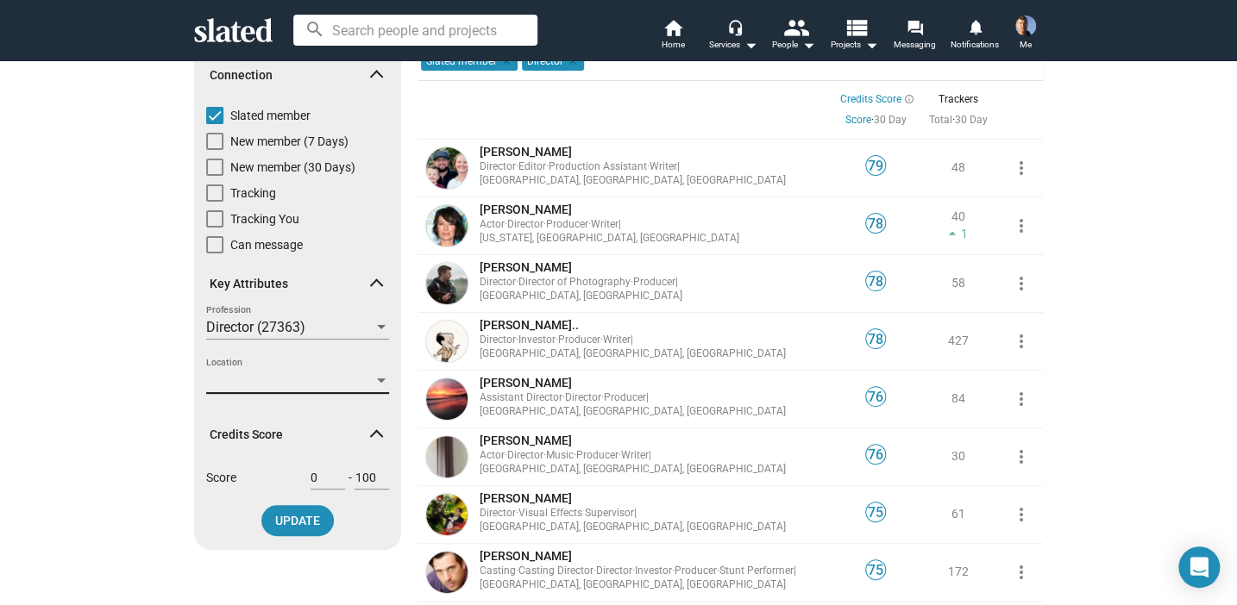
click at [377, 382] on div at bounding box center [381, 381] width 9 height 4
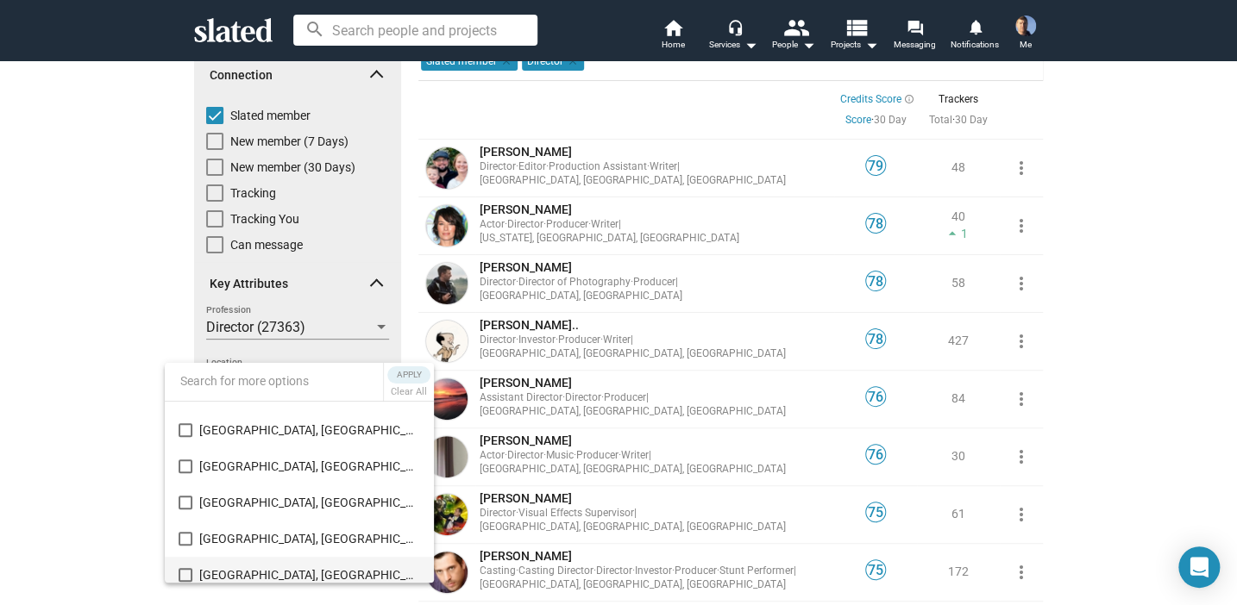
scroll to position [172, 0]
click at [187, 430] on mat-pseudo-checkbox at bounding box center [186, 429] width 14 height 14
click at [408, 375] on span "Apply" at bounding box center [408, 375] width 31 height 17
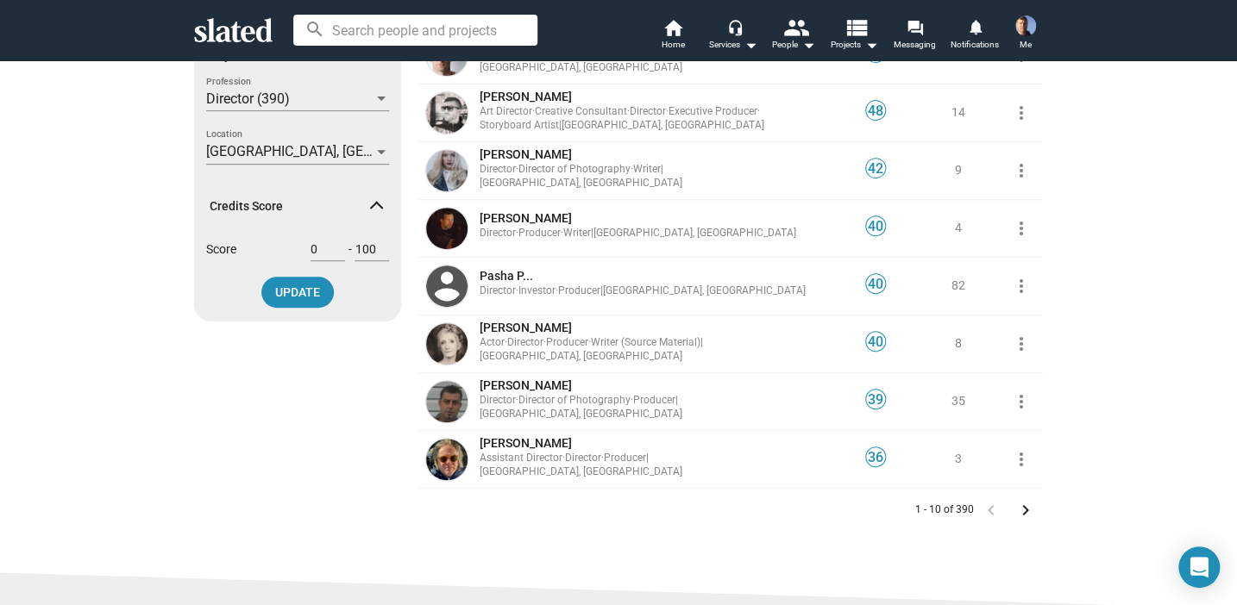
scroll to position [431, 0]
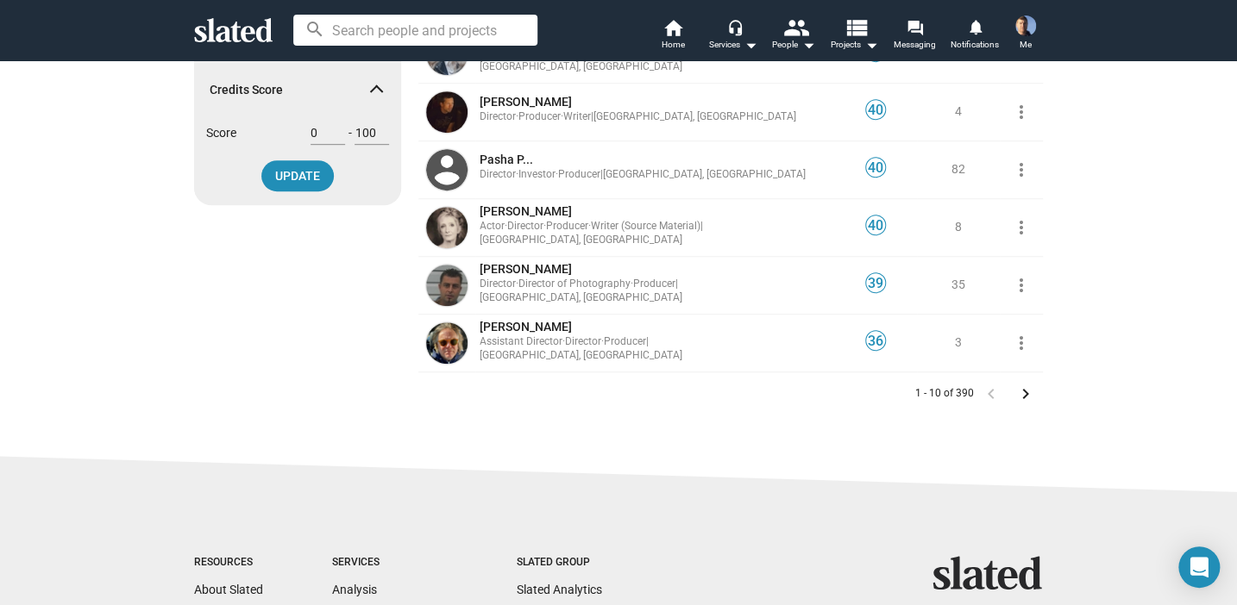
click at [1020, 392] on mat-icon "keyboard_arrow_right" at bounding box center [1025, 394] width 21 height 21
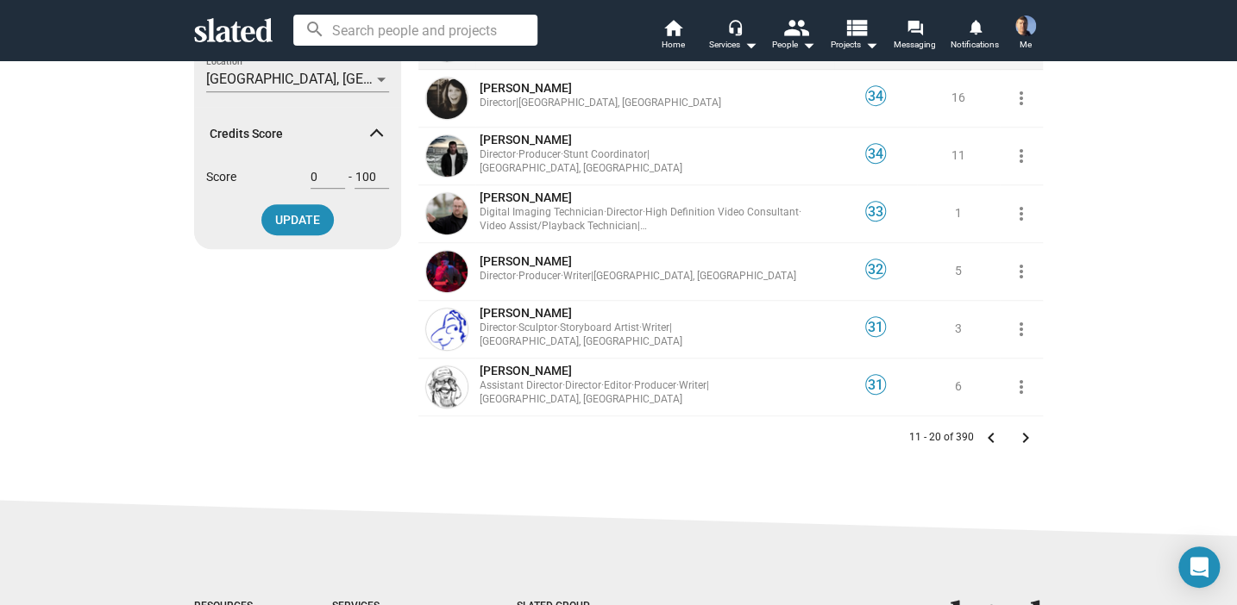
scroll to position [431, 0]
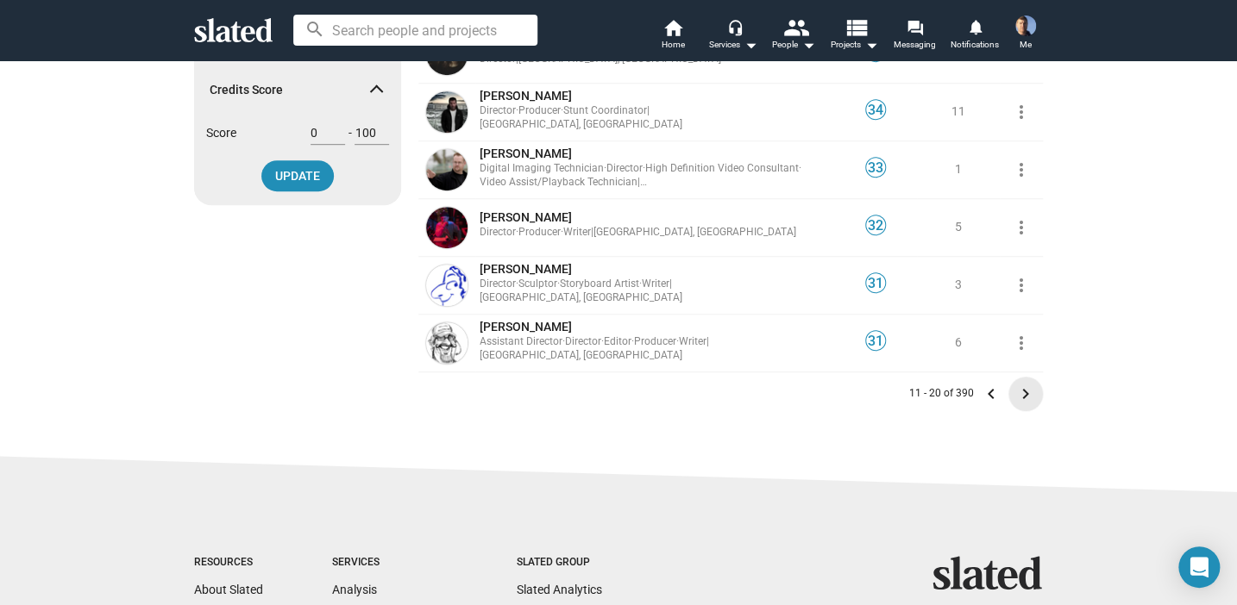
click at [1020, 393] on mat-icon "keyboard_arrow_right" at bounding box center [1025, 394] width 21 height 21
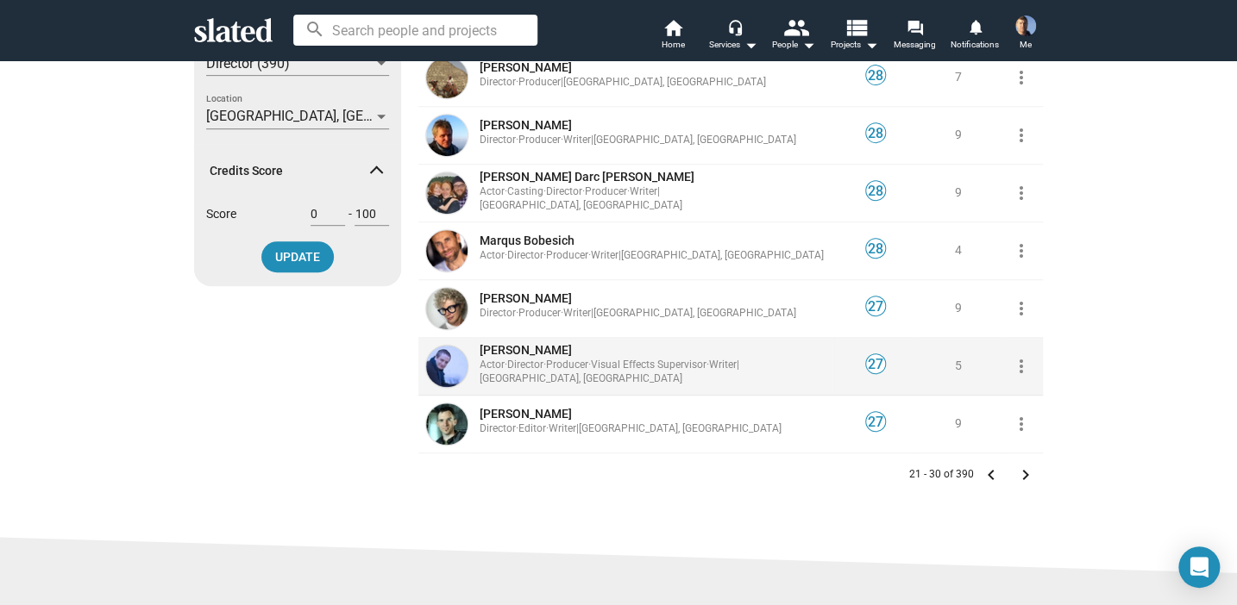
scroll to position [517, 0]
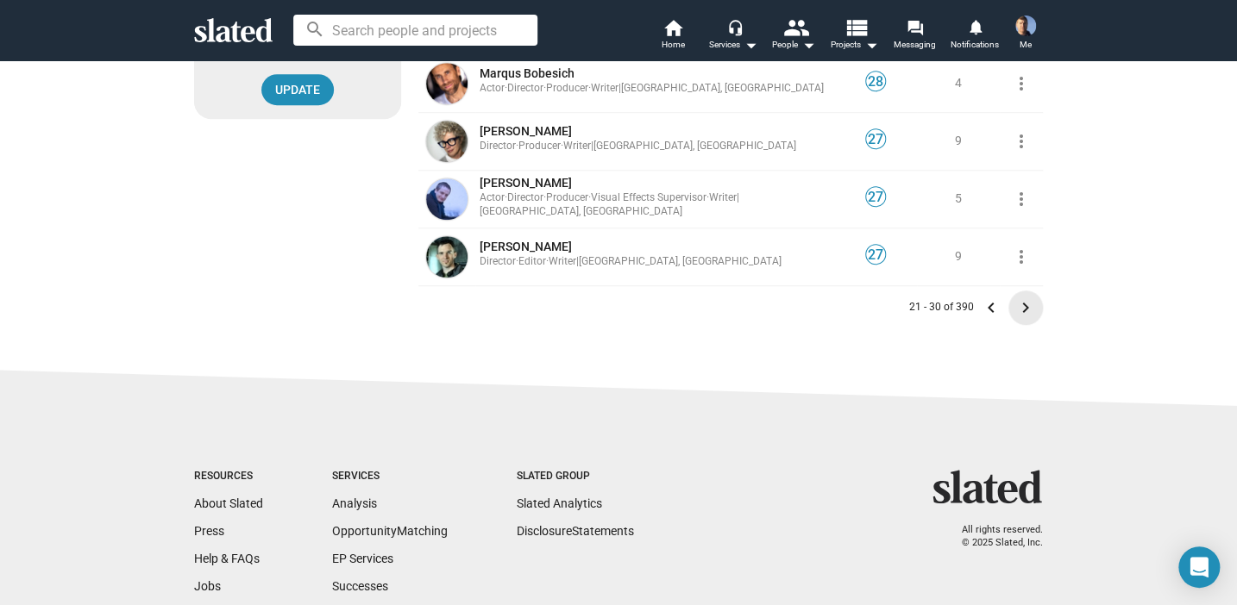
click at [1022, 305] on mat-icon "keyboard_arrow_right" at bounding box center [1025, 308] width 21 height 21
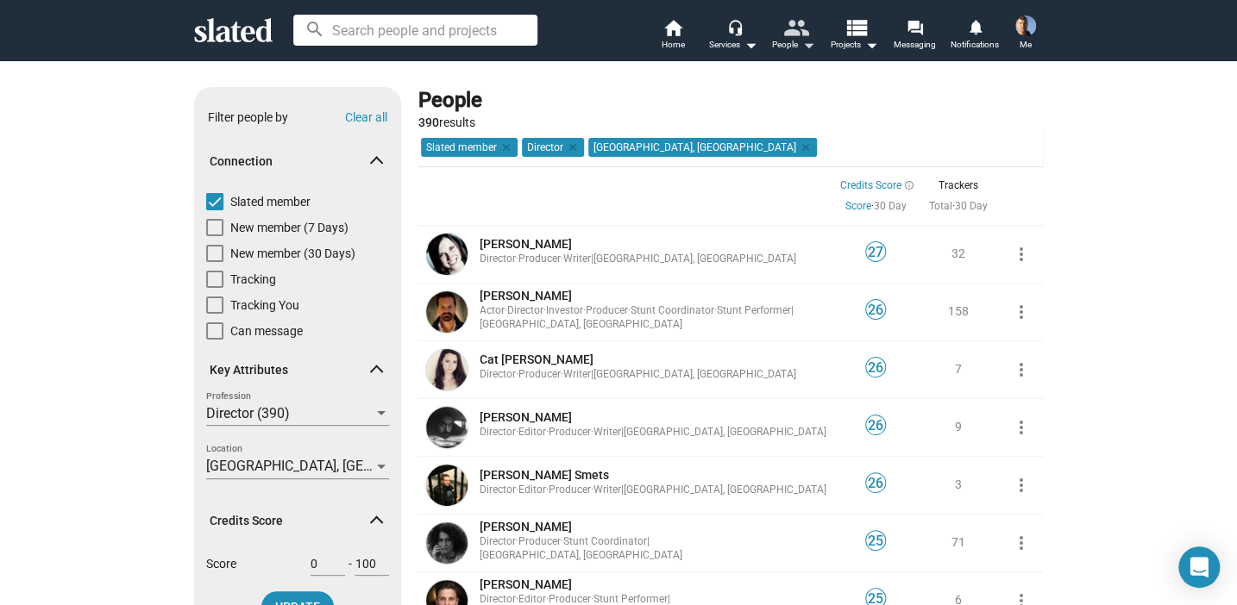
click at [803, 34] on mat-icon "people" at bounding box center [795, 27] width 25 height 25
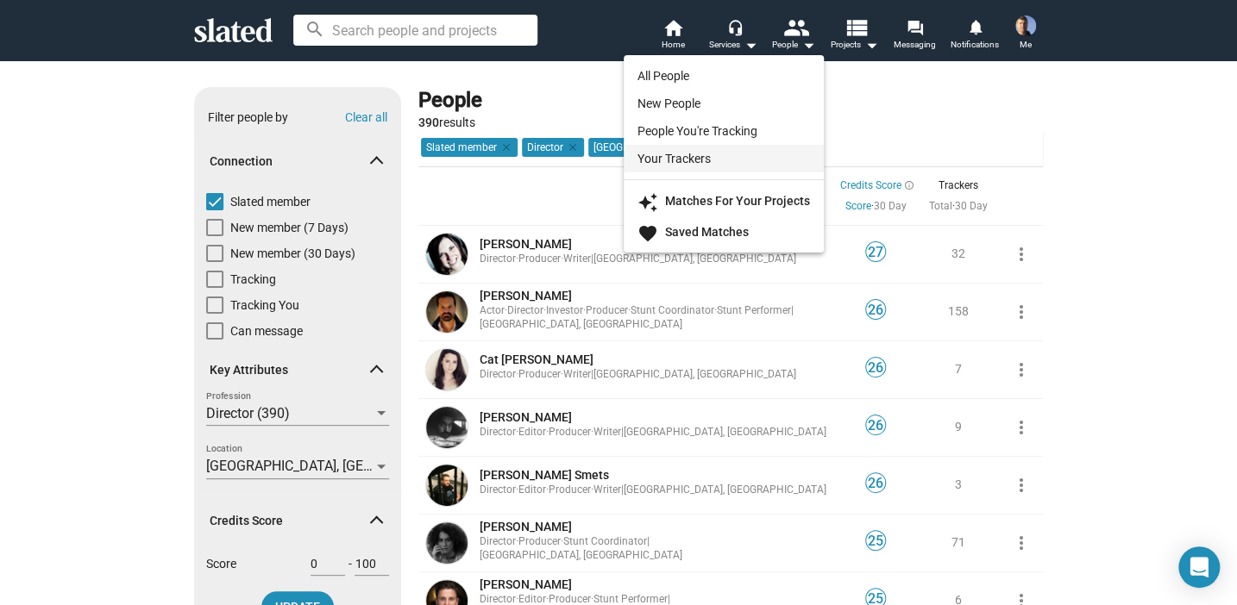
click at [680, 156] on link "Your Trackers" at bounding box center [724, 159] width 200 height 28
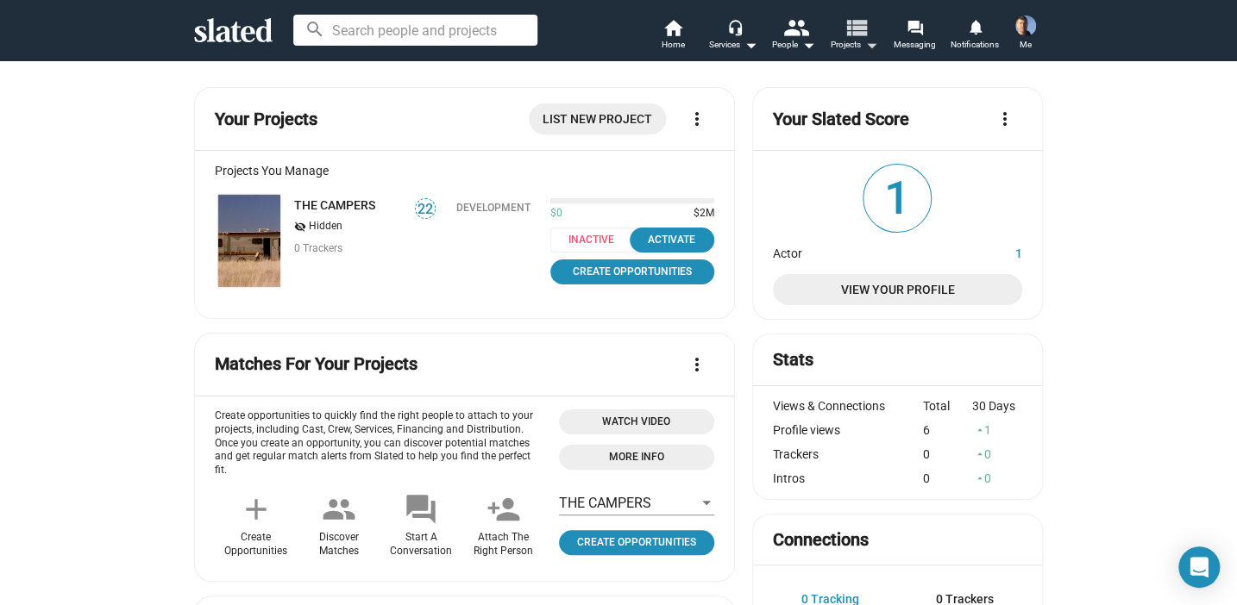
click at [857, 26] on mat-icon "view_list" at bounding box center [855, 27] width 25 height 25
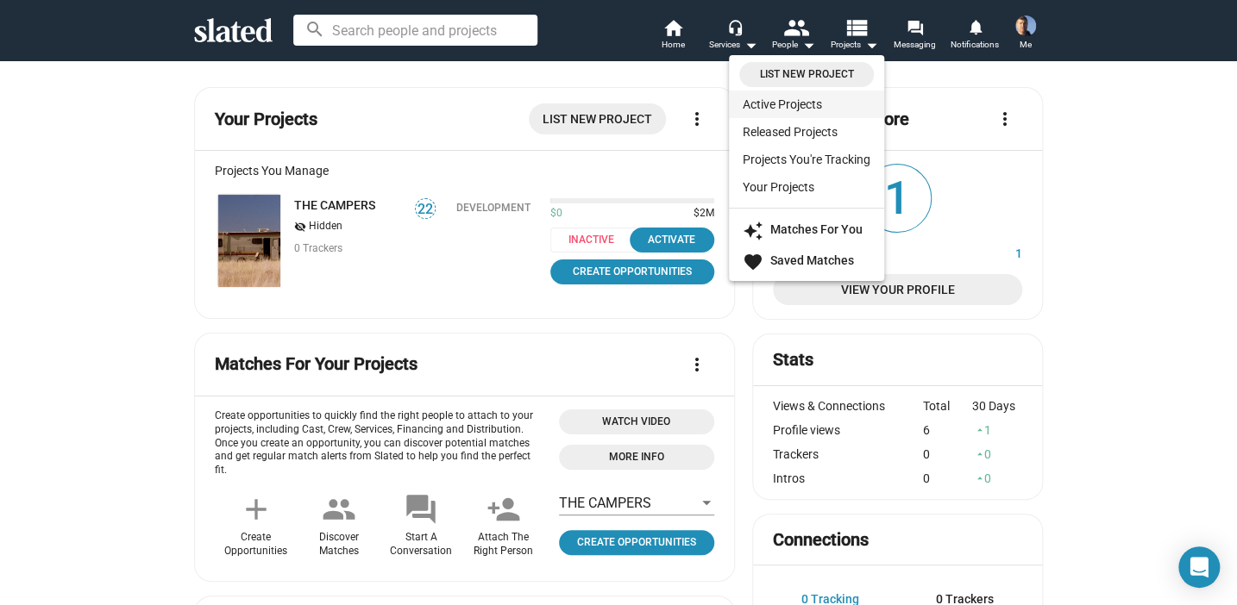
click at [803, 97] on link "Active Projects" at bounding box center [806, 105] width 155 height 28
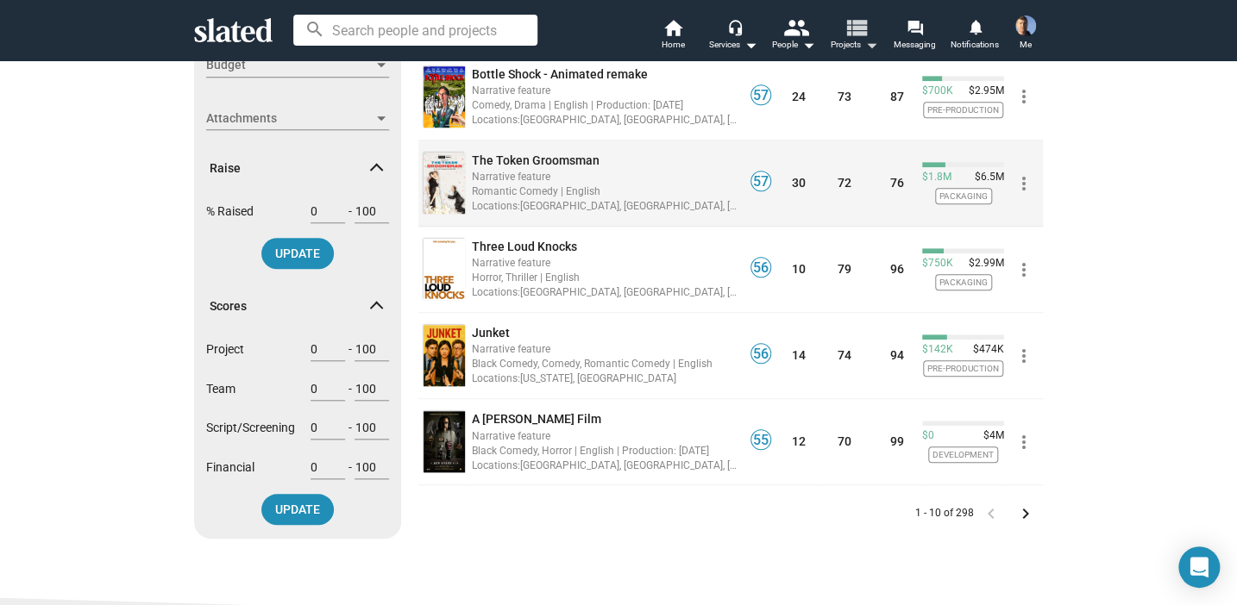
scroll to position [604, 0]
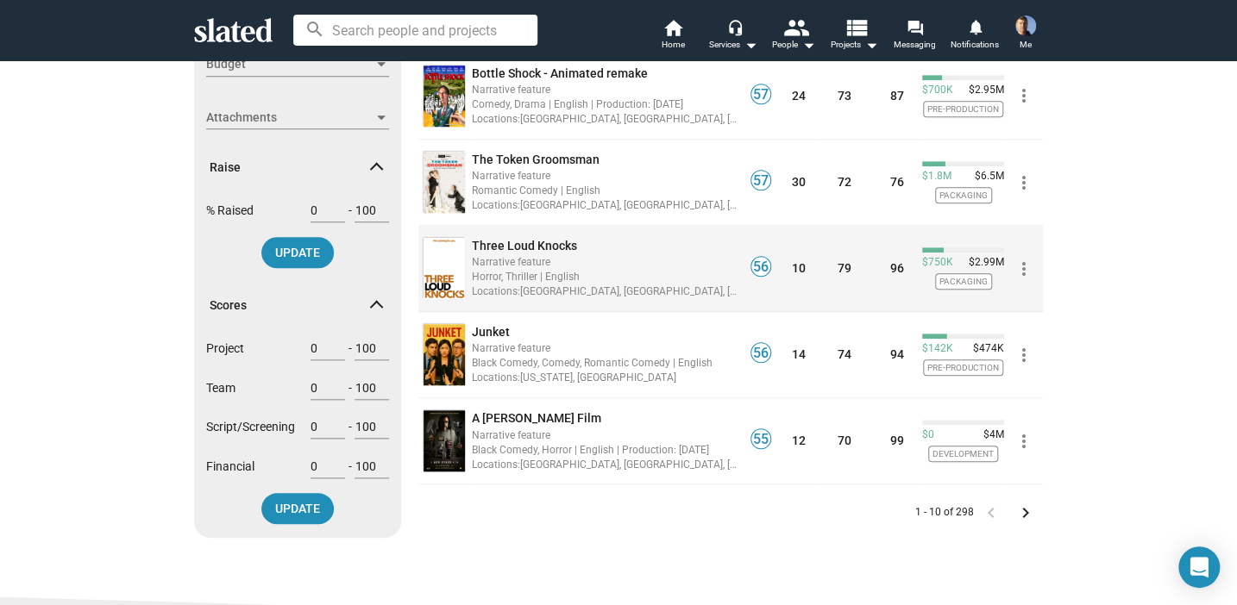
click at [490, 239] on span "Three Loud Knocks" at bounding box center [524, 246] width 105 height 14
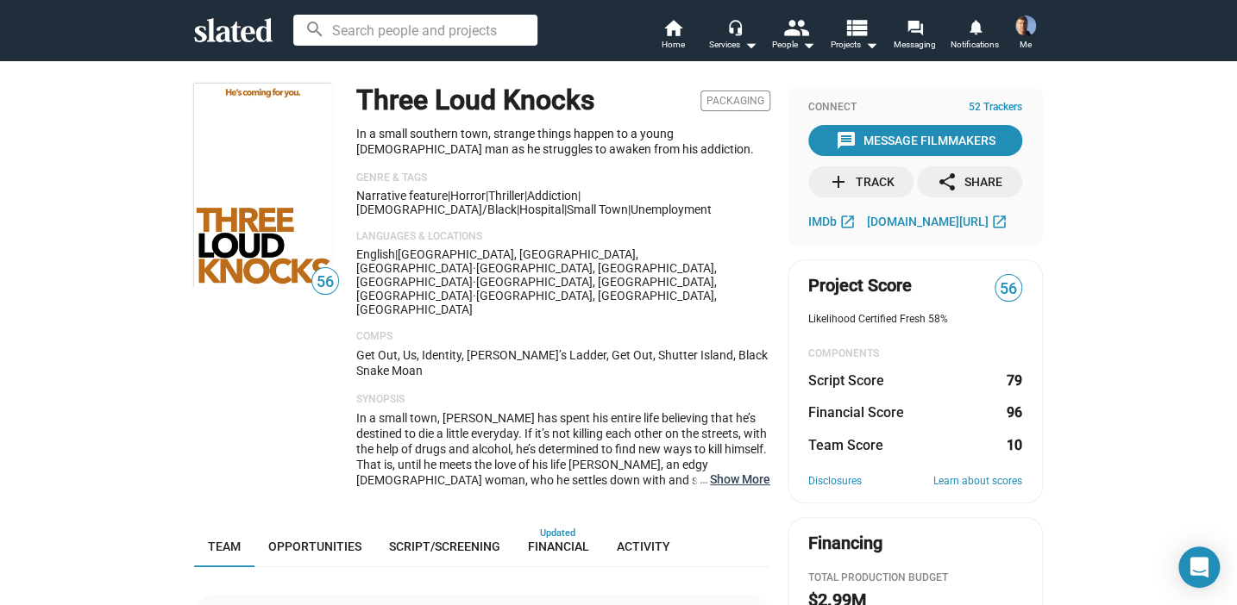
click at [733, 472] on button "… Show More" at bounding box center [740, 480] width 60 height 16
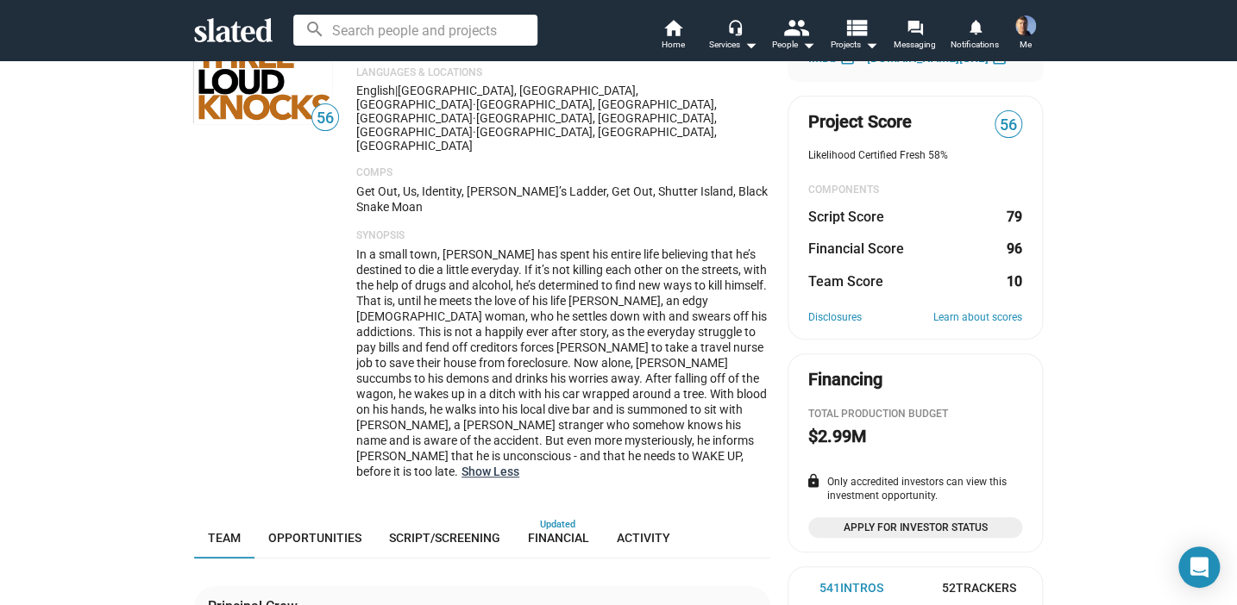
scroll to position [259, 0]
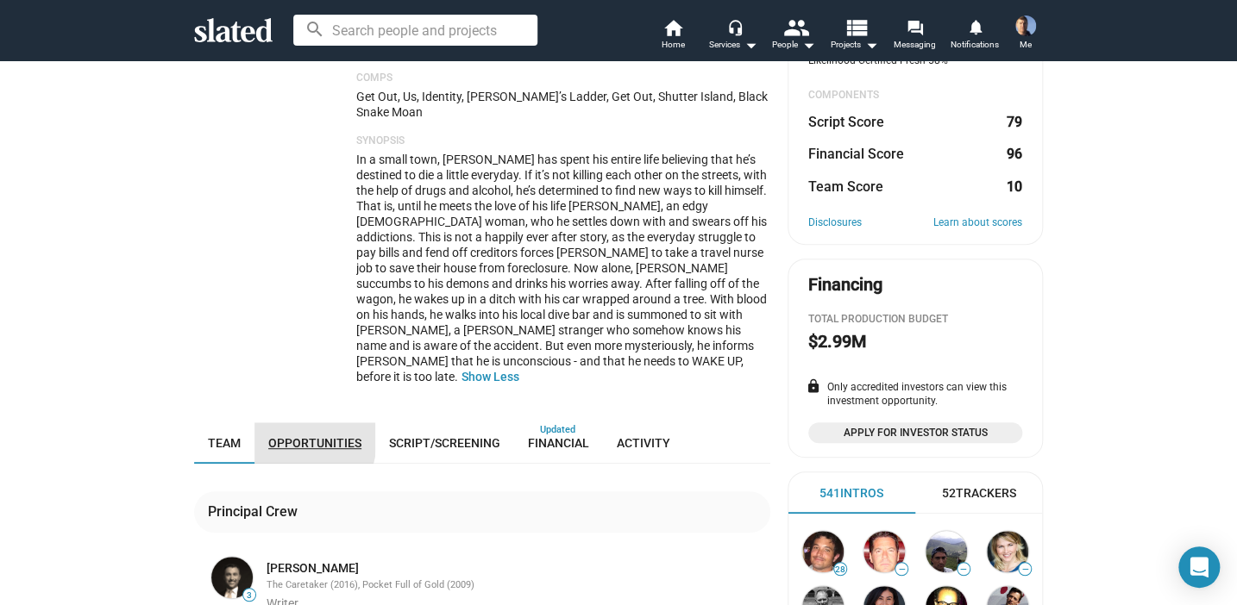
click at [273, 436] on span "Opportunities" at bounding box center [314, 443] width 93 height 14
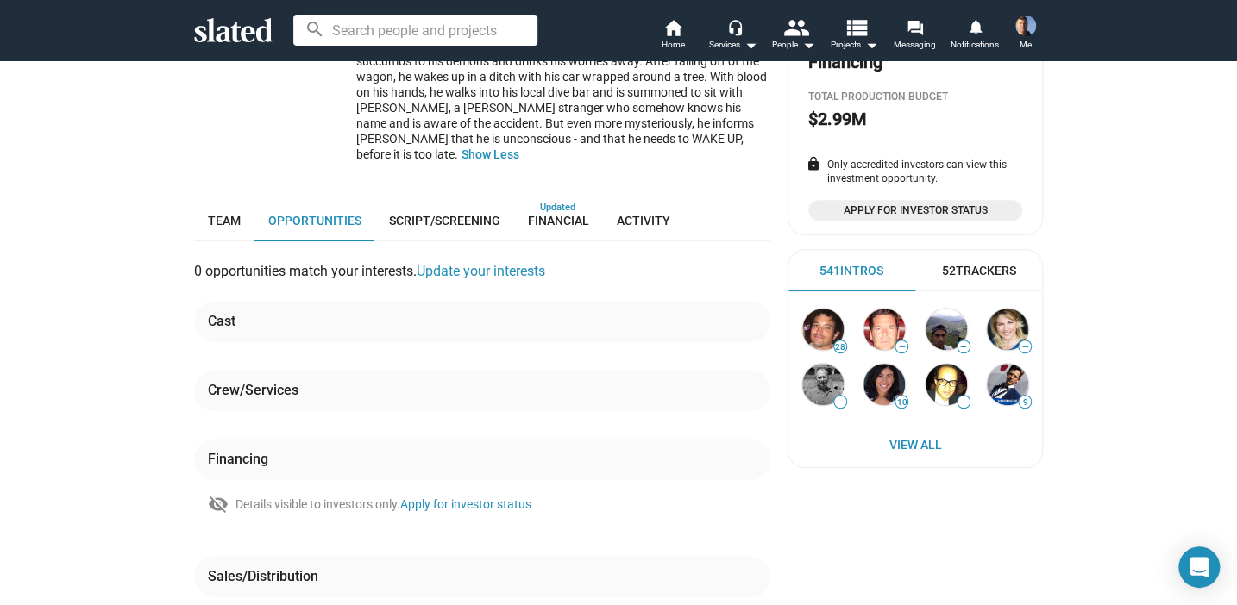
scroll to position [395, 0]
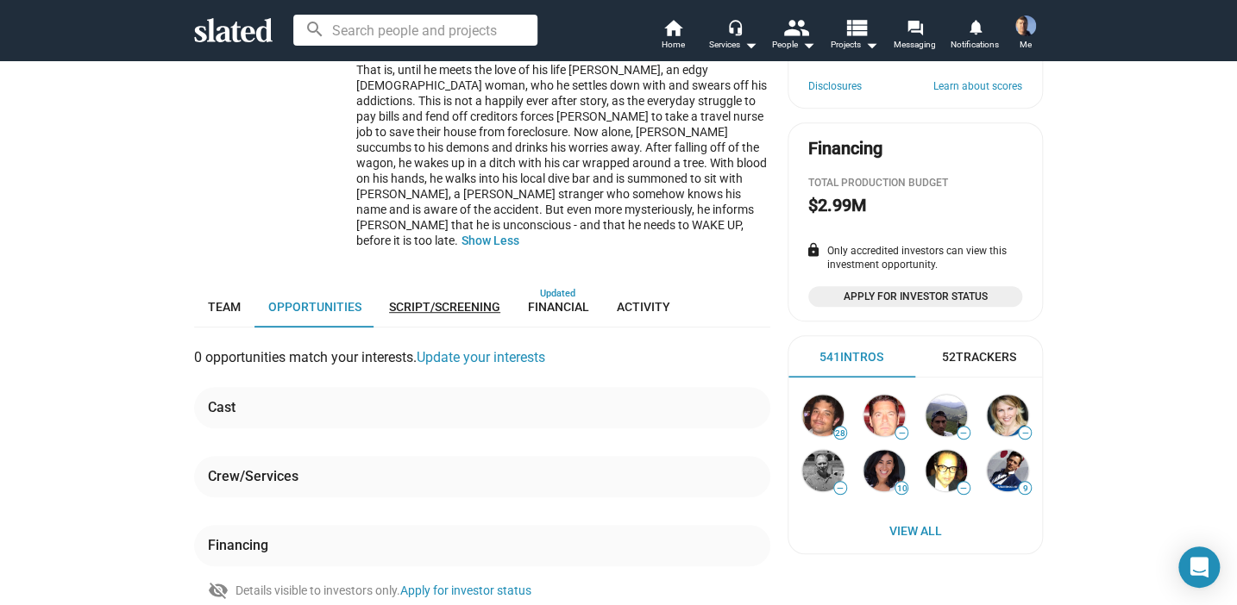
click at [436, 300] on span "Script/Screening" at bounding box center [444, 307] width 111 height 14
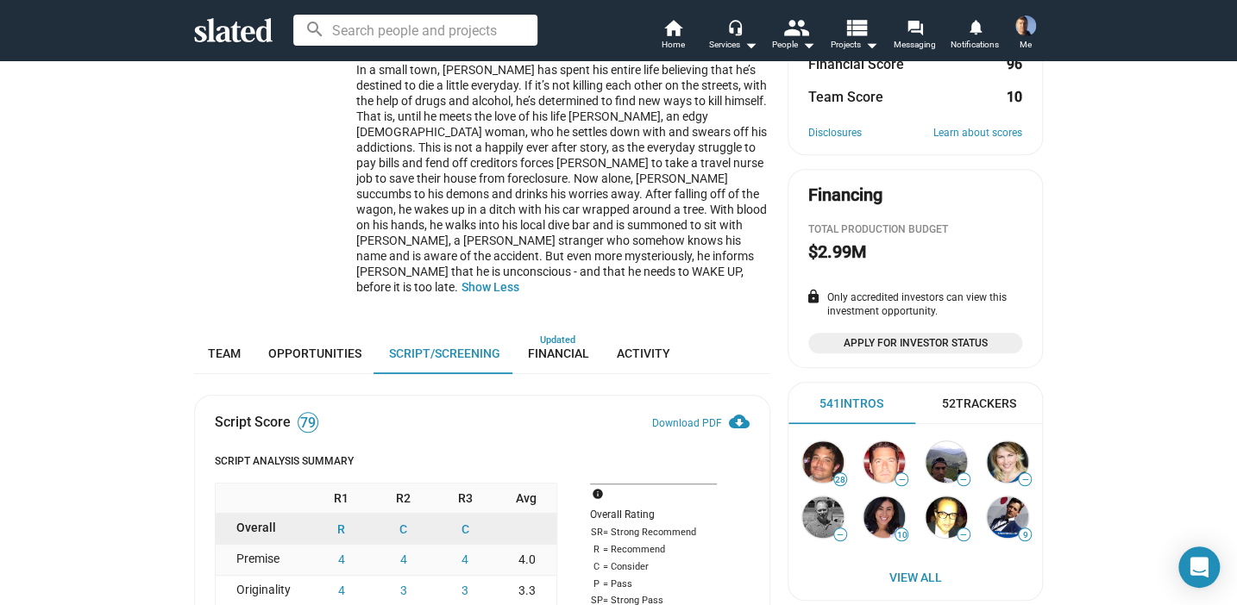
scroll to position [309, 0]
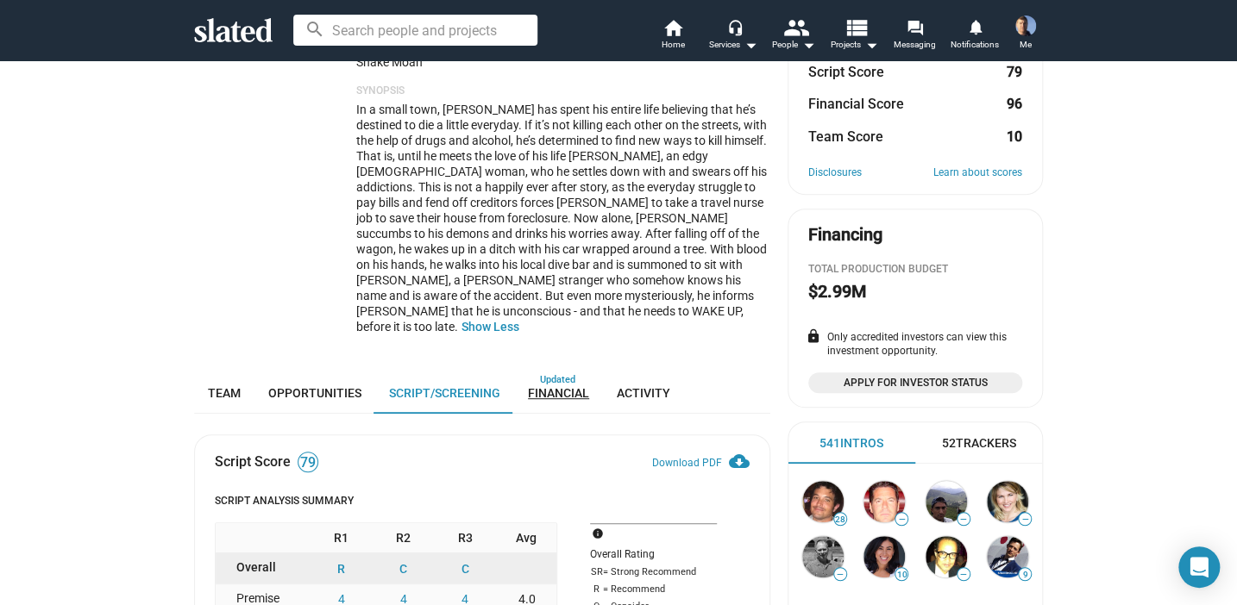
click at [545, 386] on span "Financial" at bounding box center [558, 393] width 61 height 14
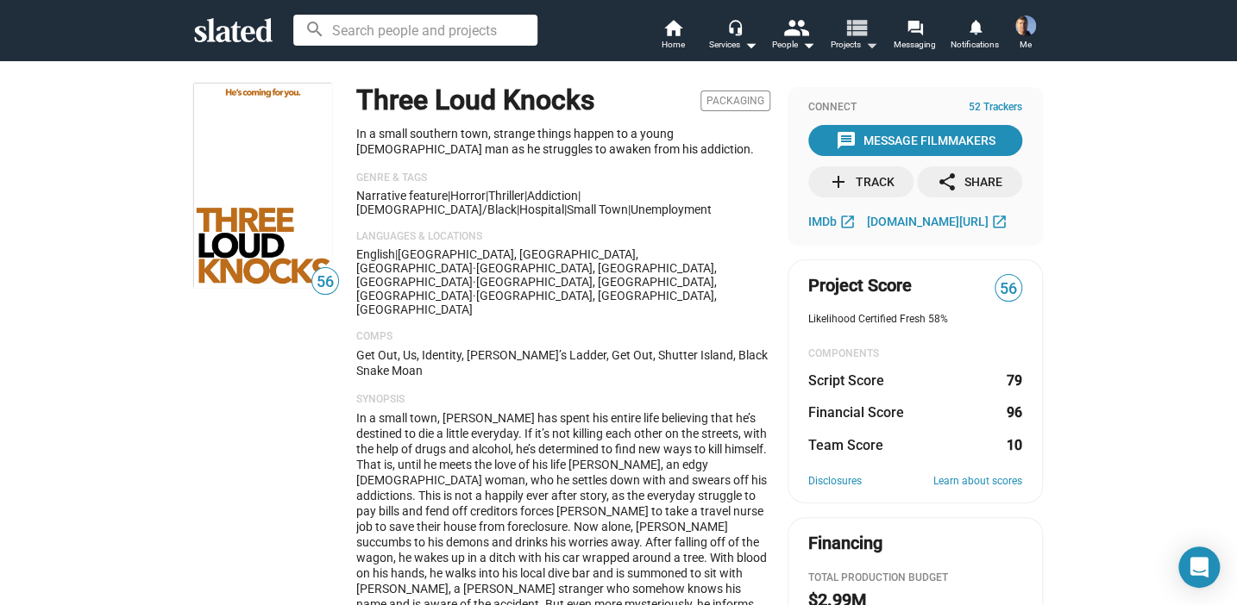
click at [862, 39] on mat-icon "view_list" at bounding box center [855, 27] width 25 height 25
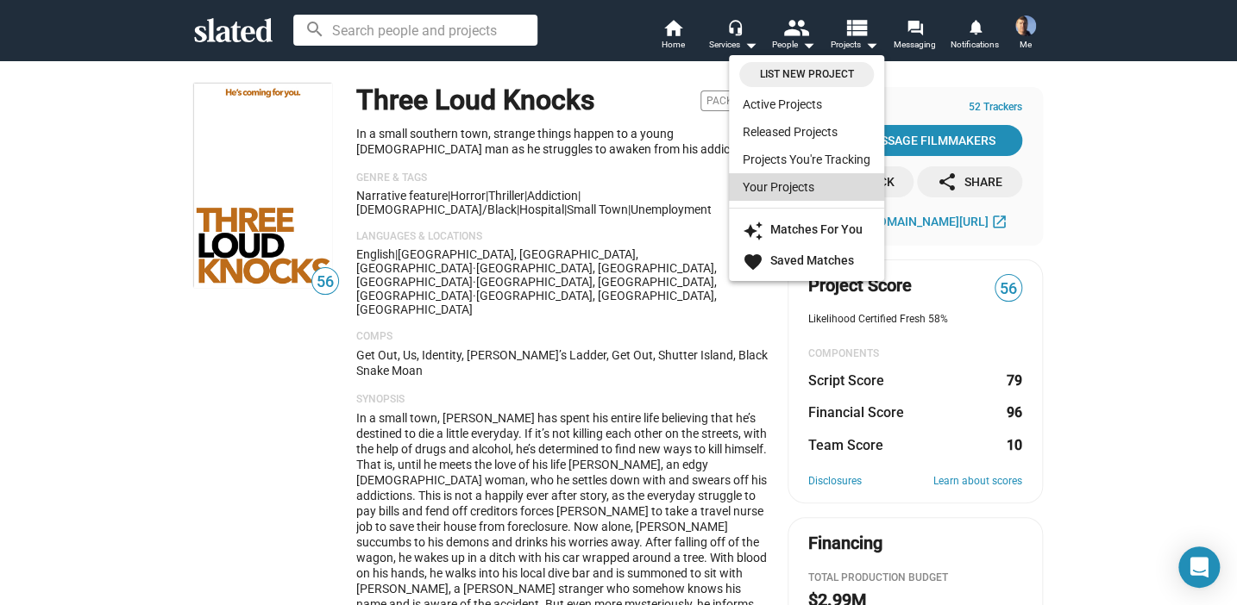
click at [782, 188] on link "Your Projects" at bounding box center [806, 187] width 155 height 28
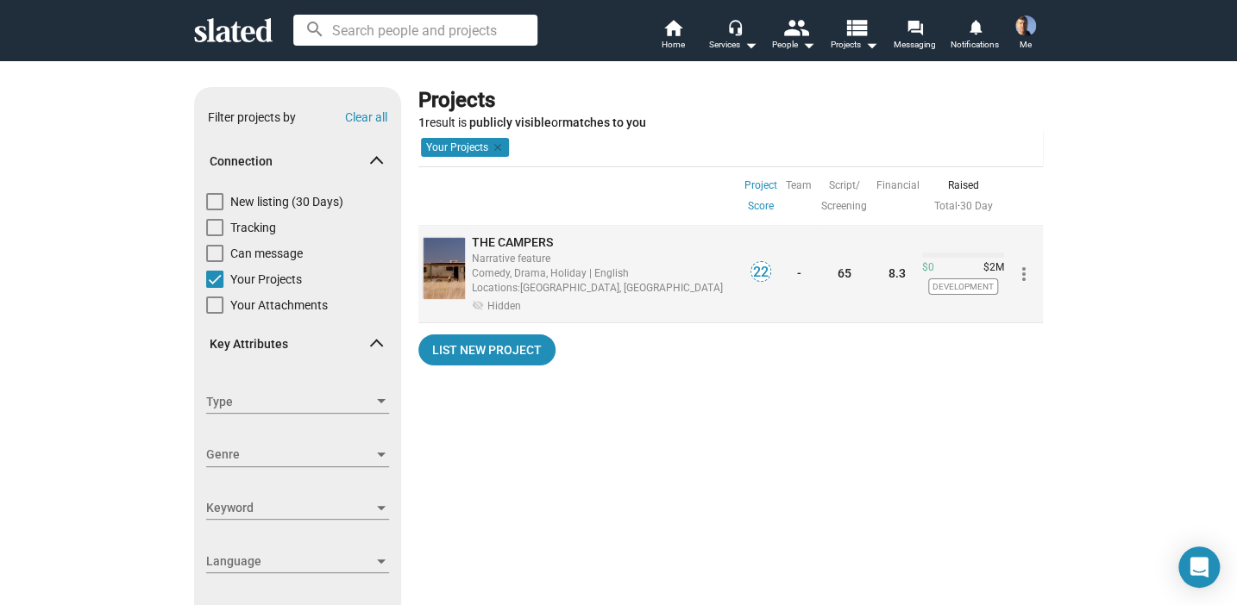
click at [503, 239] on span "THE CAMPERS" at bounding box center [512, 242] width 81 height 14
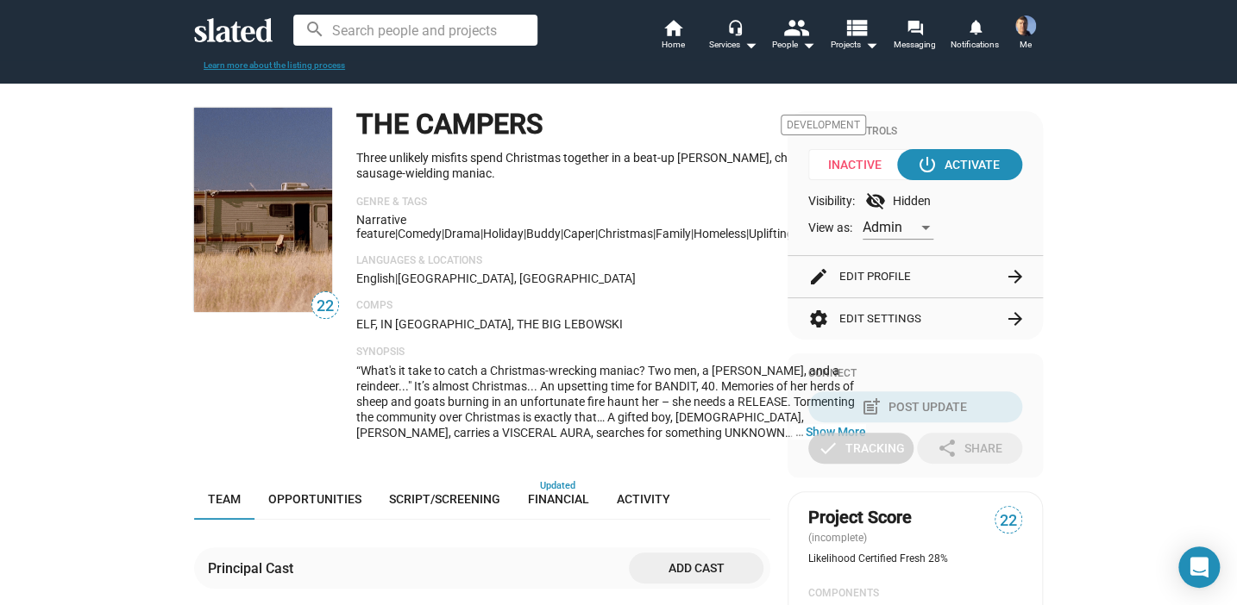
scroll to position [172, 0]
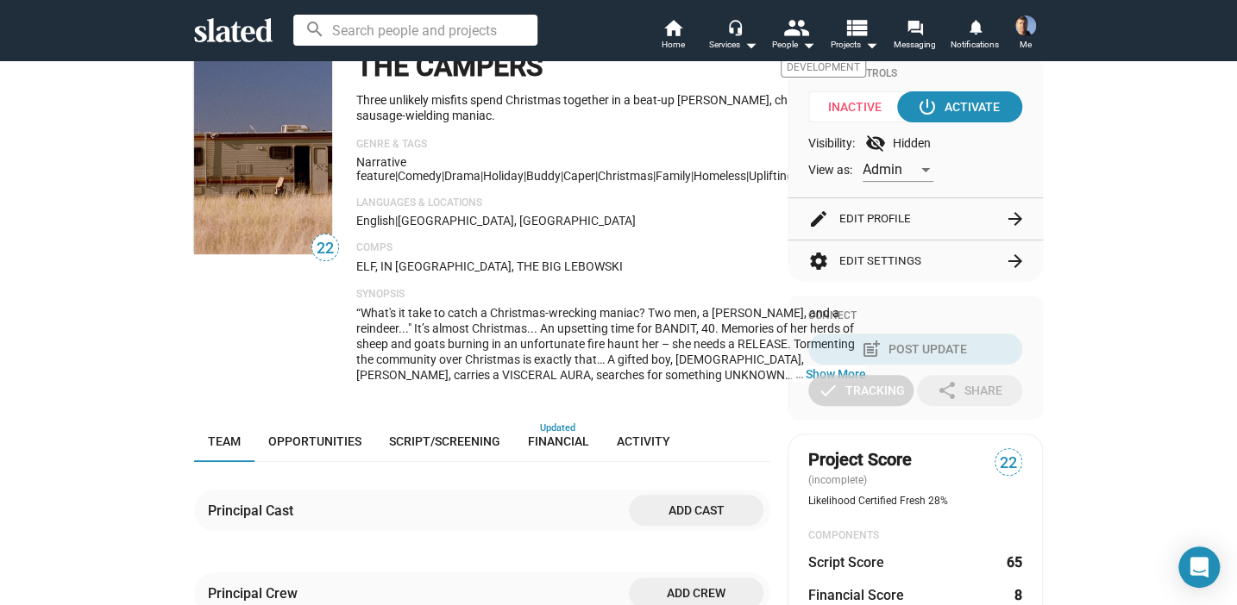
click at [557, 270] on p "ELF, IN [GEOGRAPHIC_DATA], THE BIG LEBOWSKI" at bounding box center [611, 267] width 510 height 16
click at [737, 383] on div "“What's it take to catch a Christmas-wrecking maniac? Two men, a [PERSON_NAME],…" at bounding box center [611, 344] width 510 height 78
click at [805, 370] on button "… Show More" at bounding box center [835, 375] width 60 height 16
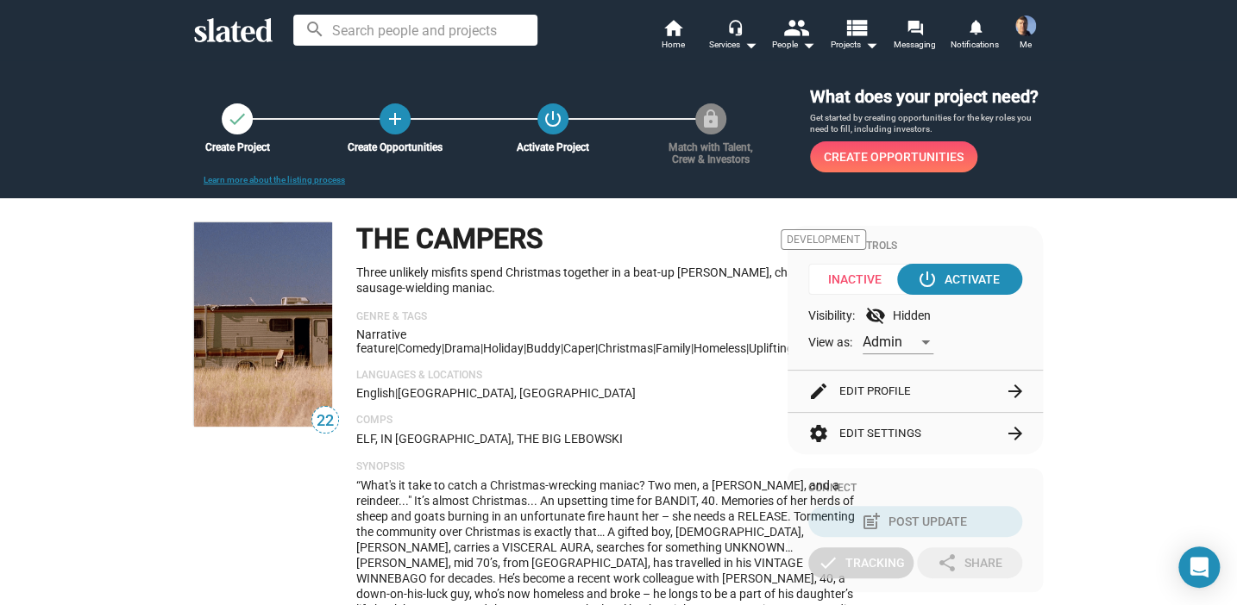
scroll to position [86, 0]
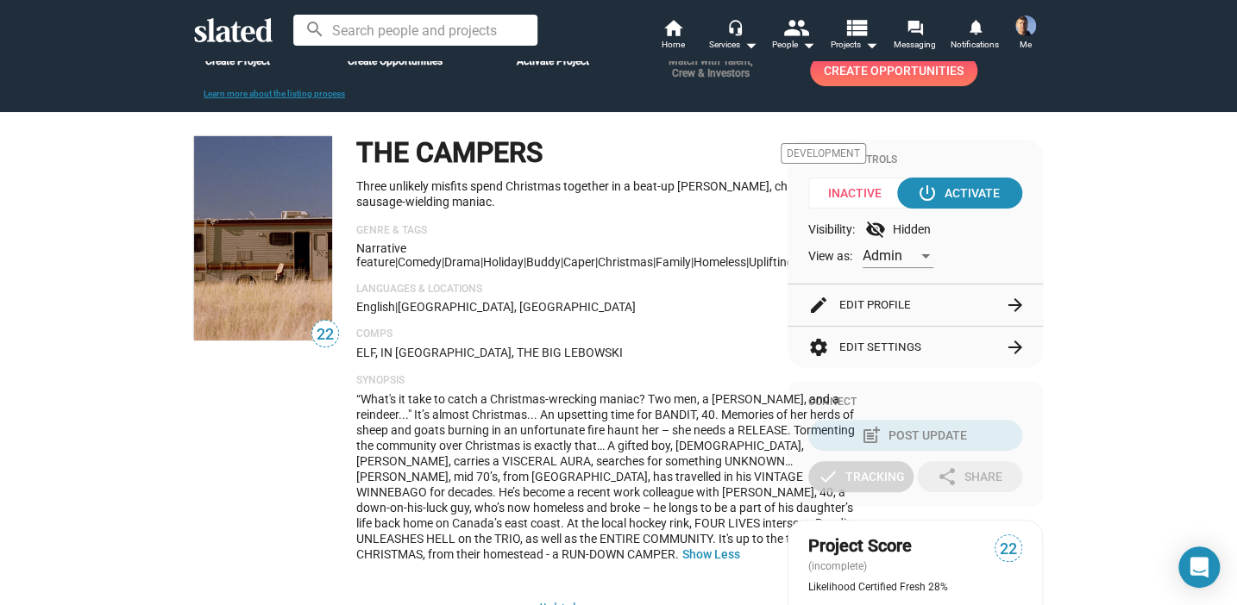
click at [1014, 305] on mat-icon "arrow_forward" at bounding box center [1015, 305] width 21 height 21
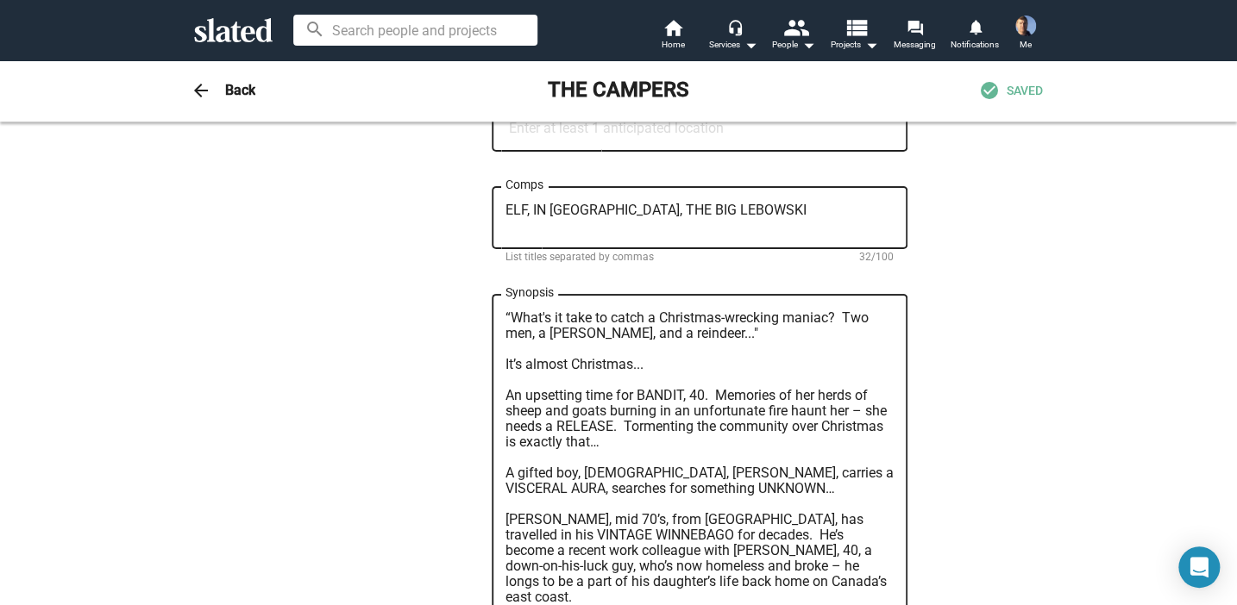
scroll to position [949, 0]
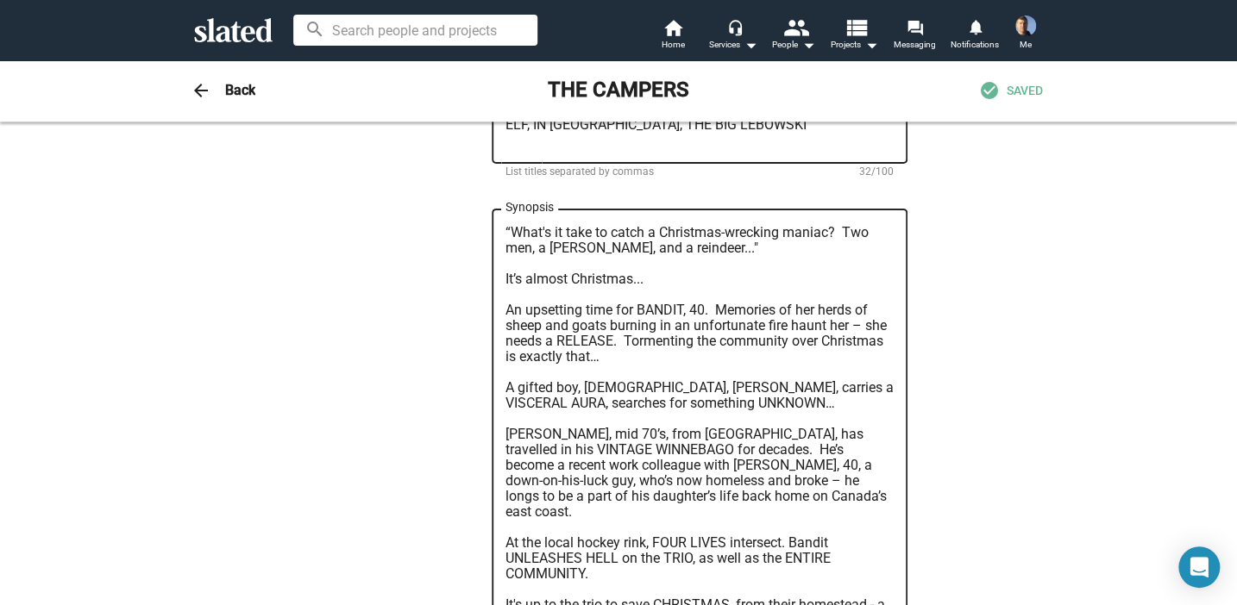
drag, startPoint x: 605, startPoint y: 348, endPoint x: 552, endPoint y: 353, distance: 53.6
click at [552, 353] on textarea "“What's it take to catch a Christmas-wrecking maniac? Two men, a [PERSON_NAME],…" at bounding box center [699, 419] width 388 height 388
drag, startPoint x: 793, startPoint y: 398, endPoint x: 697, endPoint y: 399, distance: 95.7
click at [697, 399] on textarea "“What's it take to catch a Christmas-wrecking maniac? Two men, a [PERSON_NAME],…" at bounding box center [699, 419] width 388 height 388
drag, startPoint x: 634, startPoint y: 412, endPoint x: 568, endPoint y: 417, distance: 65.7
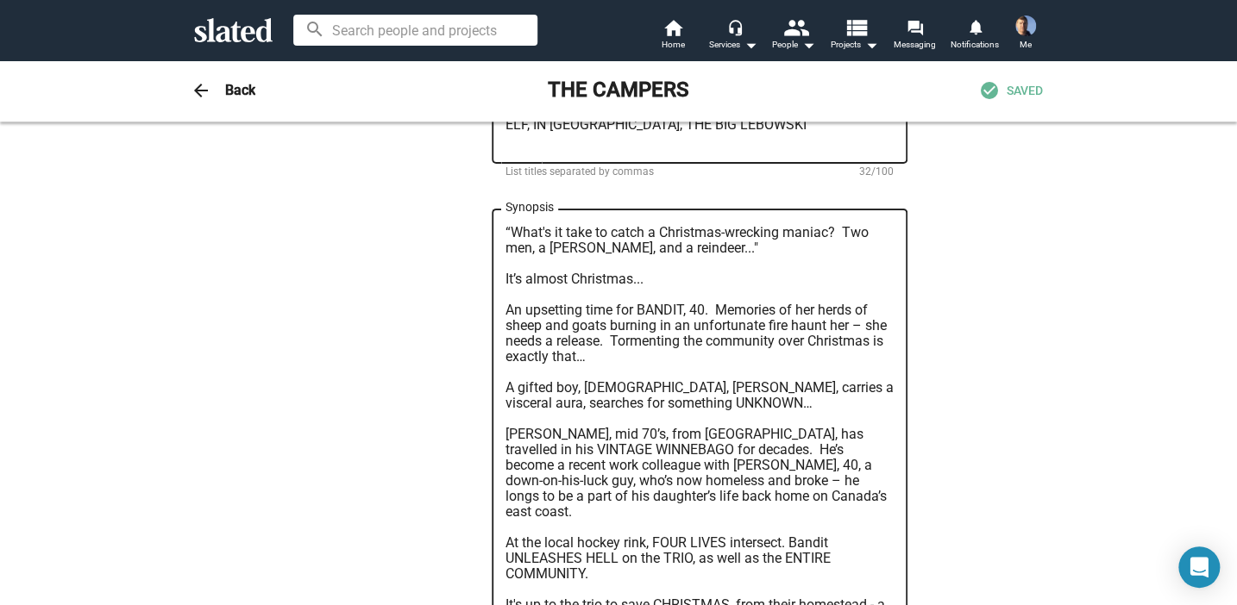
click at [568, 417] on textarea "“What's it take to catch a Christmas-wrecking maniac? Two men, a [PERSON_NAME],…" at bounding box center [699, 419] width 388 height 388
click at [807, 440] on textarea "“What's it take to catch a Christmas-wrecking maniac? Two men, a [PERSON_NAME],…" at bounding box center [699, 419] width 388 height 388
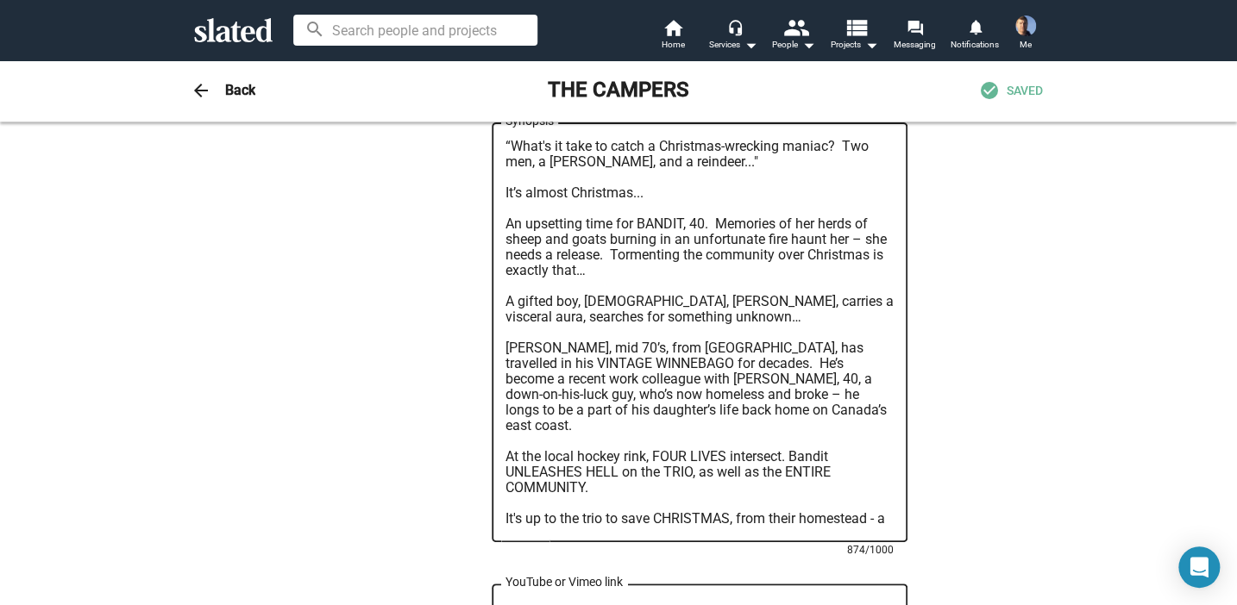
drag, startPoint x: 776, startPoint y: 306, endPoint x: 625, endPoint y: 324, distance: 152.0
click at [625, 324] on textarea "“What's it take to catch a Christmas-wrecking maniac? Two men, a [PERSON_NAME],…" at bounding box center [699, 333] width 388 height 388
click at [620, 327] on textarea "“What's it take to catch a Christmas-wrecking maniac? Two men, a [PERSON_NAME],…" at bounding box center [699, 333] width 388 height 388
drag, startPoint x: 622, startPoint y: 326, endPoint x: 501, endPoint y: 329, distance: 120.8
click at [505, 329] on textarea "“What's it take to catch a Christmas-wrecking maniac? Two men, a [PERSON_NAME],…" at bounding box center [699, 333] width 388 height 388
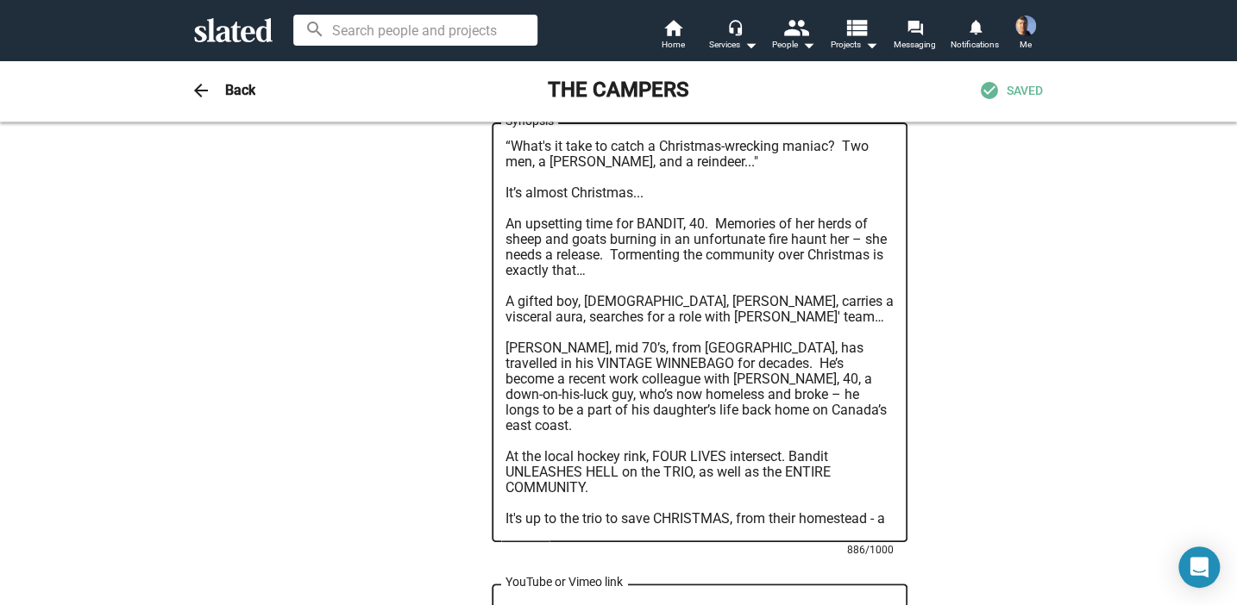
drag, startPoint x: 638, startPoint y: 400, endPoint x: 653, endPoint y: 410, distance: 17.5
click at [653, 410] on textarea "“What's it take to catch a Christmas-wrecking maniac? Two men, a [PERSON_NAME],…" at bounding box center [699, 333] width 388 height 388
click at [660, 404] on textarea "“What's it take to catch a Christmas-wrecking maniac? Two men, a [PERSON_NAME],…" at bounding box center [699, 333] width 388 height 388
drag, startPoint x: 655, startPoint y: 401, endPoint x: 732, endPoint y: 420, distance: 79.1
click at [732, 420] on textarea "“What's it take to catch a Christmas-wrecking maniac? Two men, a [PERSON_NAME],…" at bounding box center [699, 333] width 388 height 388
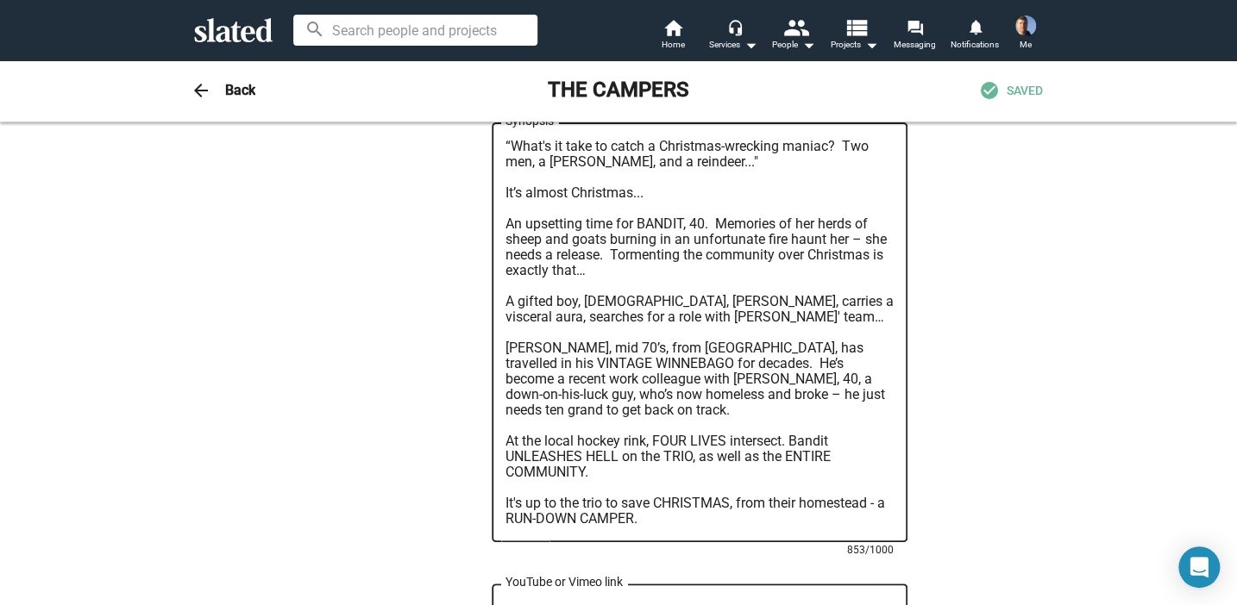
drag, startPoint x: 610, startPoint y: 465, endPoint x: 496, endPoint y: 468, distance: 113.9
click at [496, 468] on div "“What's it take to catch a Christmas-wrecking maniac? Two men, a [PERSON_NAME],…" at bounding box center [700, 330] width 416 height 423
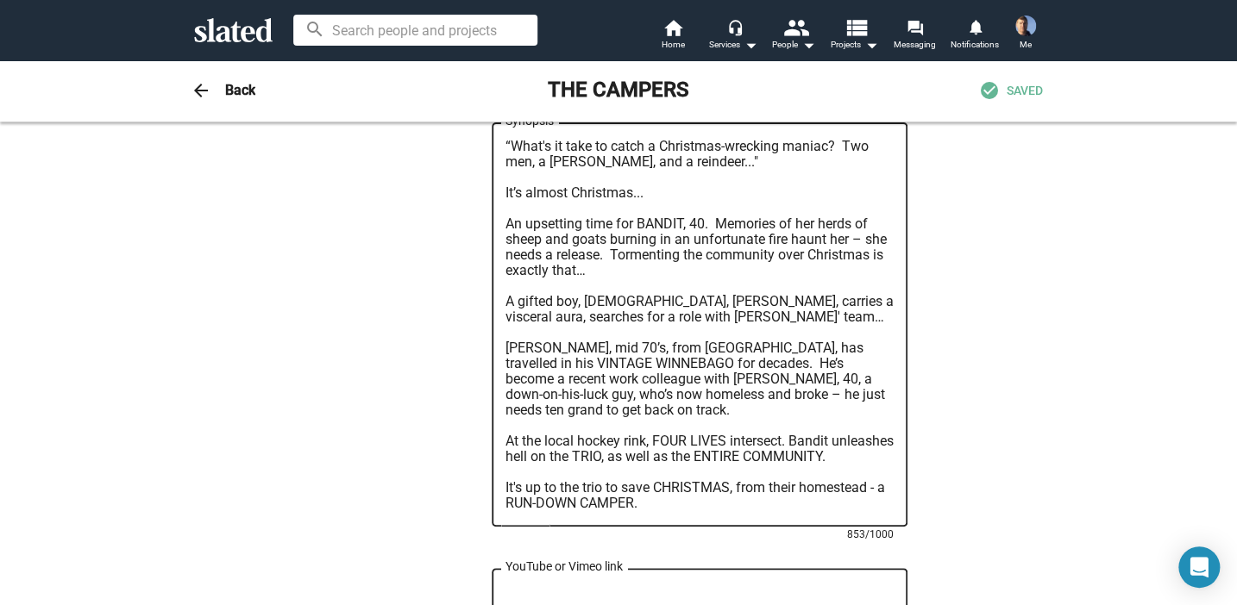
drag, startPoint x: 656, startPoint y: 463, endPoint x: 634, endPoint y: 467, distance: 22.7
click at [634, 467] on textarea "“What's it take to catch a Christmas-wrecking maniac? Two men, a [PERSON_NAME],…" at bounding box center [699, 325] width 388 height 373
drag, startPoint x: 745, startPoint y: 460, endPoint x: 579, endPoint y: 481, distance: 167.8
click at [579, 481] on textarea "“What's it take to catch a Christmas-wrecking maniac? Two men, a [PERSON_NAME],…" at bounding box center [699, 325] width 388 height 373
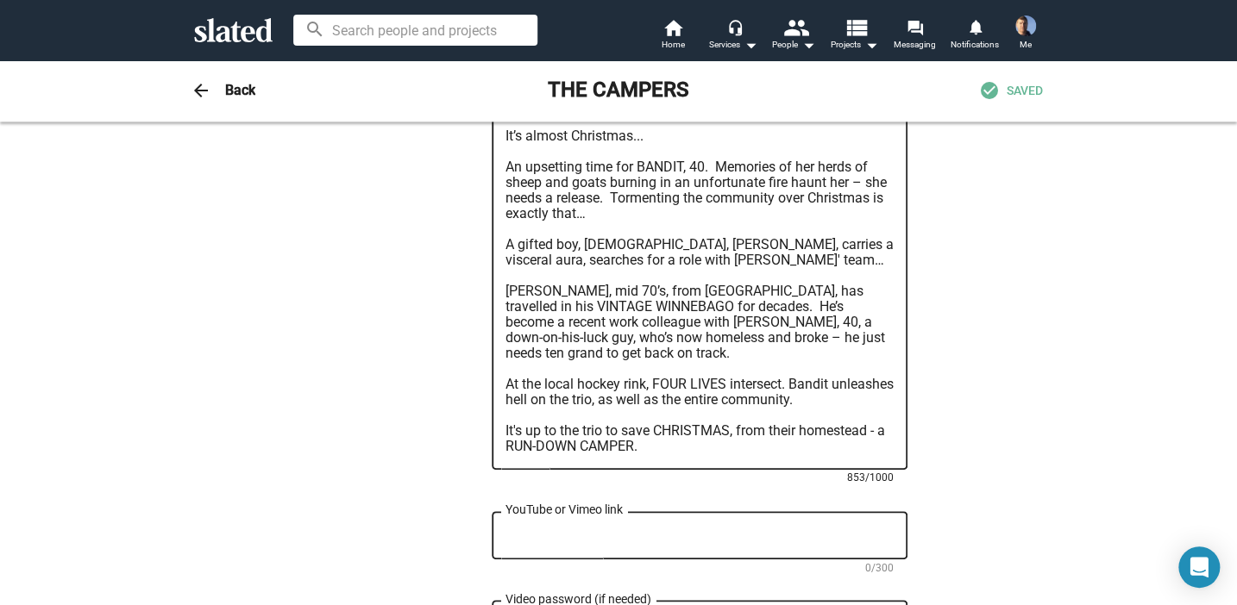
scroll to position [1121, 0]
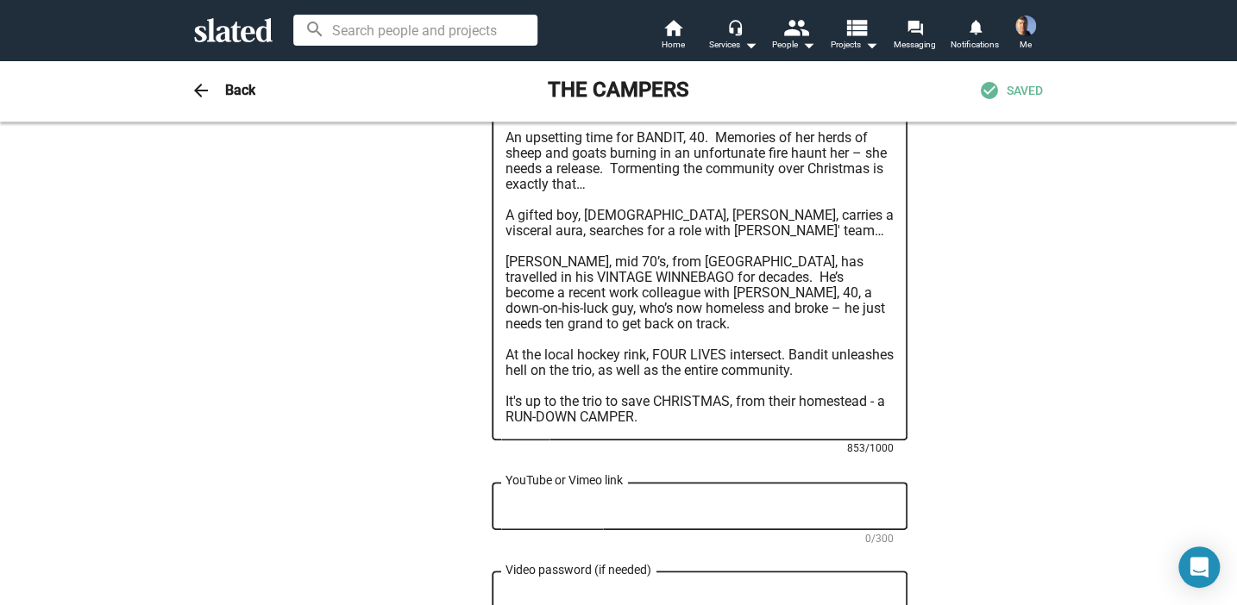
drag, startPoint x: 725, startPoint y: 405, endPoint x: 655, endPoint y: 415, distance: 70.5
click at [655, 415] on textarea "“What's it take to catch a Christmas-wrecking maniac? Two men, a [PERSON_NAME],…" at bounding box center [699, 239] width 388 height 373
drag, startPoint x: 569, startPoint y: 420, endPoint x: 499, endPoint y: 425, distance: 70.0
click at [505, 425] on textarea "“What's it take to catch a Christmas-wrecking maniac? Two men, a [PERSON_NAME],…" at bounding box center [699, 239] width 388 height 373
type textarea "“What's it take to catch a Christmas-wrecking maniac? Two men, a [PERSON_NAME],…"
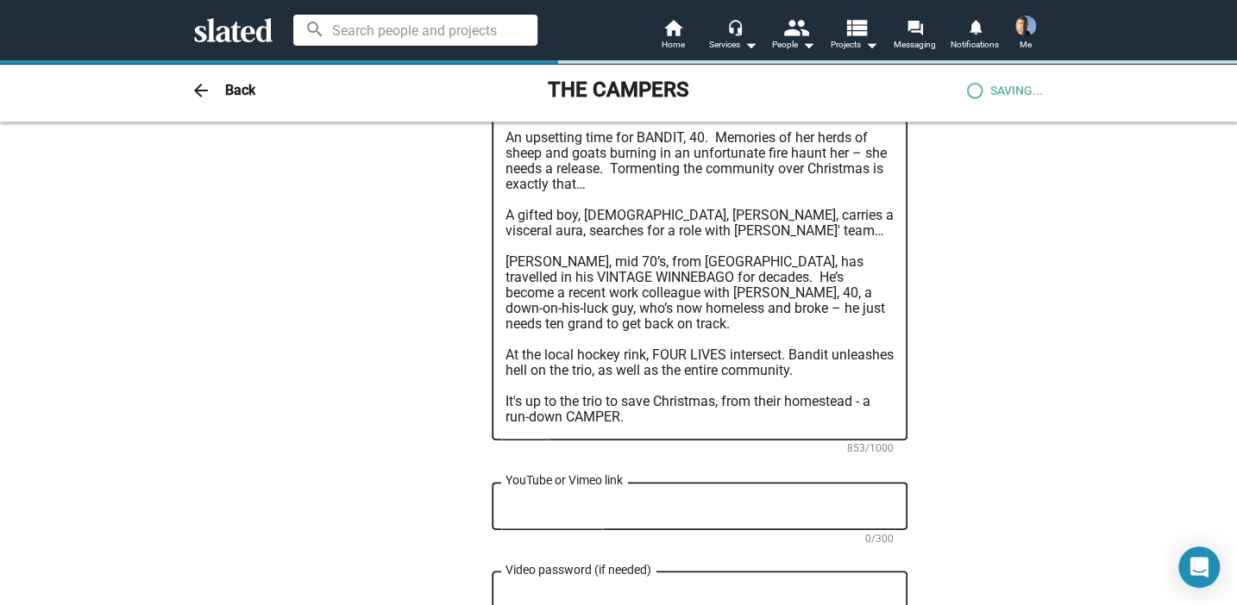
click at [711, 434] on div "“What's it take to catch a Christmas-wrecking maniac? Two men, a [PERSON_NAME],…" at bounding box center [699, 237] width 388 height 408
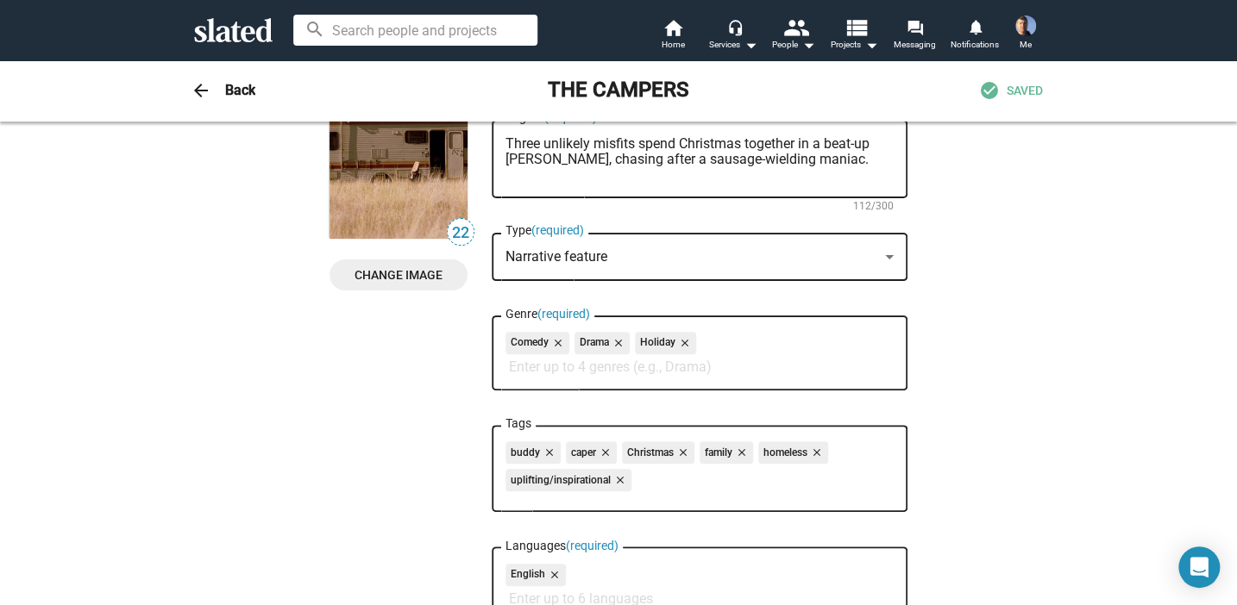
scroll to position [0, 0]
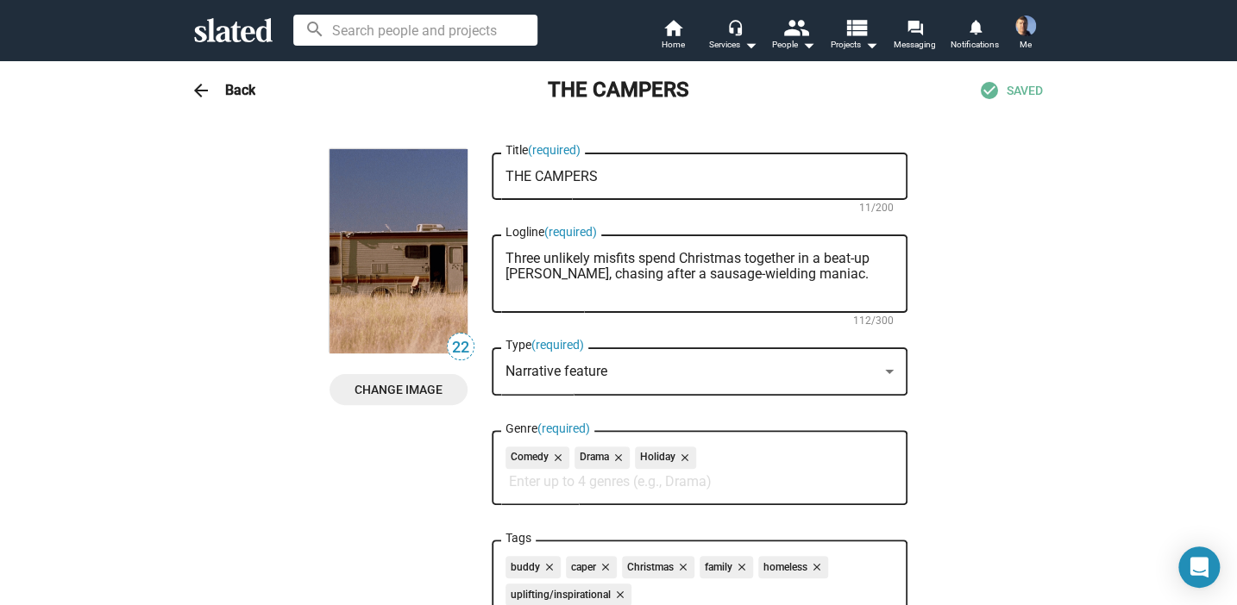
click at [195, 88] on mat-icon "arrow_back" at bounding box center [201, 90] width 21 height 21
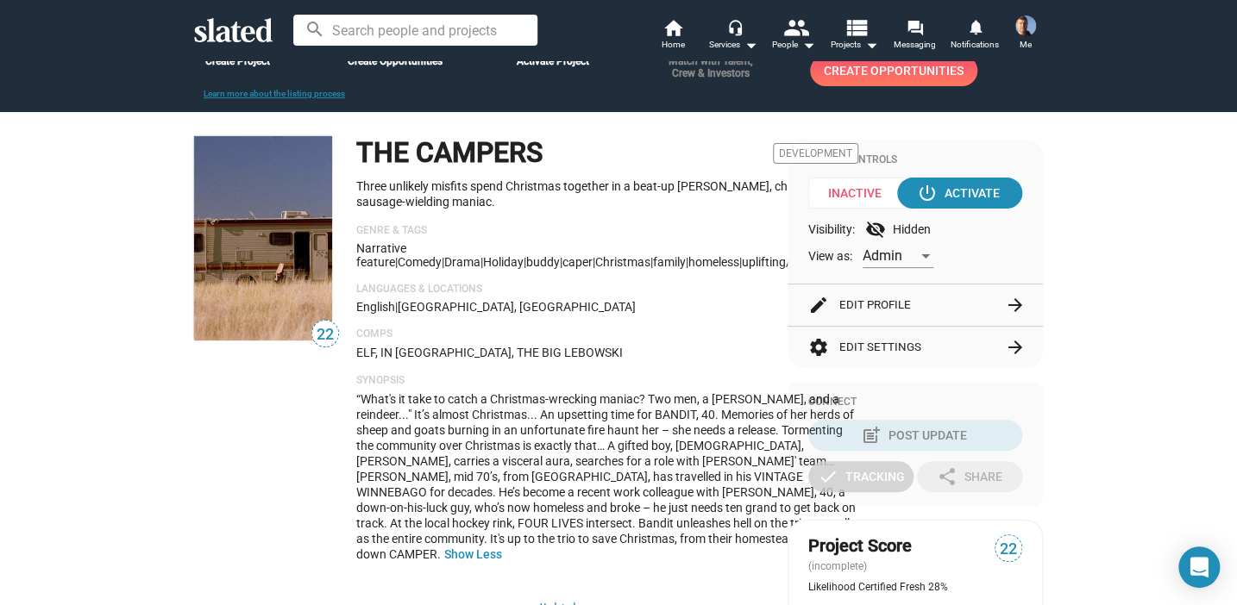
click at [669, 369] on div "THE CAMPERS Development Three unlikely misfits spend Christmas together in a be…" at bounding box center [607, 356] width 502 height 440
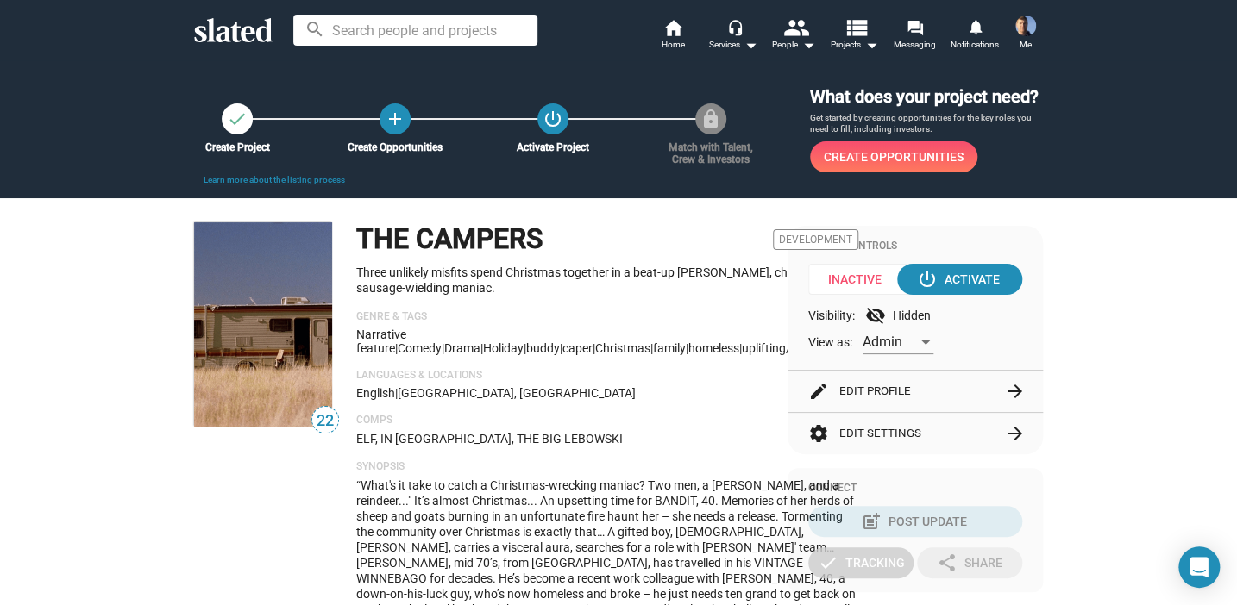
click at [714, 405] on div "THE CAMPERS Development Three unlikely misfits spend Christmas together in a be…" at bounding box center [607, 443] width 502 height 440
click at [762, 368] on div "THE CAMPERS Development Three unlikely misfits spend Christmas together in a be…" at bounding box center [607, 443] width 502 height 440
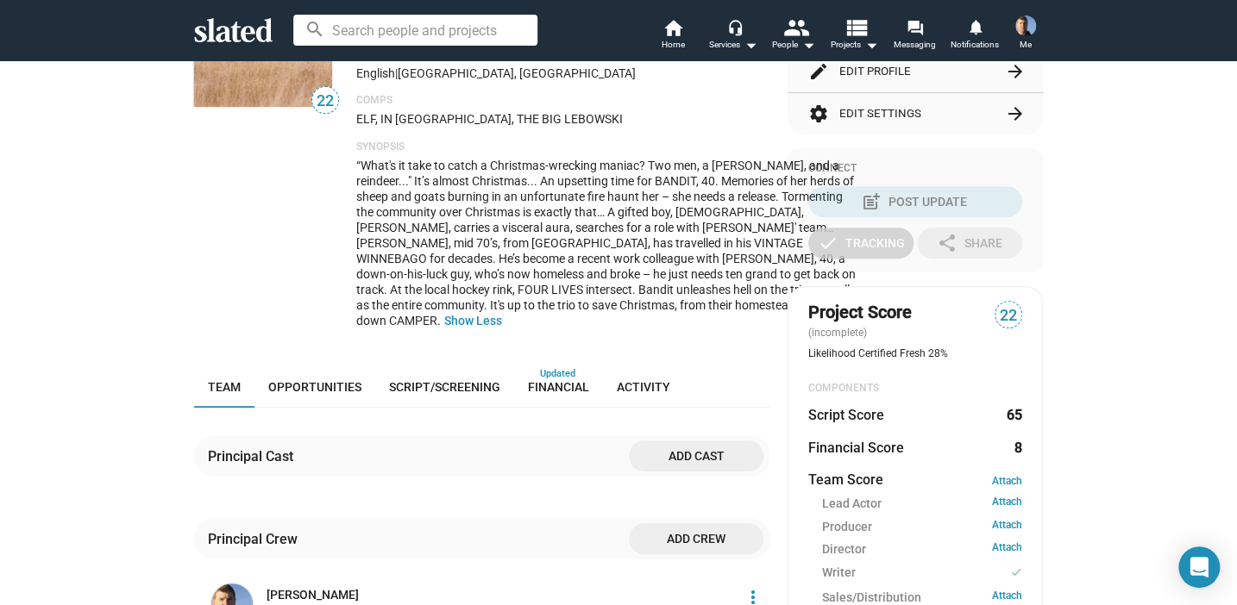
scroll to position [431, 0]
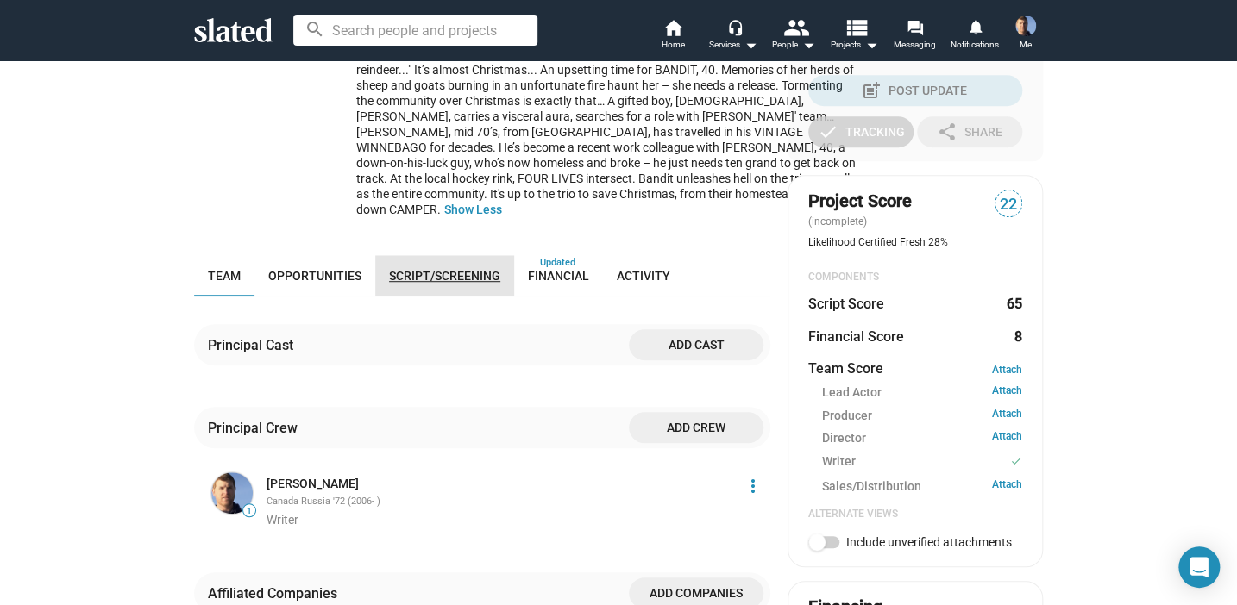
click at [436, 283] on span "Script/Screening" at bounding box center [444, 276] width 111 height 14
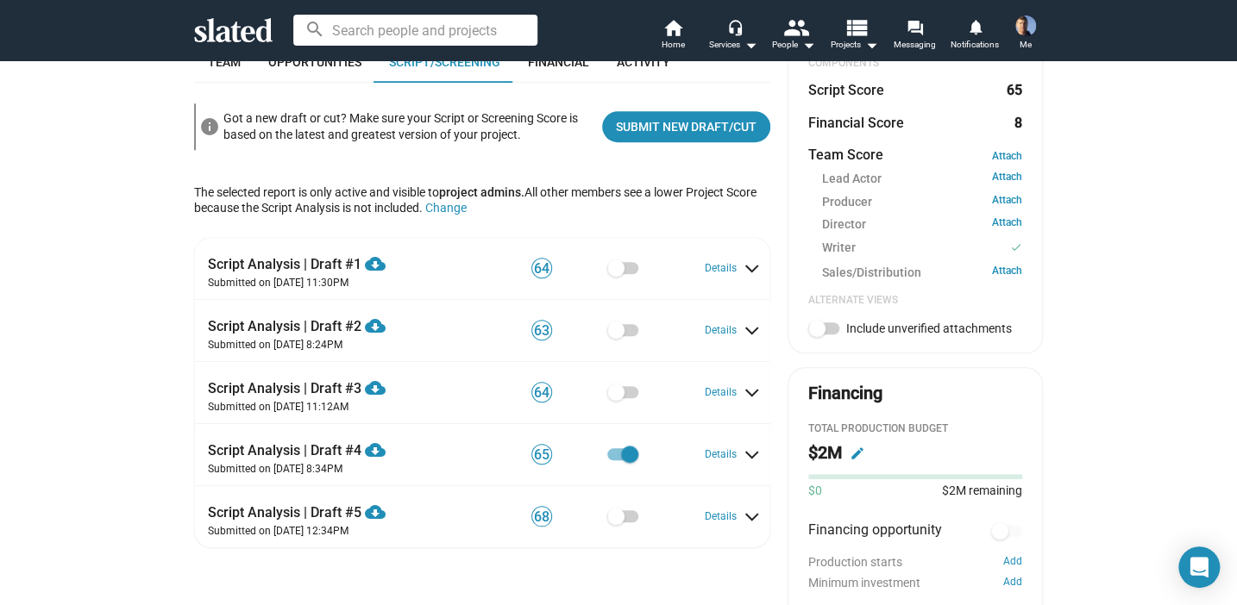
scroll to position [731, 0]
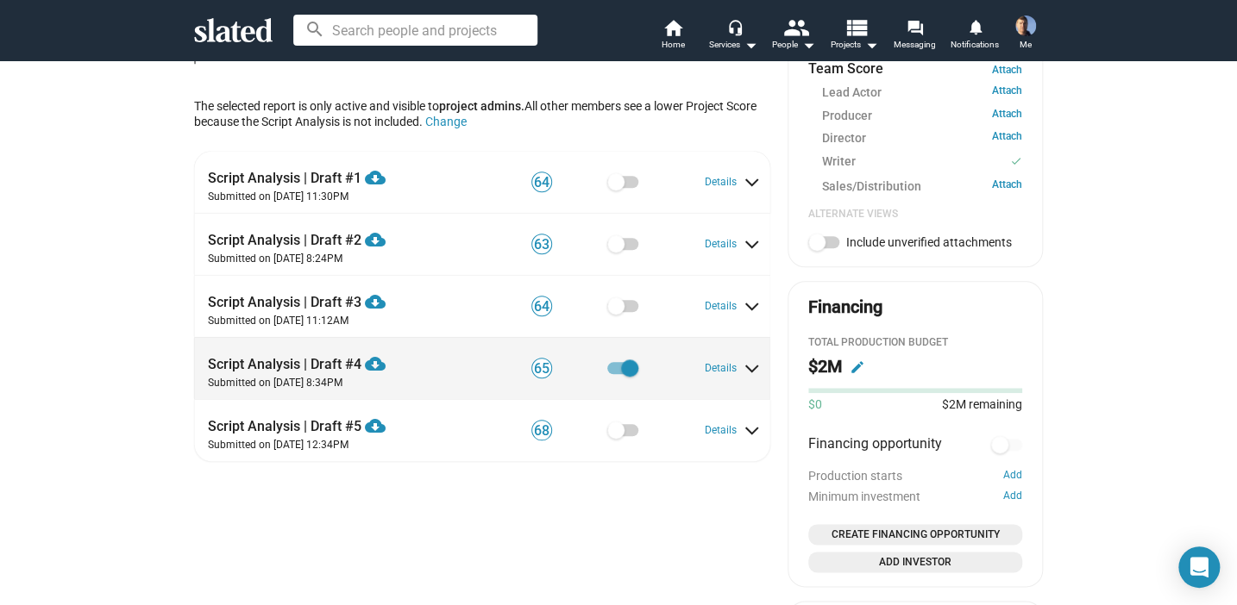
click at [607, 374] on span at bounding box center [622, 368] width 31 height 12
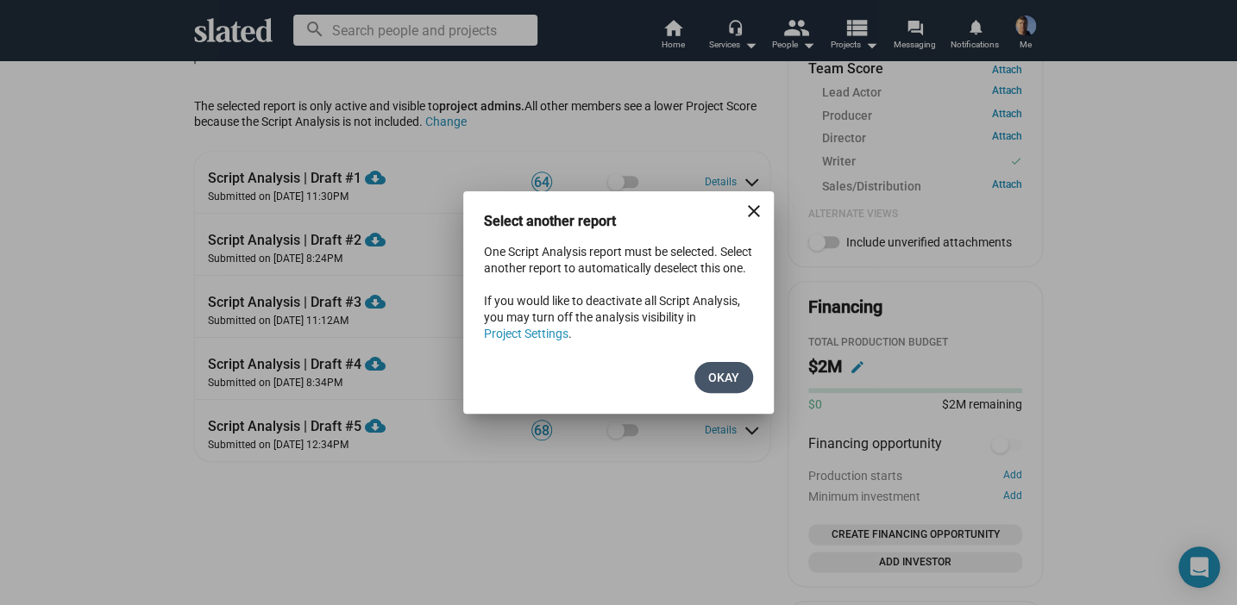
click at [716, 390] on span "Okay" at bounding box center [723, 377] width 31 height 31
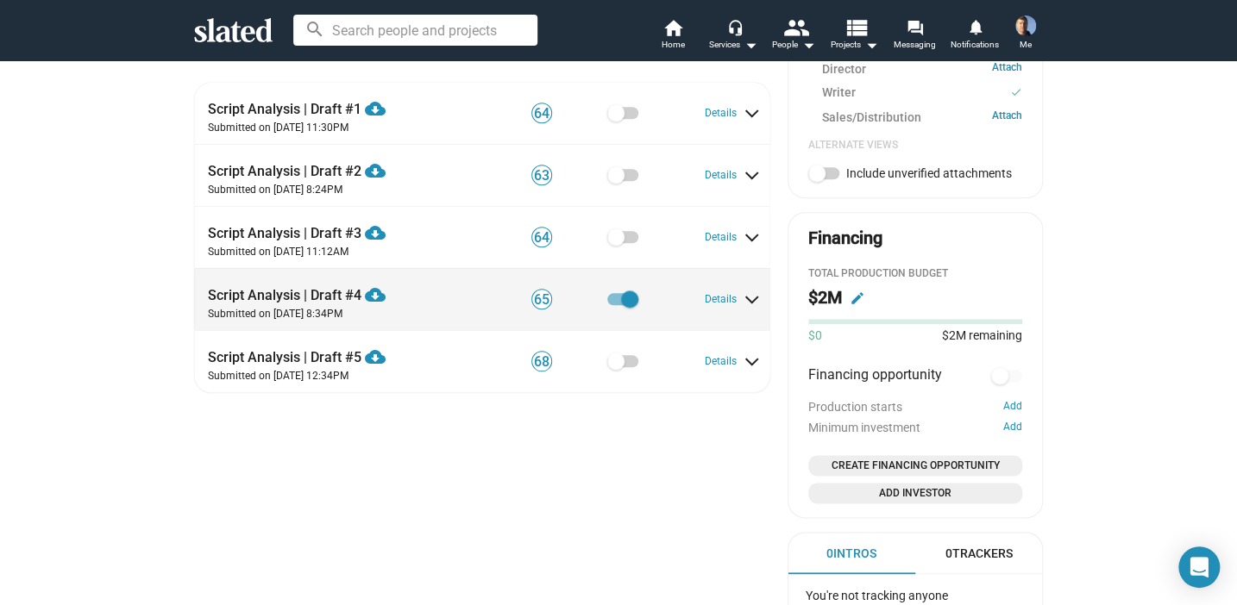
scroll to position [904, 0]
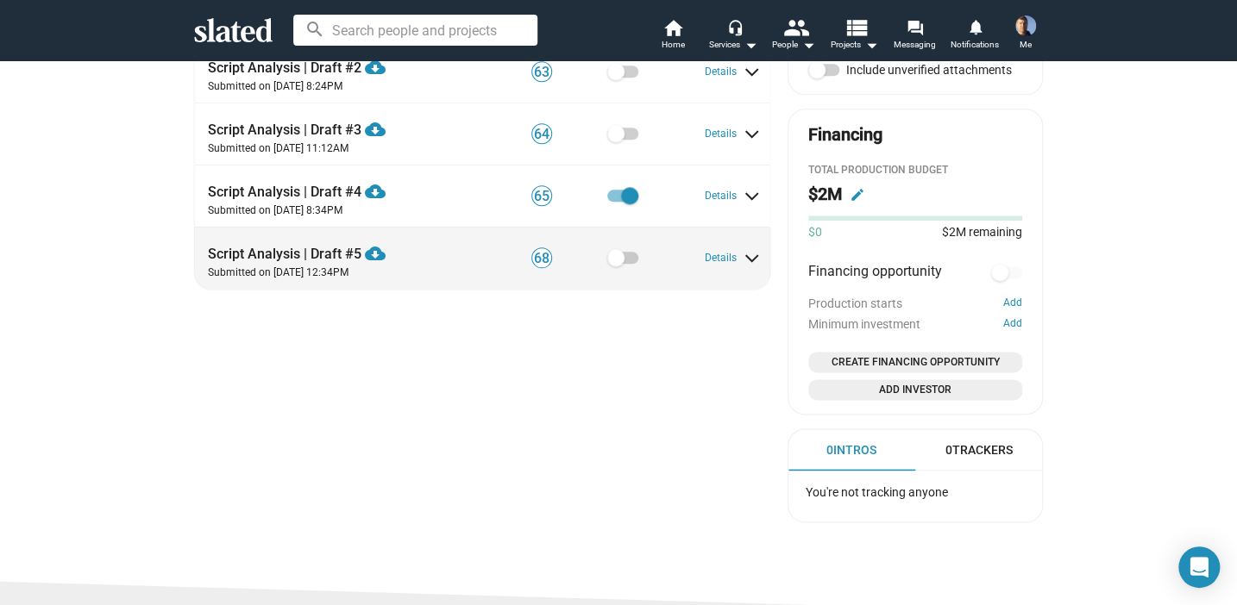
click at [617, 266] on span at bounding box center [615, 257] width 17 height 17
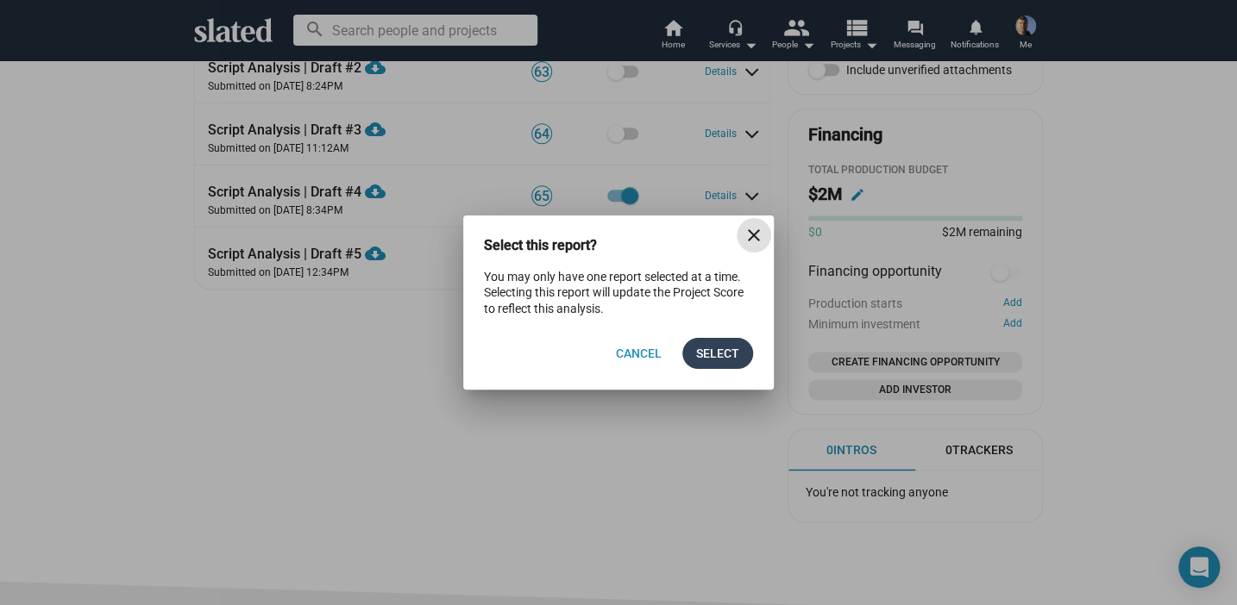
click at [701, 349] on span "Select" at bounding box center [717, 353] width 43 height 31
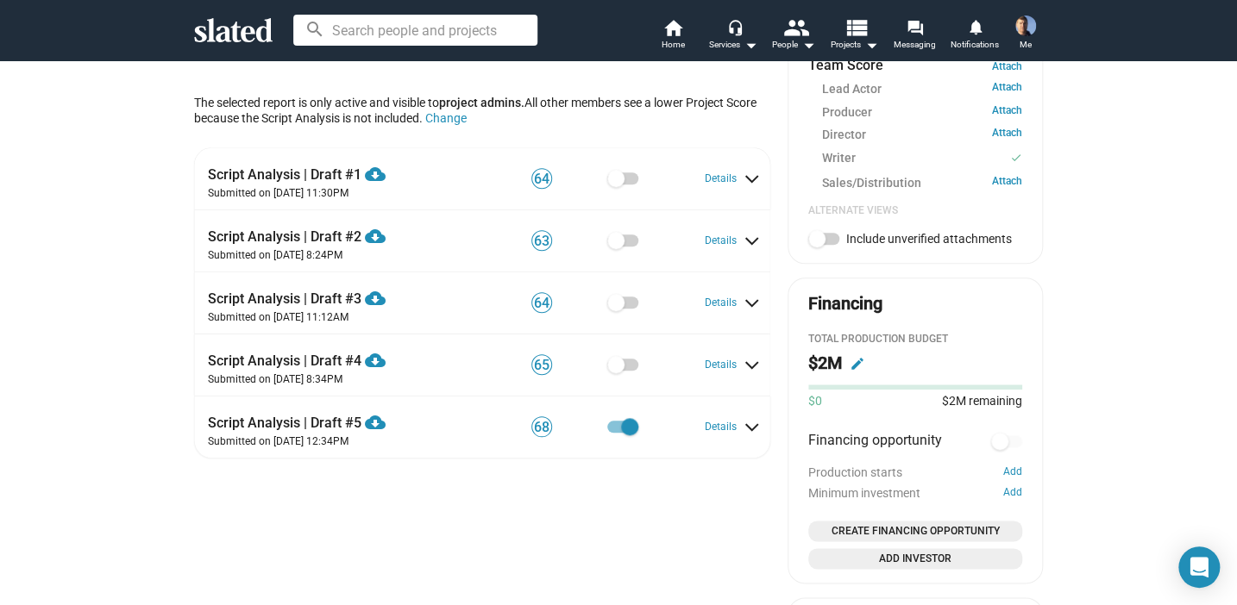
scroll to position [776, 0]
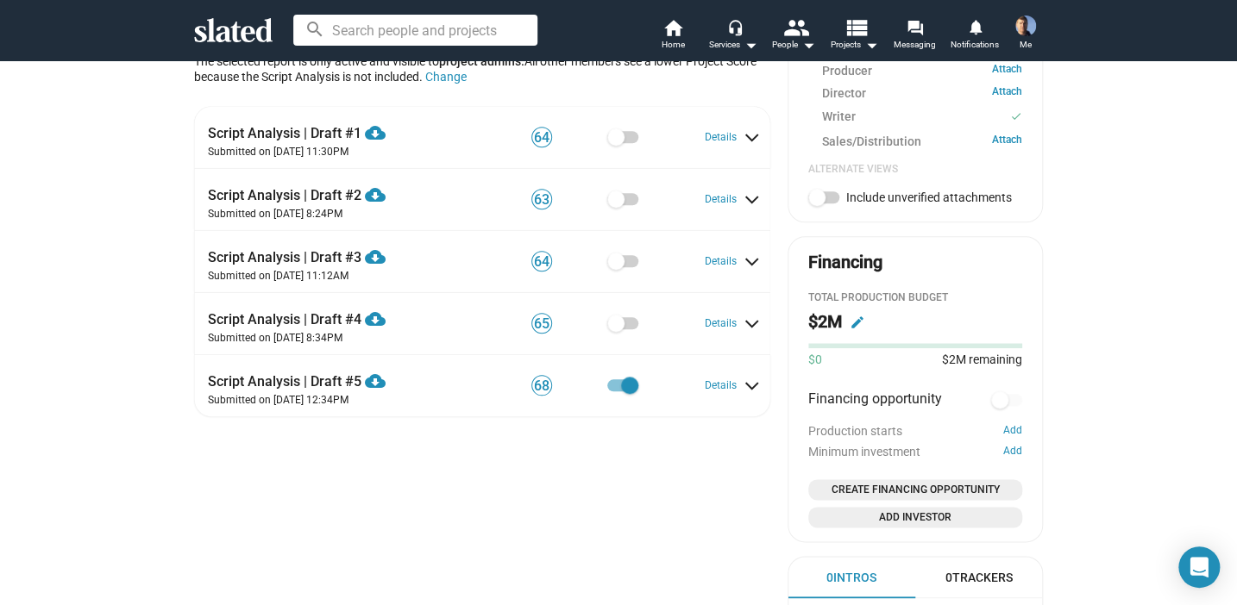
click at [687, 536] on div "23 THE CAMPERS Development Three unlikely misfits spend Christmas together in a…" at bounding box center [482, 57] width 576 height 1214
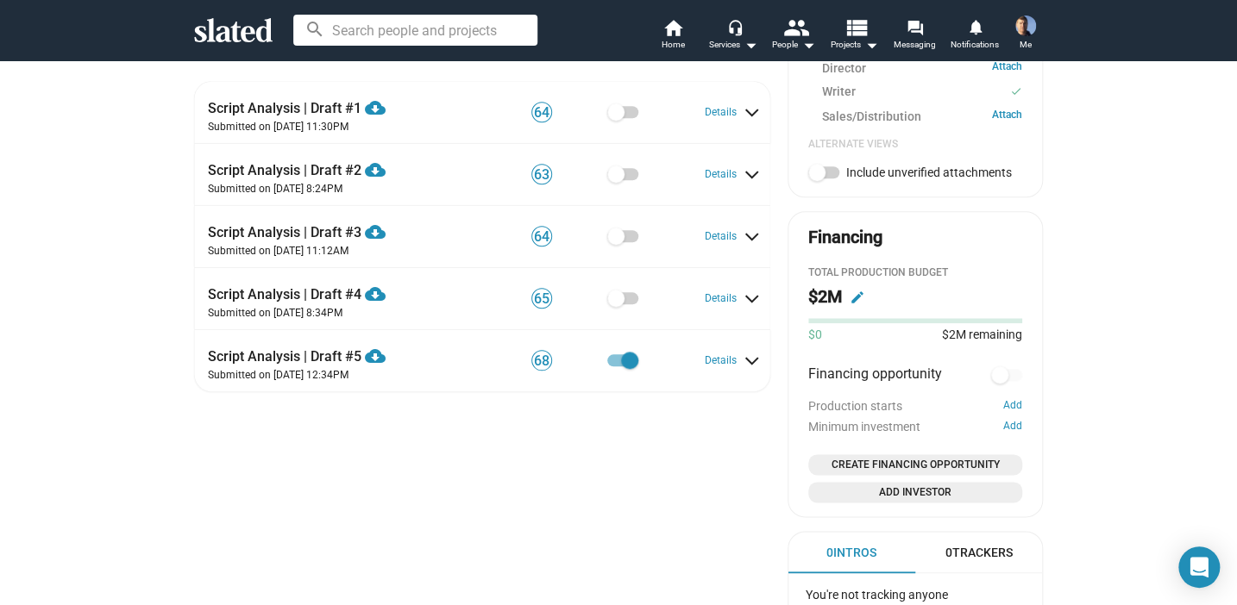
scroll to position [862, 0]
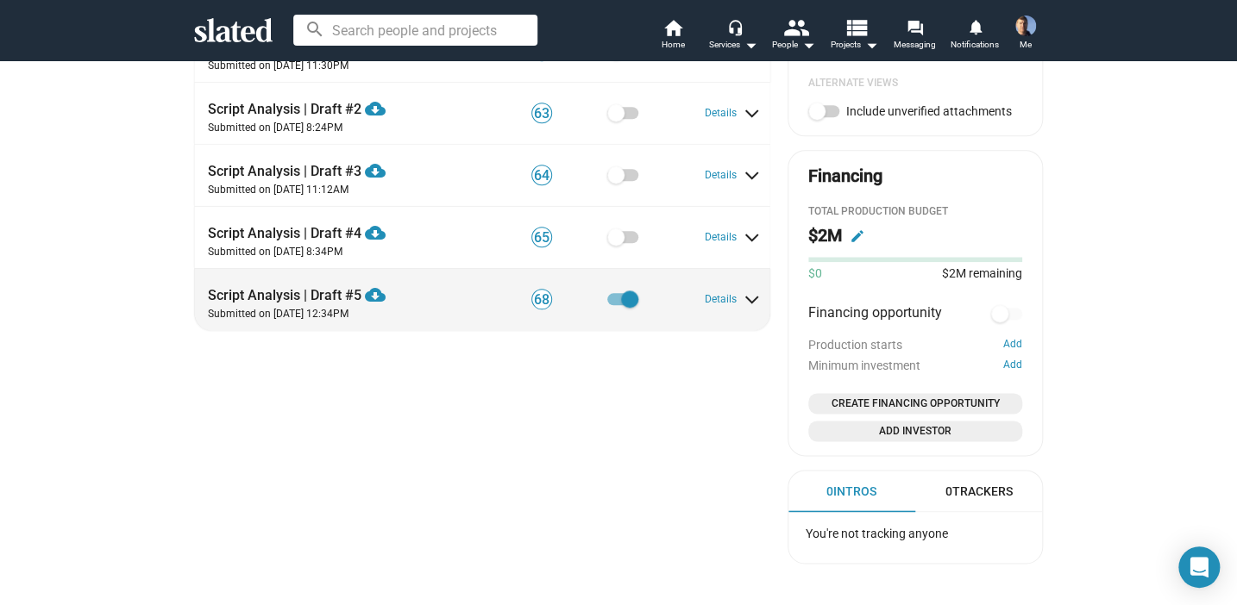
click at [293, 304] on div "Script Analysis | Draft #5 cloud_download Download PDF" at bounding box center [335, 290] width 254 height 28
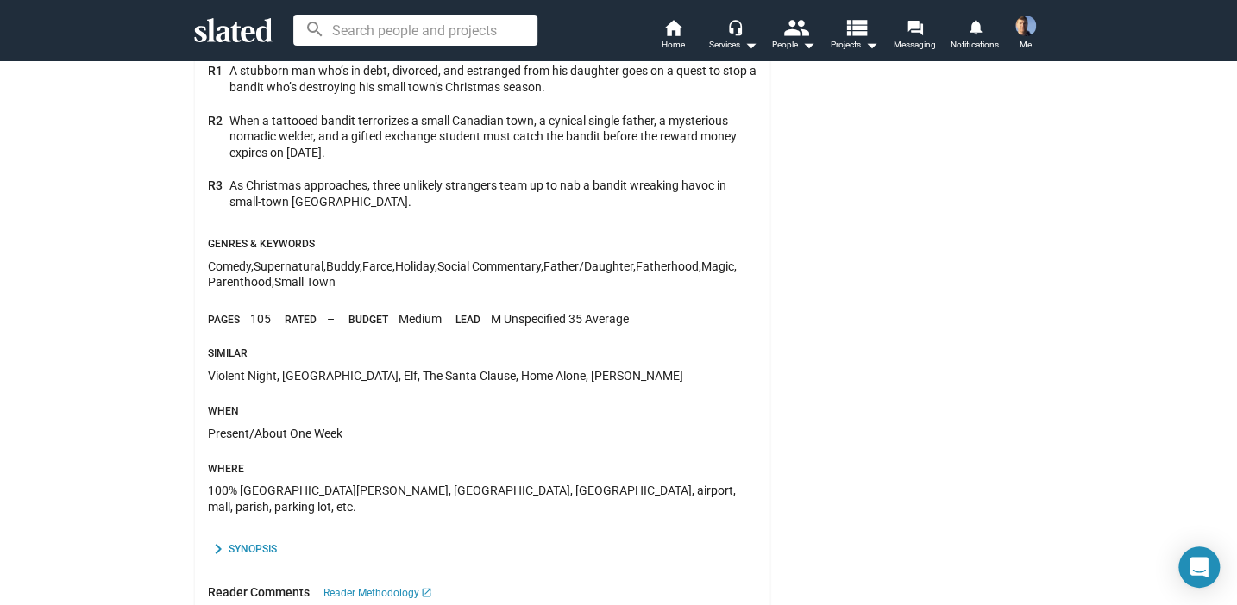
scroll to position [1692, 0]
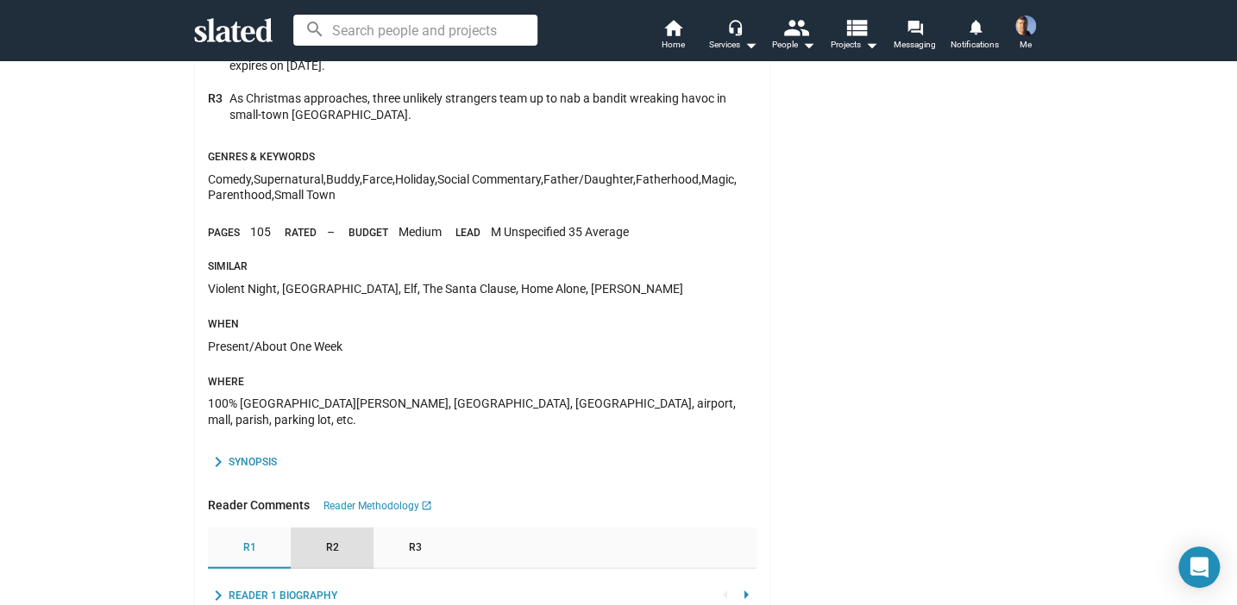
click at [326, 545] on span "R2" at bounding box center [332, 549] width 13 height 14
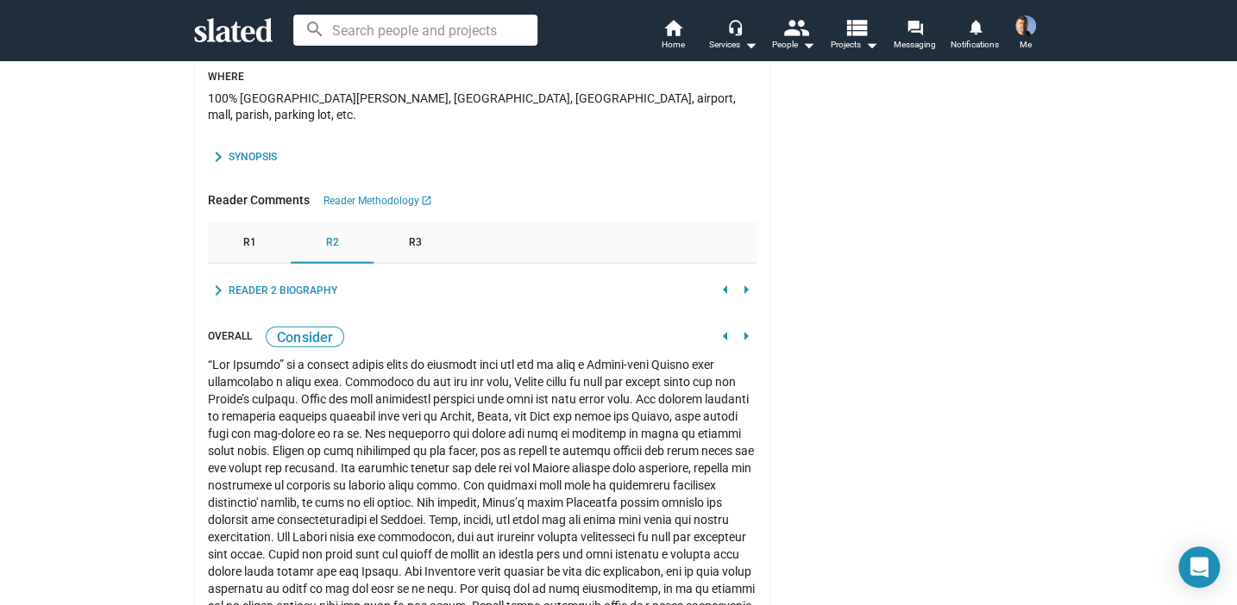
scroll to position [1778, 0]
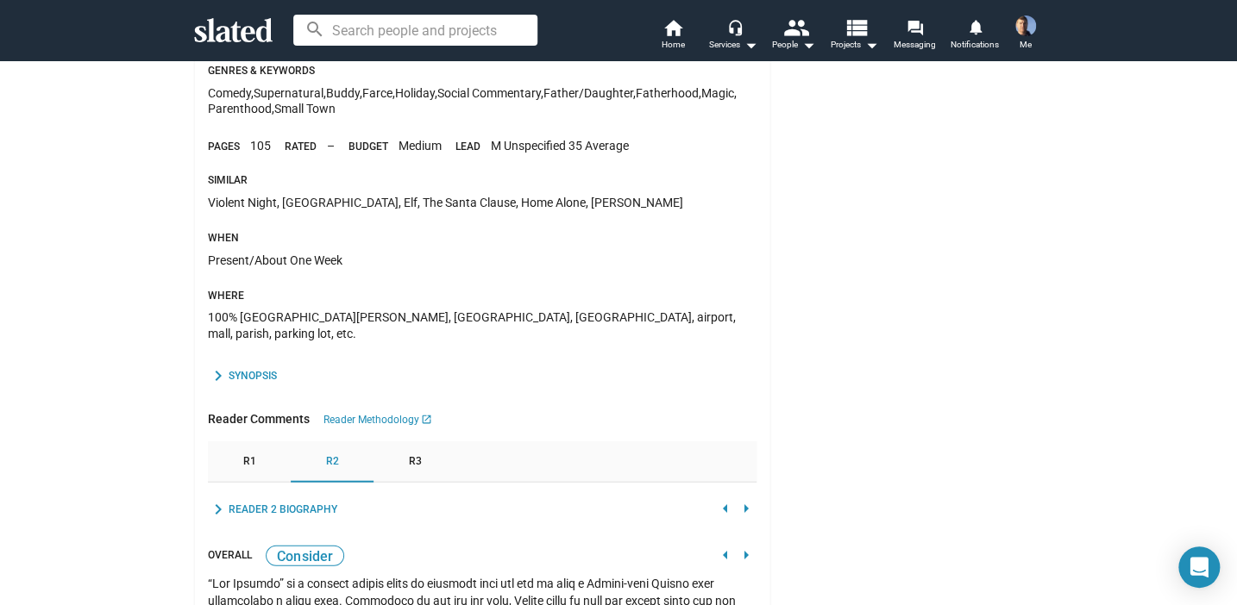
drag, startPoint x: 586, startPoint y: 218, endPoint x: 199, endPoint y: 229, distance: 386.5
drag, startPoint x: 199, startPoint y: 229, endPoint x: 290, endPoint y: 218, distance: 91.1
copy div "Violent Night, [GEOGRAPHIC_DATA], Elf, The Santa Clause, Home Alone, [PERSON_NA…"
click at [672, 274] on div "Present/About One Week" at bounding box center [482, 271] width 548 height 37
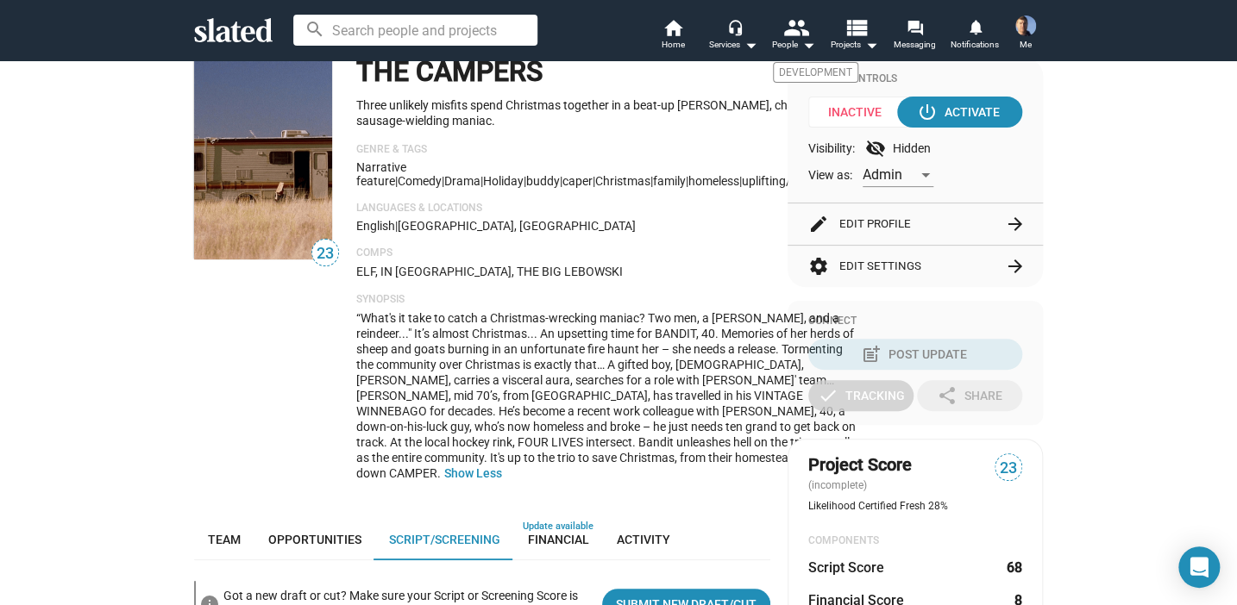
scroll to position [140, 0]
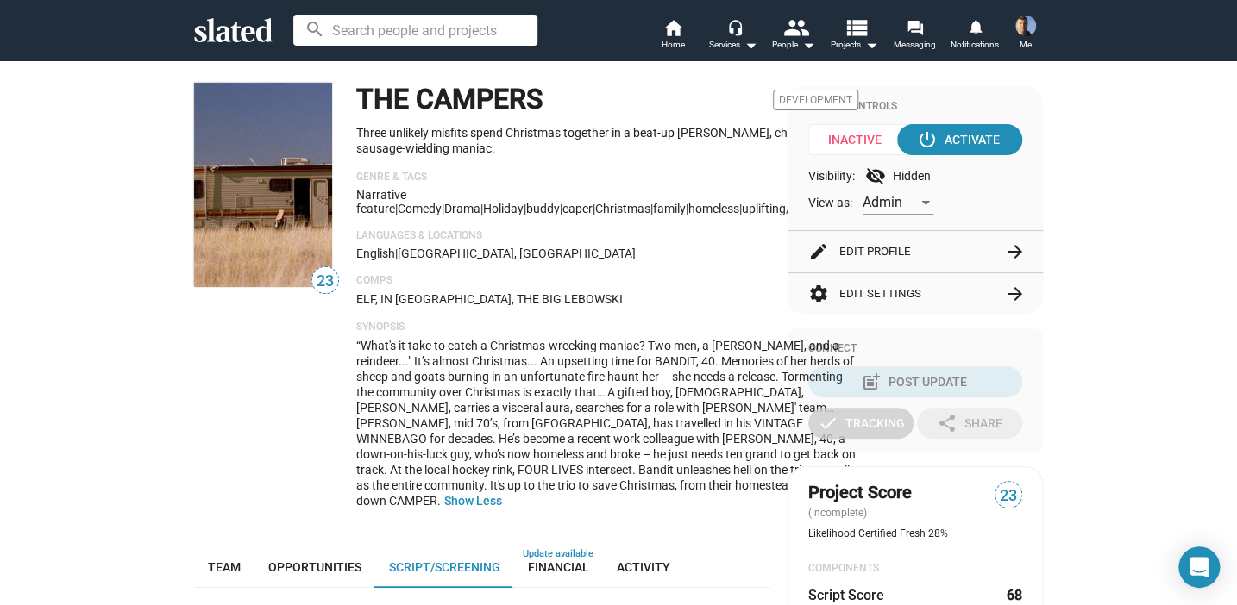
click at [633, 310] on div "THE CAMPERS Development Three unlikely misfits spend Christmas together in a be…" at bounding box center [607, 303] width 502 height 440
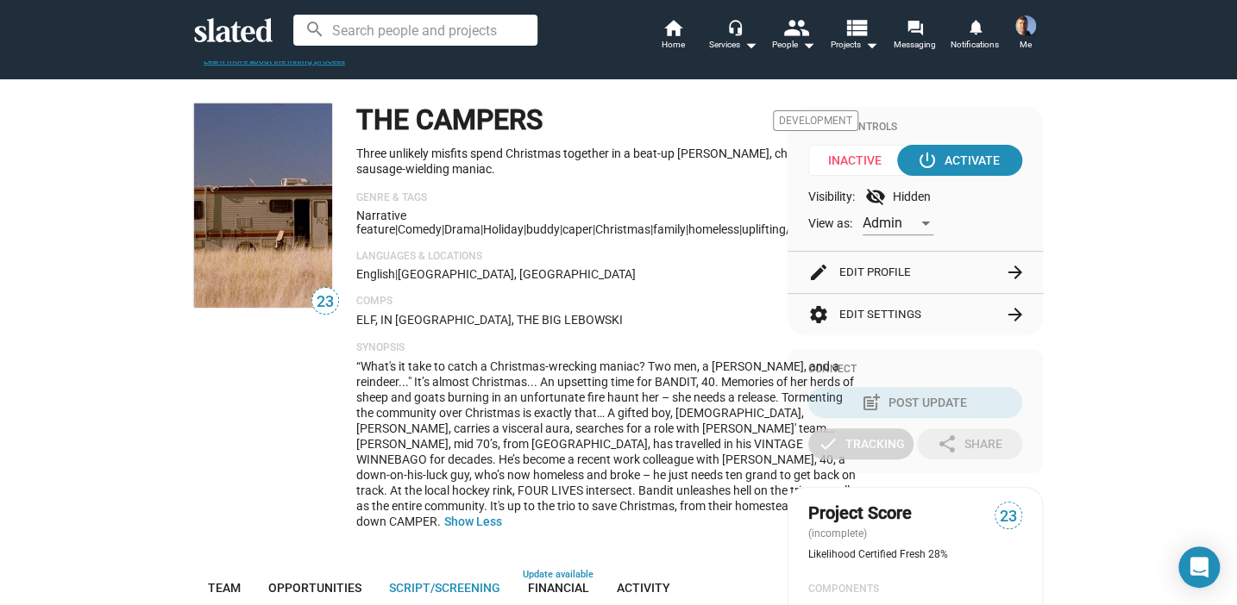
scroll to position [0, 0]
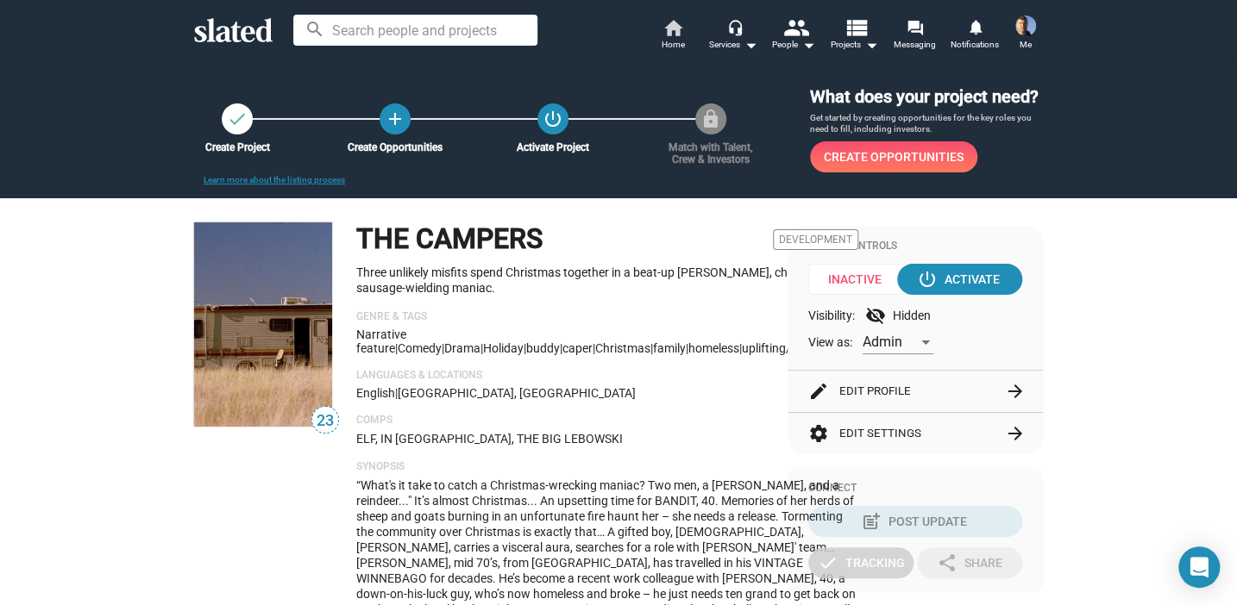
click at [675, 29] on mat-icon "home" at bounding box center [672, 27] width 21 height 21
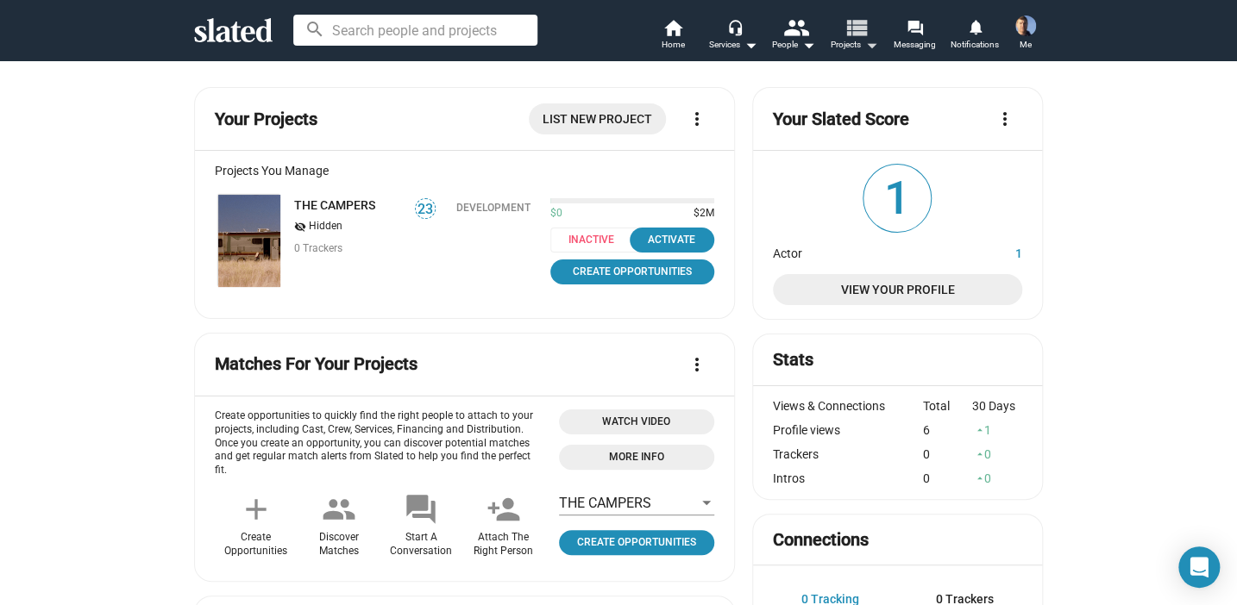
click at [855, 34] on mat-icon "view_list" at bounding box center [855, 27] width 25 height 25
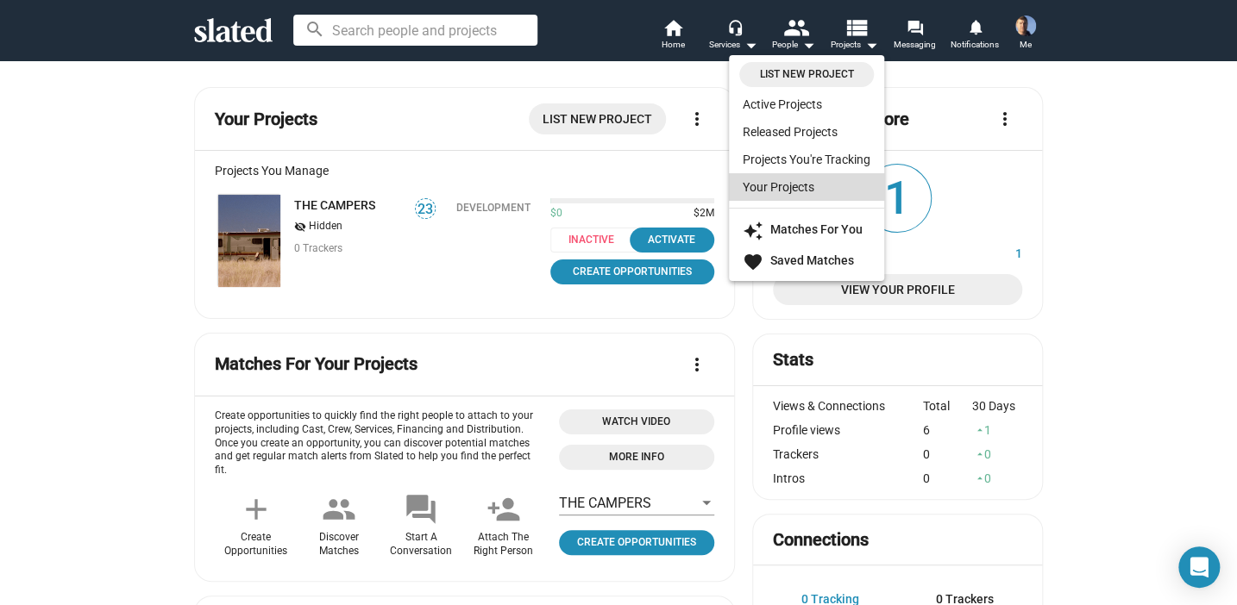
click at [783, 186] on link "Your Projects" at bounding box center [806, 187] width 155 height 28
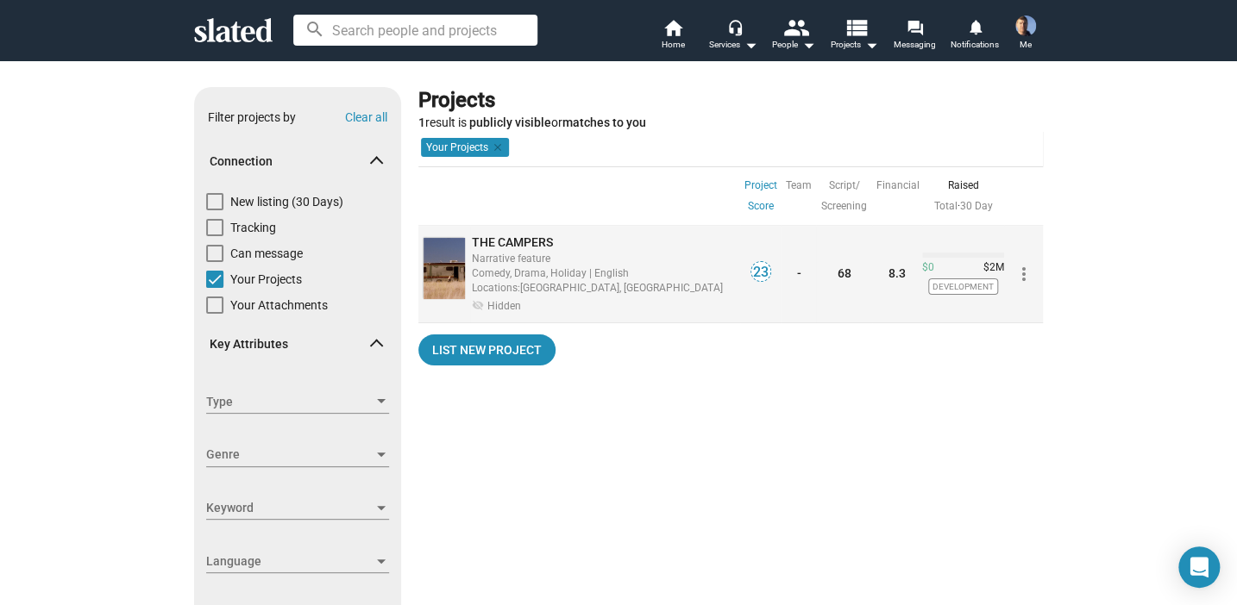
click at [479, 241] on span "THE CAMPERS" at bounding box center [512, 242] width 81 height 14
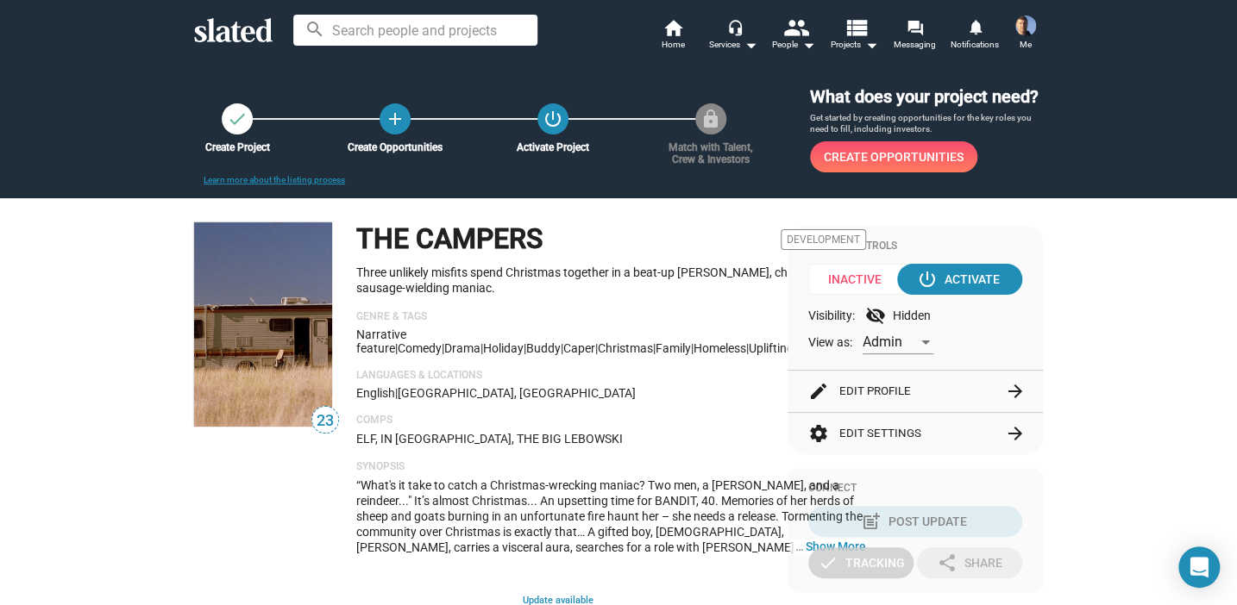
click at [1012, 391] on mat-icon "arrow_forward" at bounding box center [1015, 391] width 21 height 21
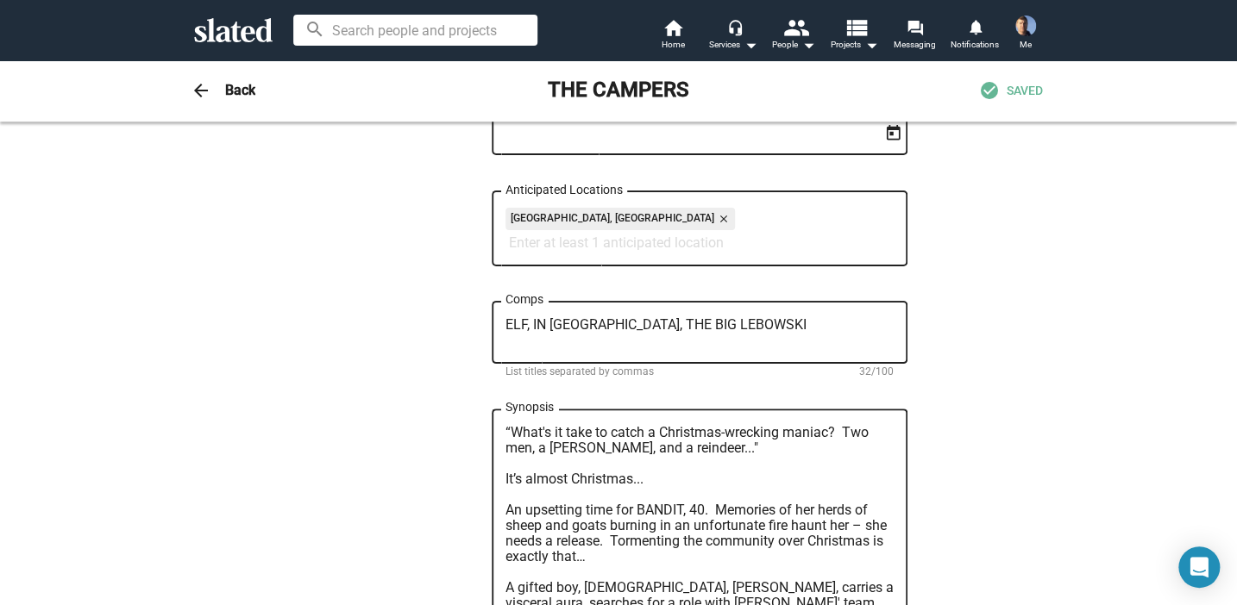
scroll to position [776, 0]
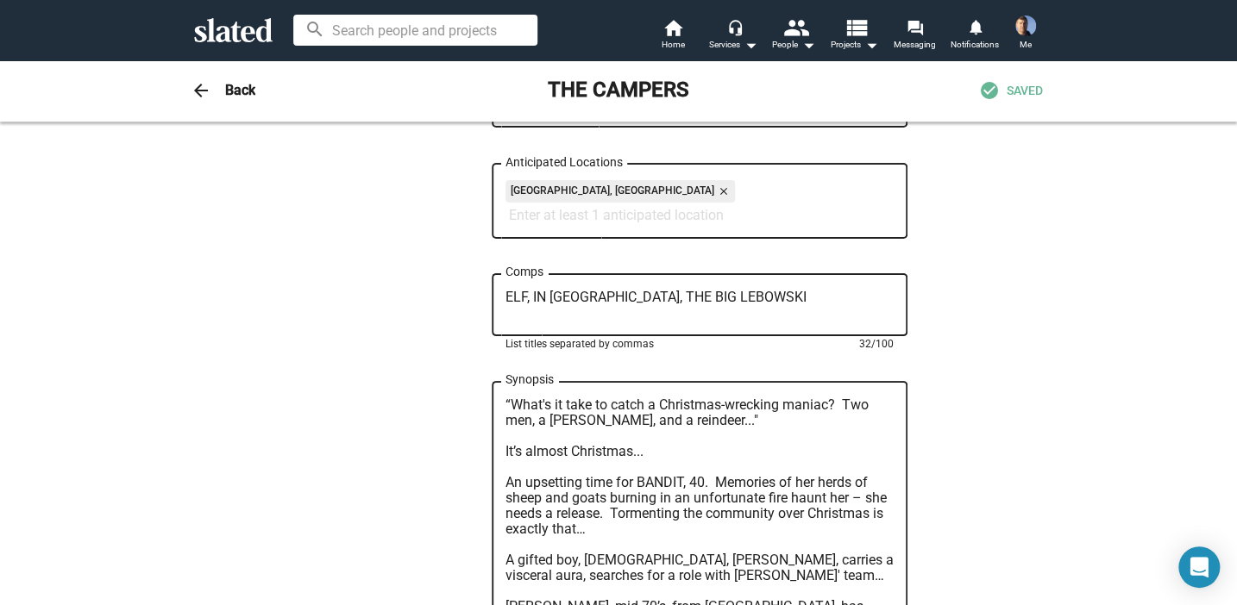
drag, startPoint x: 738, startPoint y: 304, endPoint x: 497, endPoint y: 311, distance: 241.6
click at [497, 311] on div "ELF, IN [GEOGRAPHIC_DATA], THE BIG LEBOWSKI Comps" at bounding box center [700, 303] width 416 height 66
paste textarea "Violent Night, [GEOGRAPHIC_DATA], Elf, The Santa Clause, Home Alone, [PERSON_NA…"
type textarea "Violent Night, [GEOGRAPHIC_DATA], Elf, The Santa Clause, Home Alone, [PERSON_NA…"
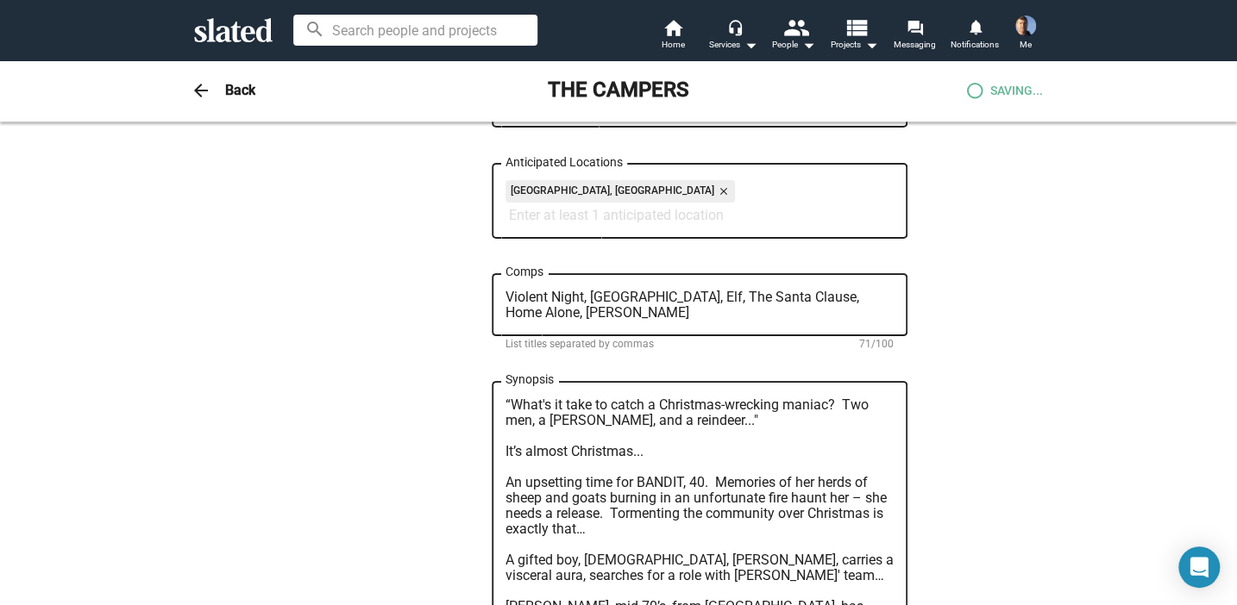
click at [1038, 406] on div "23 Change Image 23 Change Image THE CAMPERS Title (required) 11/200 Three unlik…" at bounding box center [618, 407] width 883 height 2068
click at [1076, 390] on div "23 Change Image 23 Change Image THE CAMPERS Title (required) 11/200 Three unlik…" at bounding box center [618, 413] width 1237 height 2137
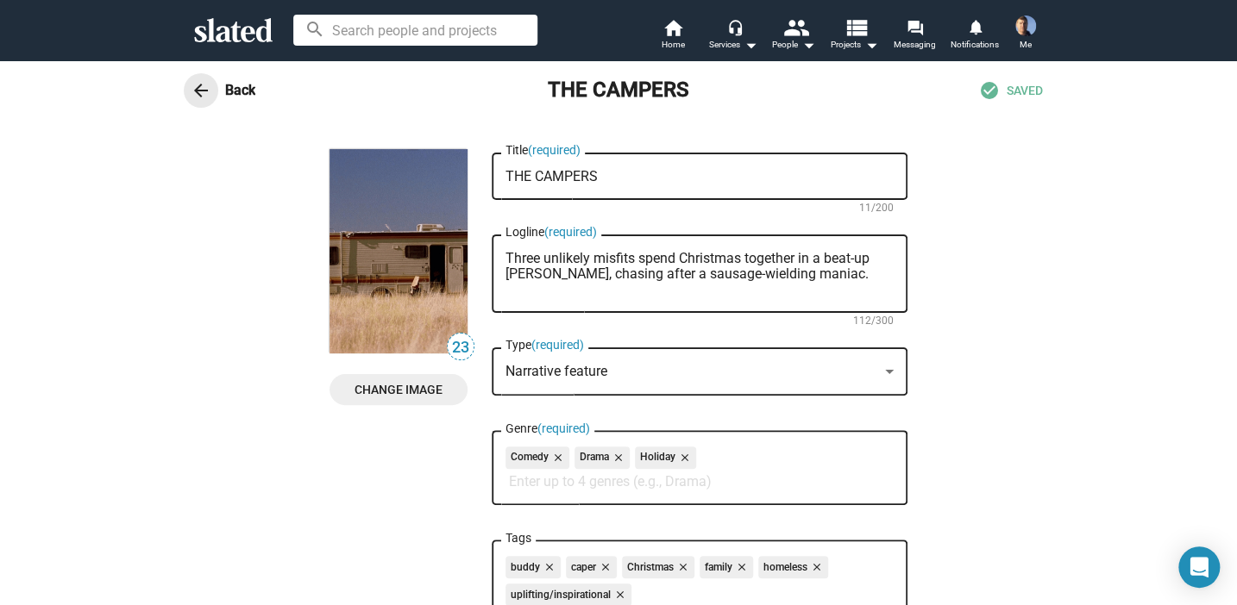
click at [197, 85] on mat-icon "arrow_back" at bounding box center [201, 90] width 21 height 21
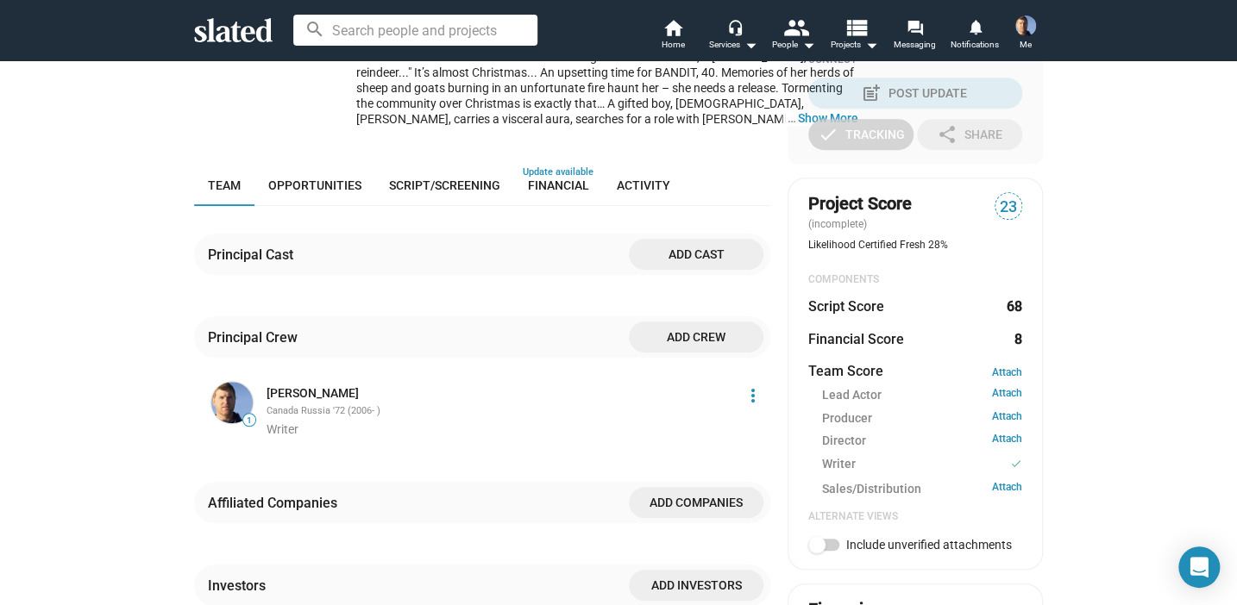
scroll to position [431, 0]
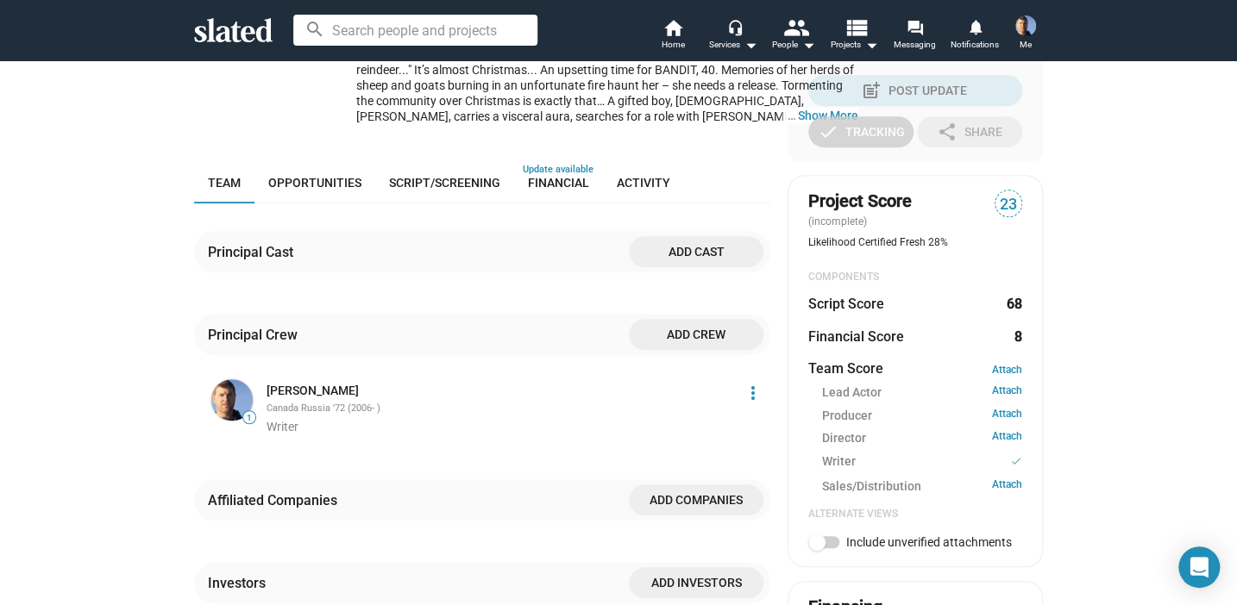
click at [1186, 298] on div "check Create Project add Create Opportunities power_settings_new Activate Proje…" at bounding box center [618, 339] width 1237 height 1422
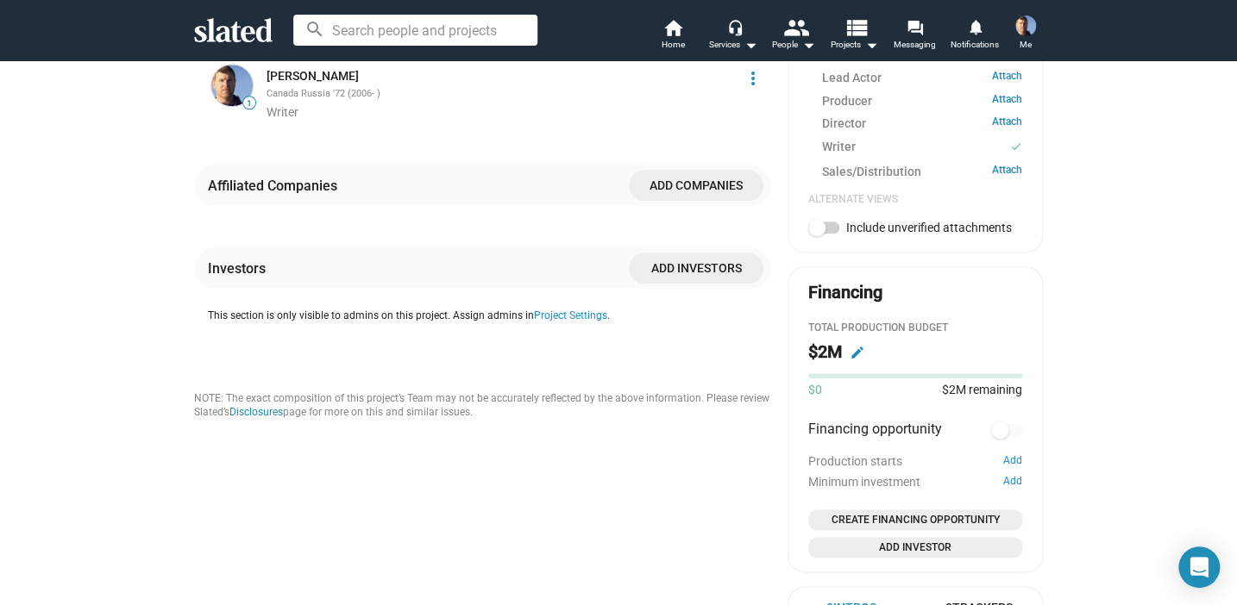
scroll to position [776, 0]
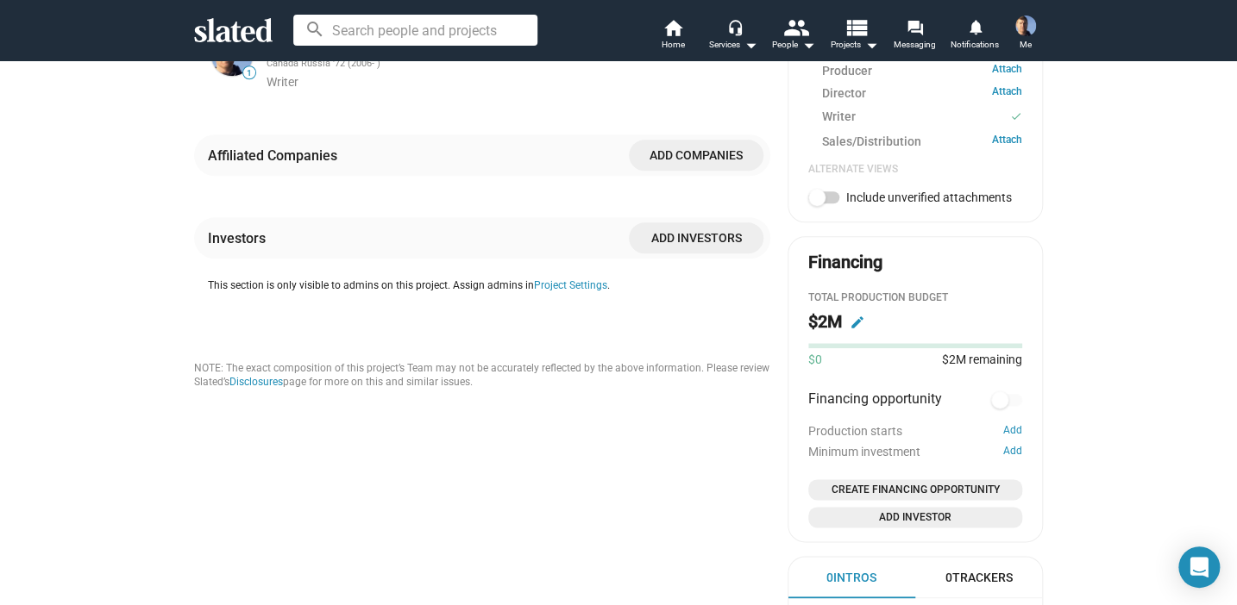
click at [849, 297] on div "Total Production budget" at bounding box center [915, 298] width 214 height 14
click at [969, 342] on div "$2M edit" at bounding box center [915, 326] width 214 height 34
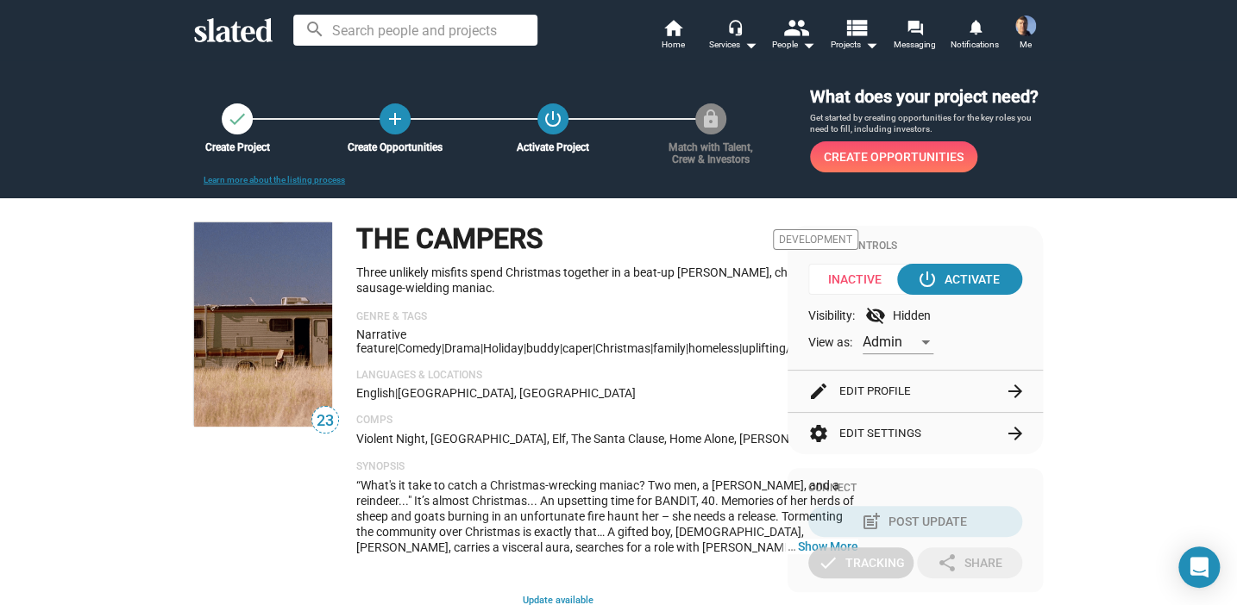
scroll to position [86, 0]
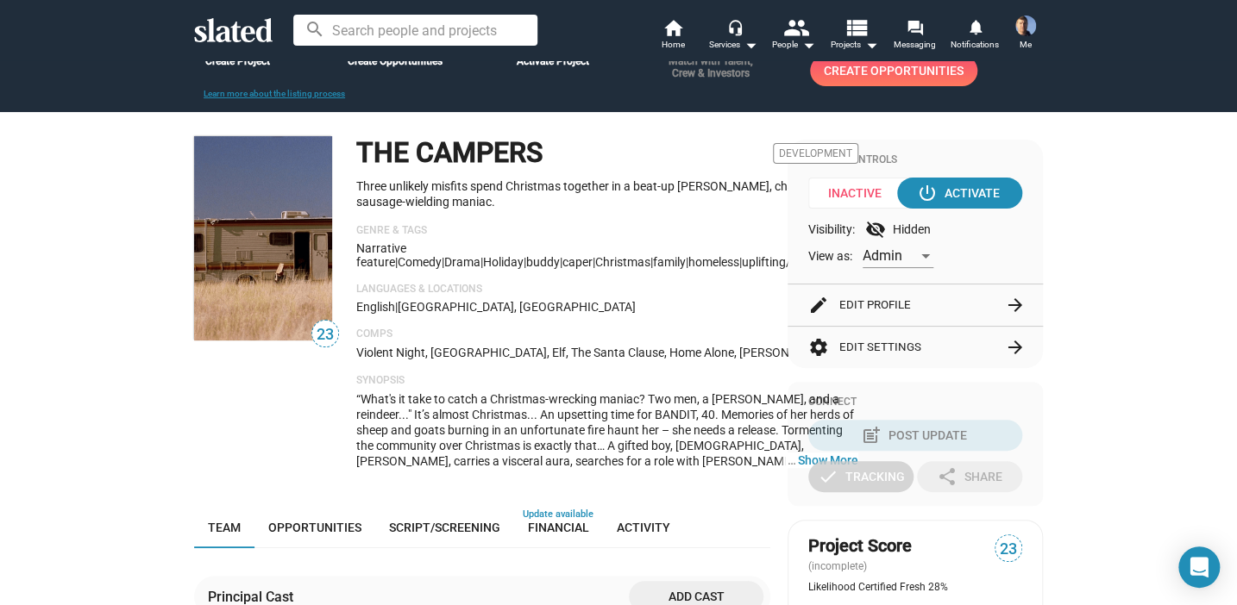
click at [837, 191] on span "Inactive" at bounding box center [860, 193] width 104 height 31
click at [593, 149] on div "THE CAMPERS Development" at bounding box center [607, 153] width 502 height 35
click at [597, 140] on div "THE CAMPERS Development" at bounding box center [607, 153] width 502 height 35
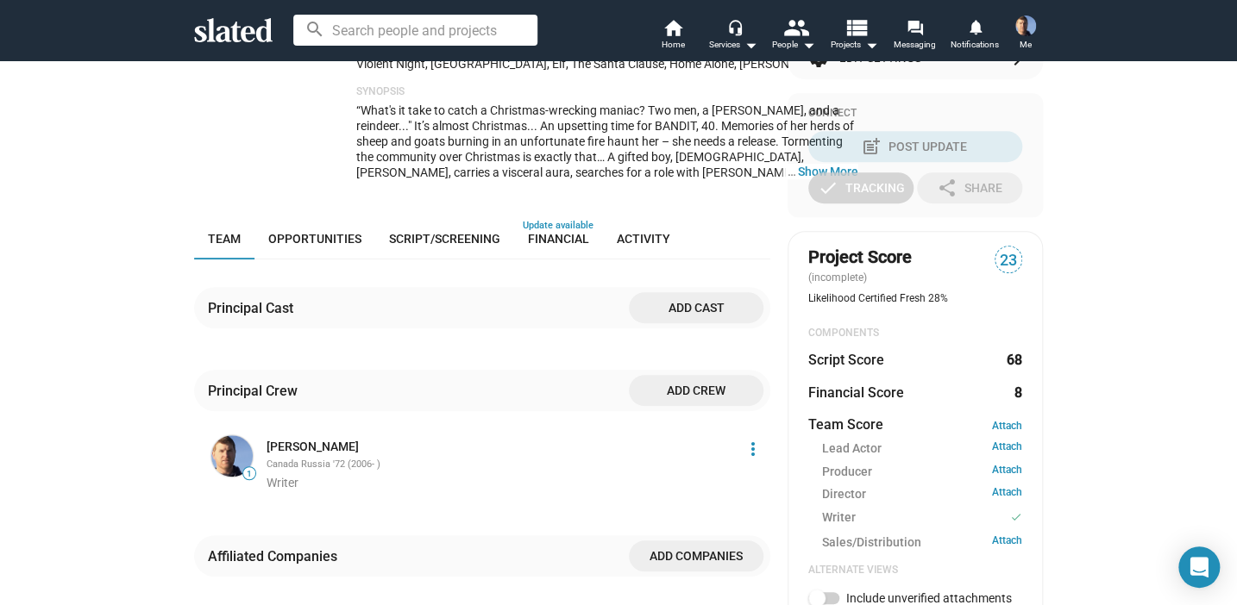
scroll to position [431, 0]
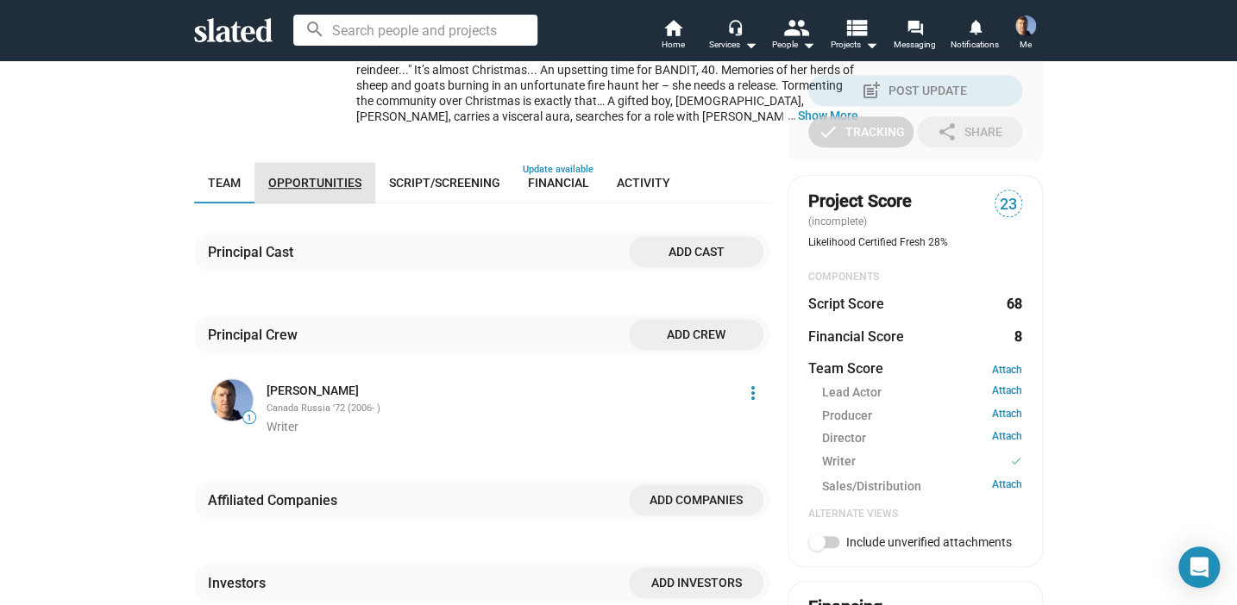
click at [341, 179] on span "Opportunities" at bounding box center [314, 183] width 93 height 14
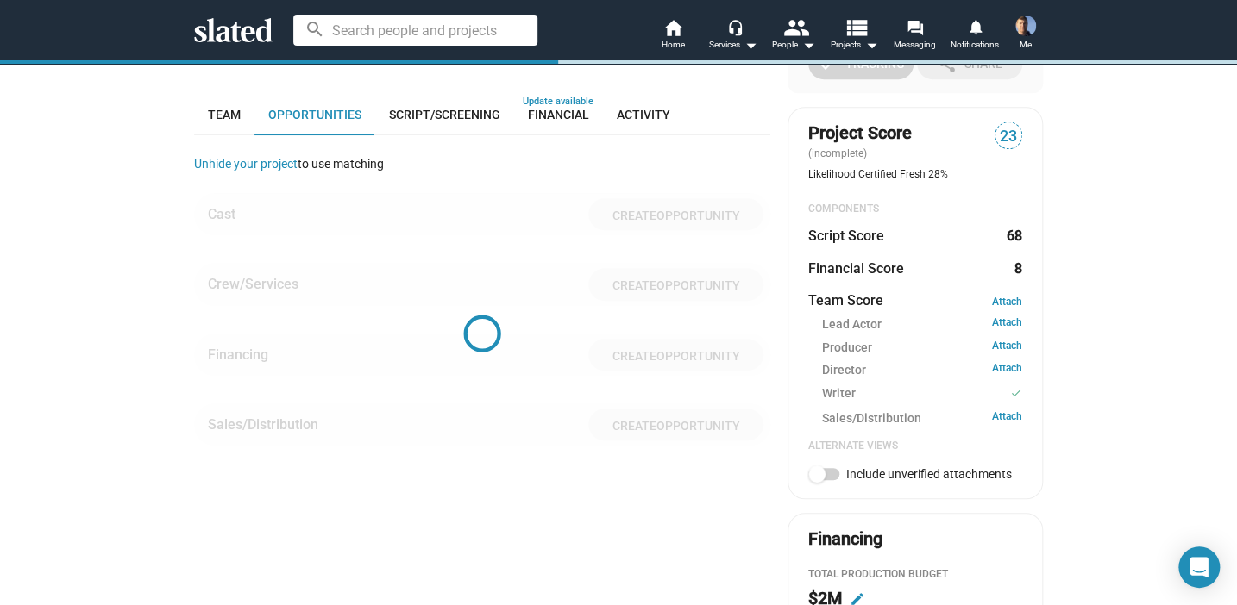
scroll to position [536, 0]
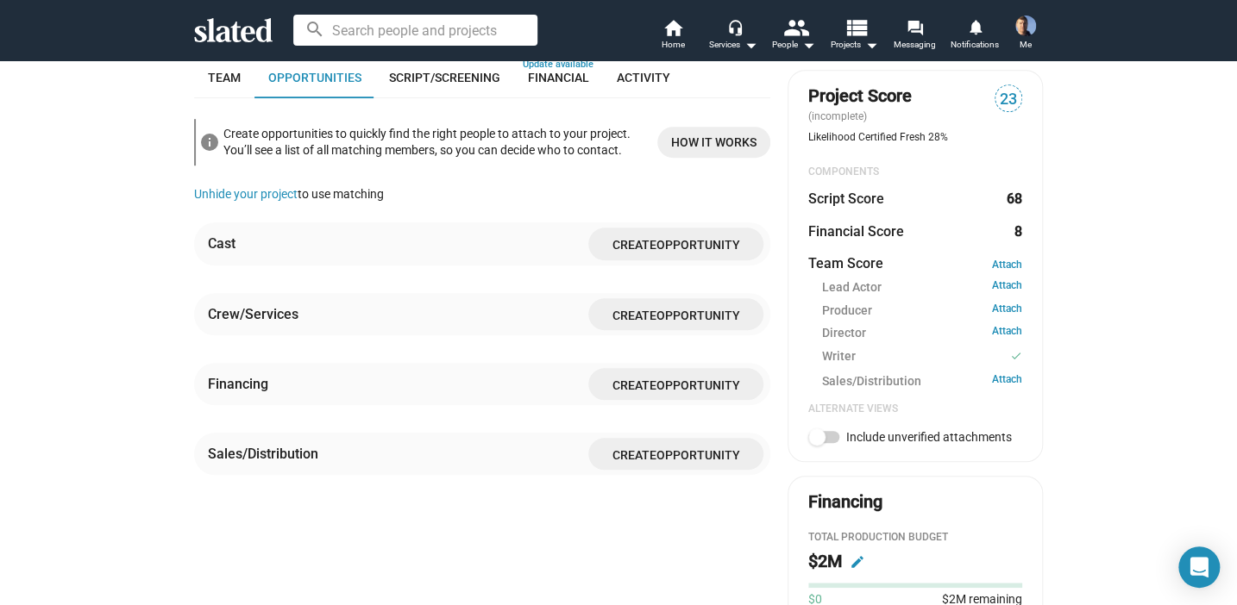
click at [473, 165] on div "info Create opportunities to quickly find the right people to attach to your pr…" at bounding box center [484, 142] width 571 height 46
click at [701, 245] on span "Opportunity" at bounding box center [698, 245] width 84 height 14
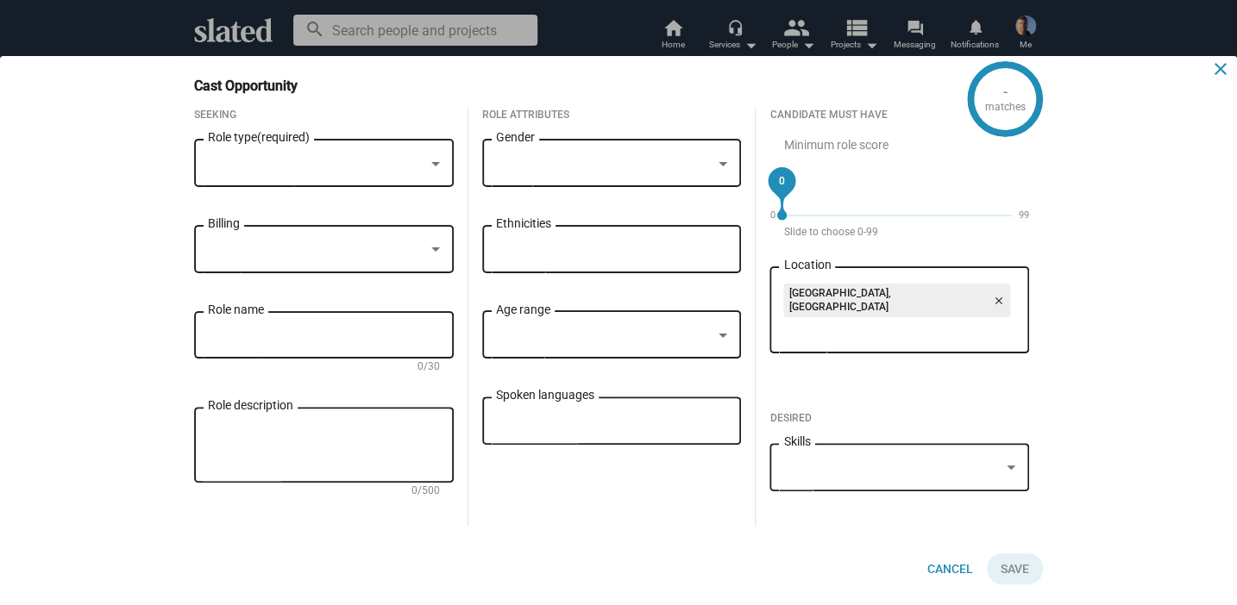
click at [1223, 73] on mat-icon "close" at bounding box center [1220, 69] width 21 height 21
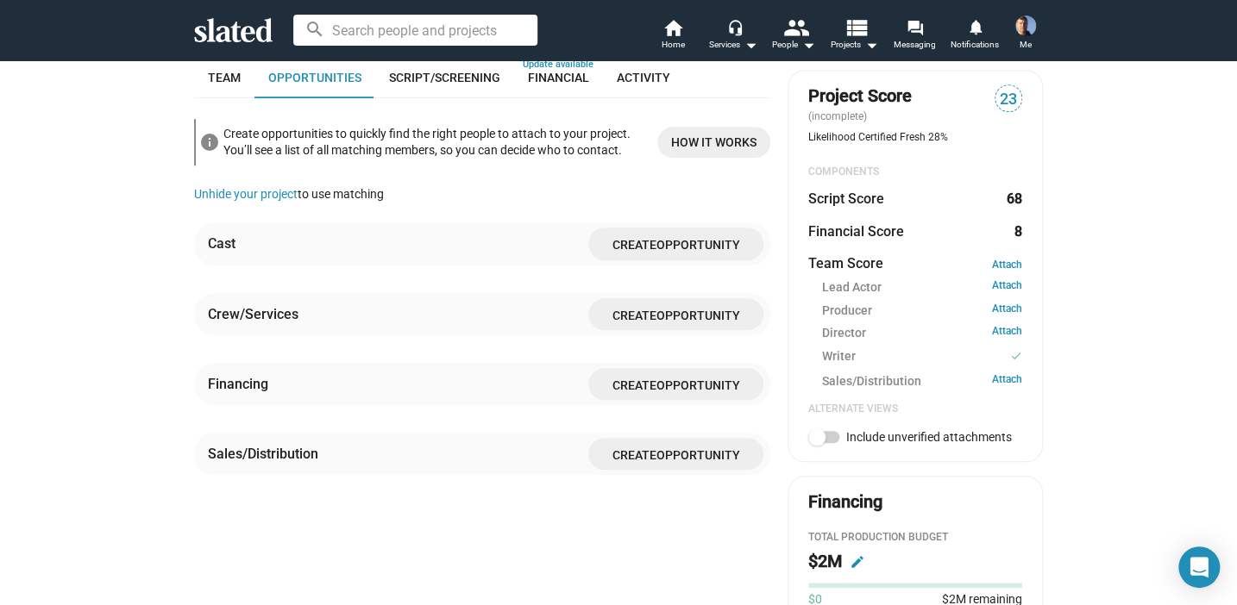
click at [74, 135] on div "check Create Project add Create Opportunities power_settings_new Activate Proje…" at bounding box center [618, 234] width 1237 height 1422
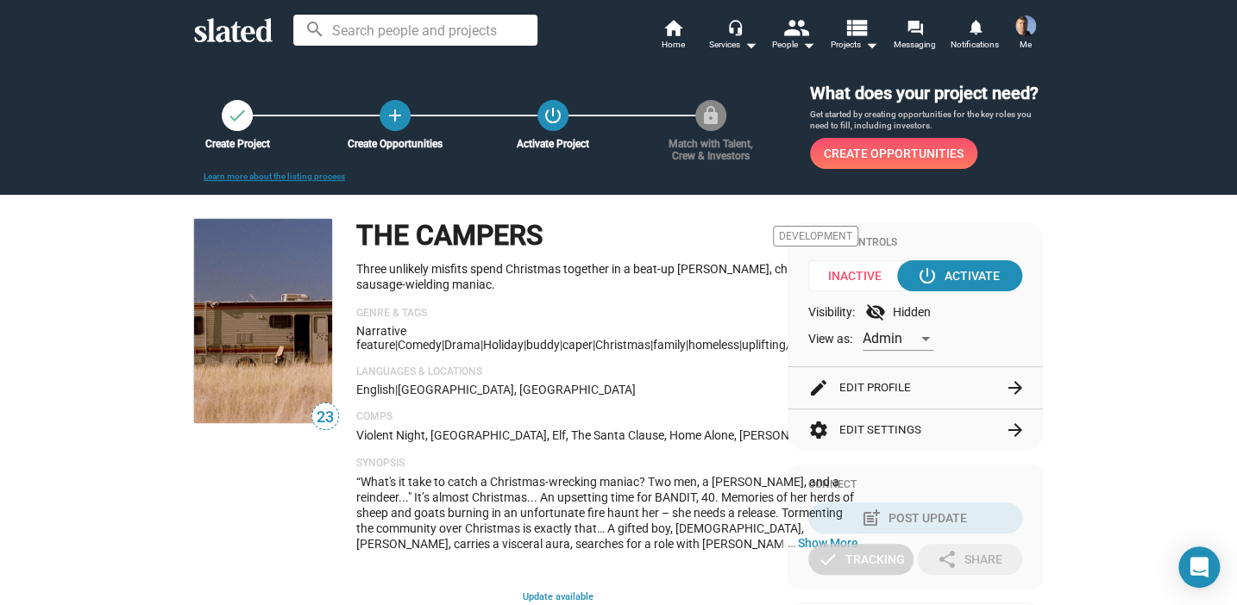
scroll to position [0, 0]
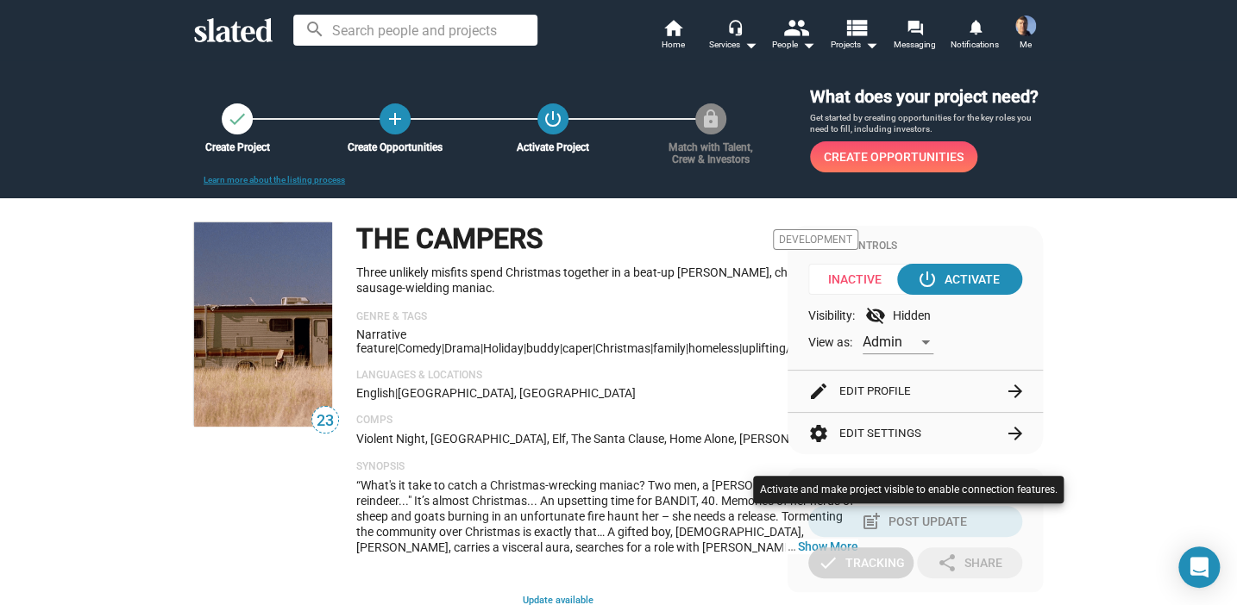
drag, startPoint x: 72, startPoint y: 360, endPoint x: 78, endPoint y: 353, distance: 9.8
click at [72, 360] on div at bounding box center [618, 302] width 1237 height 605
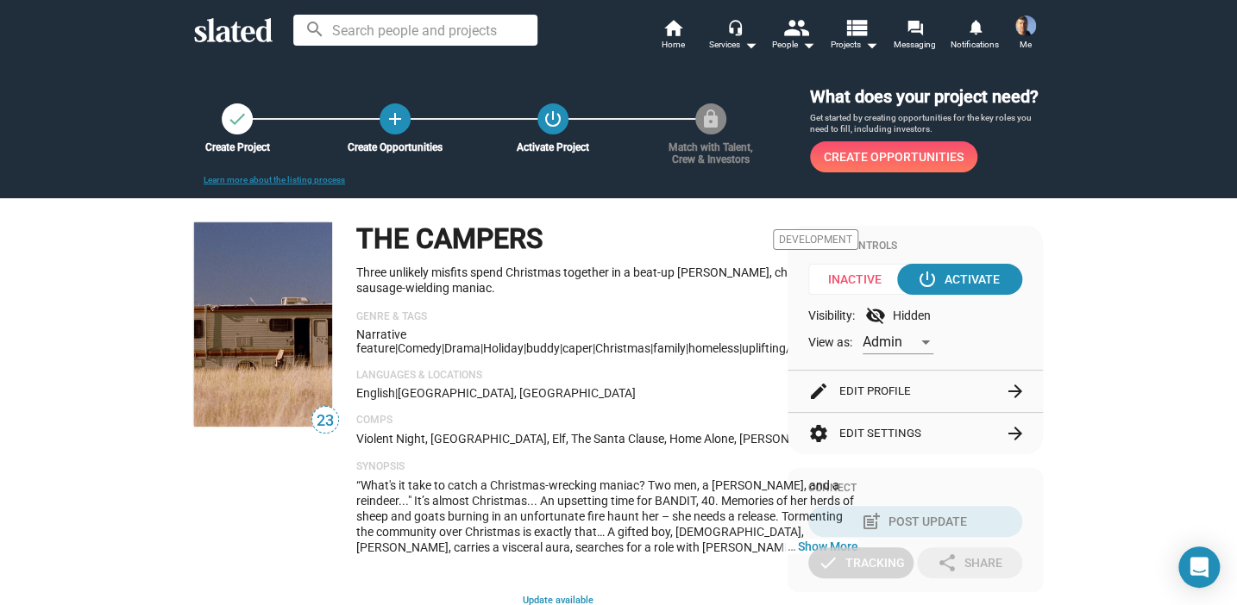
click at [619, 279] on p "Three unlikely misfits spend Christmas together in a beat-up [PERSON_NAME], cha…" at bounding box center [607, 281] width 502 height 32
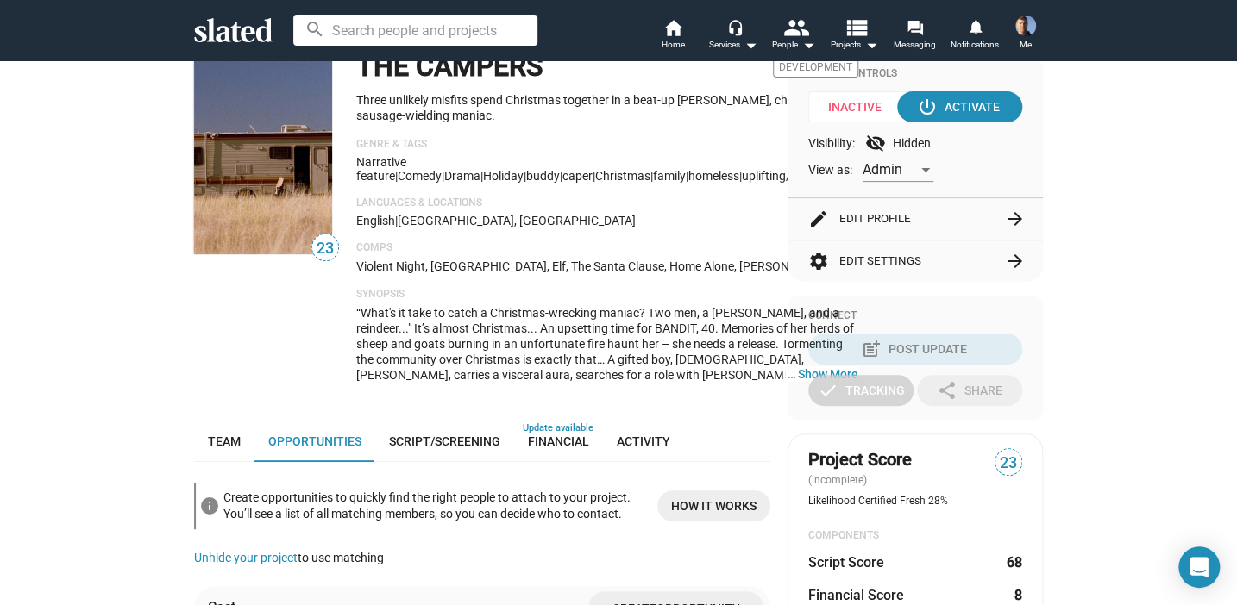
scroll to position [259, 0]
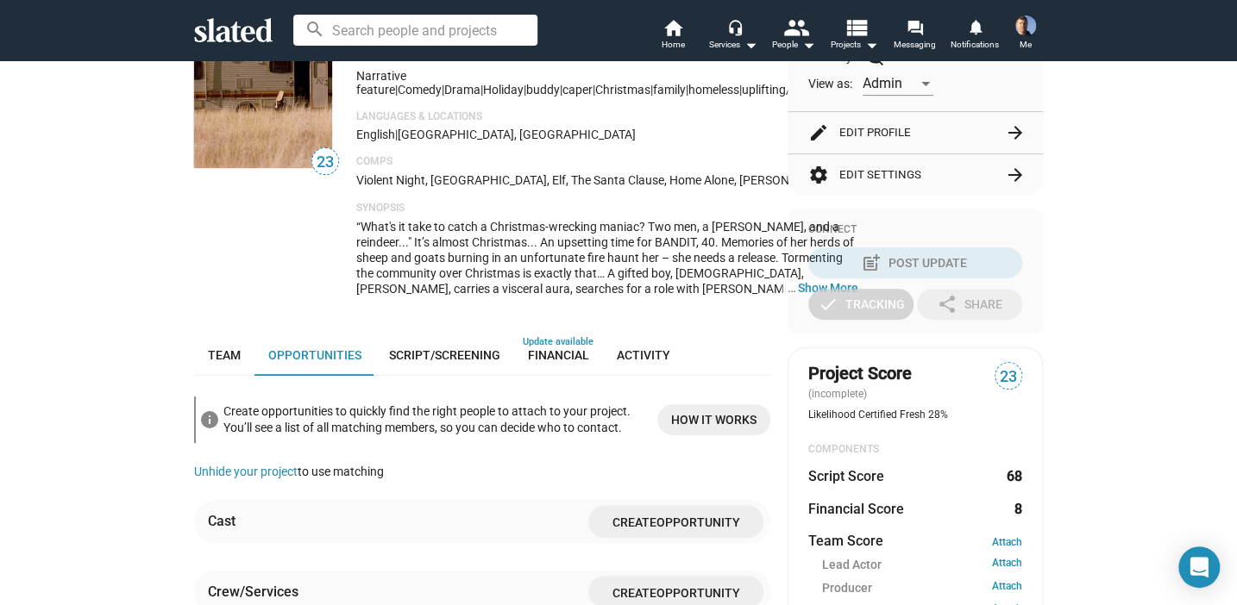
click at [586, 268] on span "“What's it take to catch a Christmas-wrecking maniac? Two men, a [PERSON_NAME],…" at bounding box center [605, 304] width 499 height 169
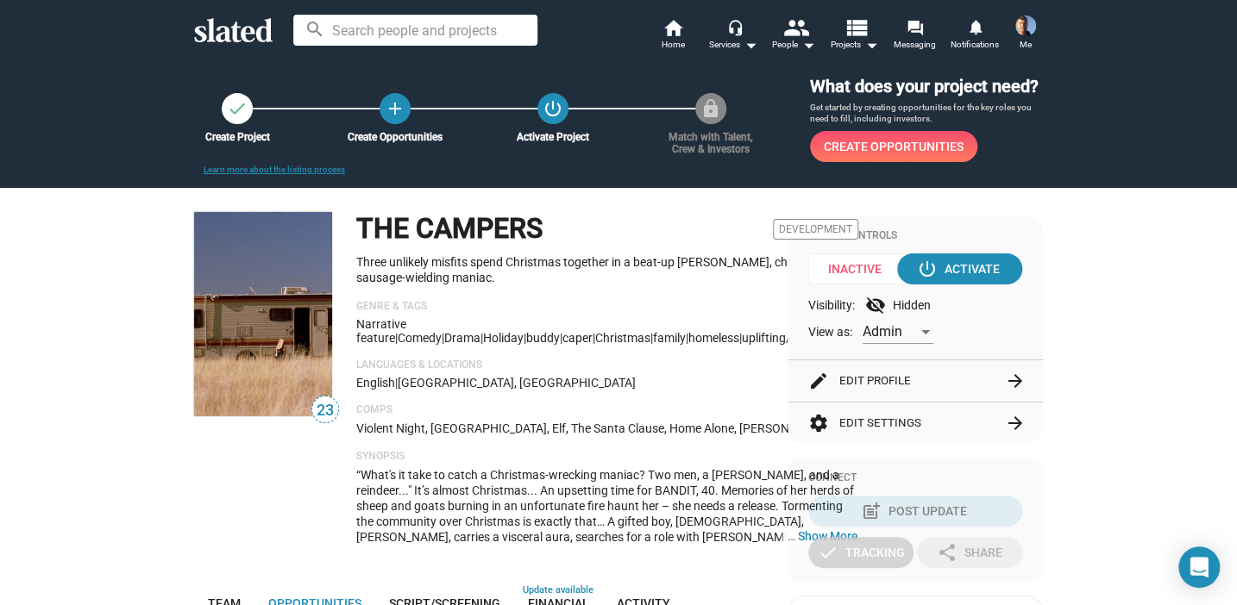
scroll to position [0, 0]
